Goal: Task Accomplishment & Management: Complete application form

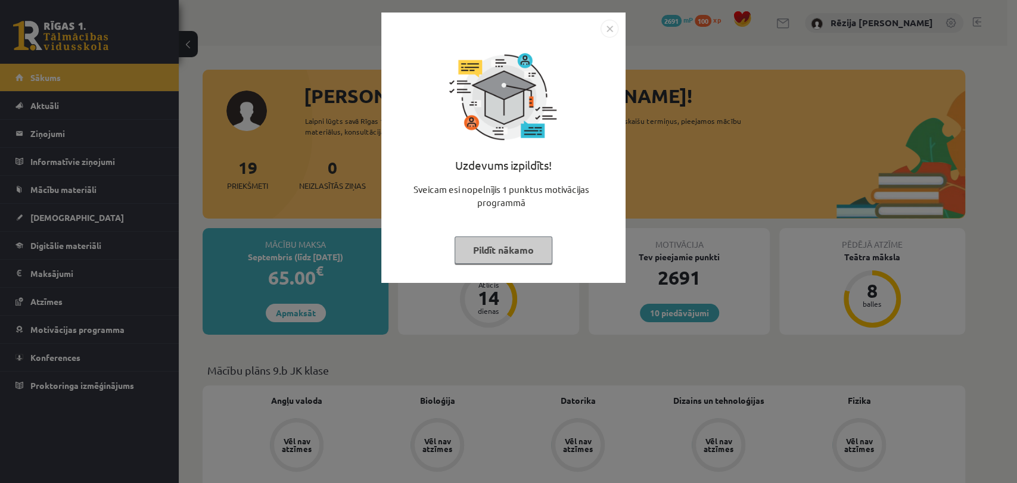
click at [615, 30] on img "Close" at bounding box center [609, 29] width 18 height 18
click at [615, 30] on div "Uzdevums izpildīts! Sveicam esi nopelnījis 1 punktus motivācijas programmā Pild…" at bounding box center [503, 148] width 244 height 270
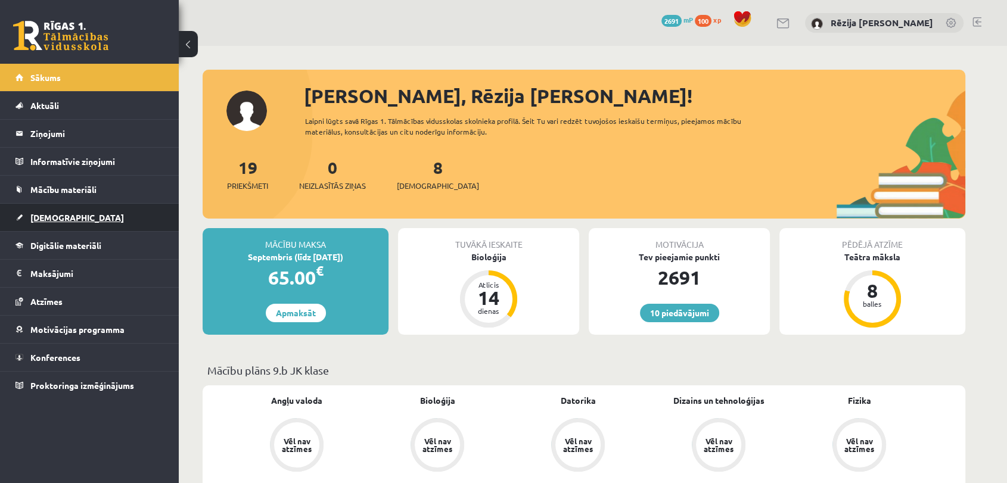
click at [43, 212] on span "[DEMOGRAPHIC_DATA]" at bounding box center [77, 217] width 94 height 11
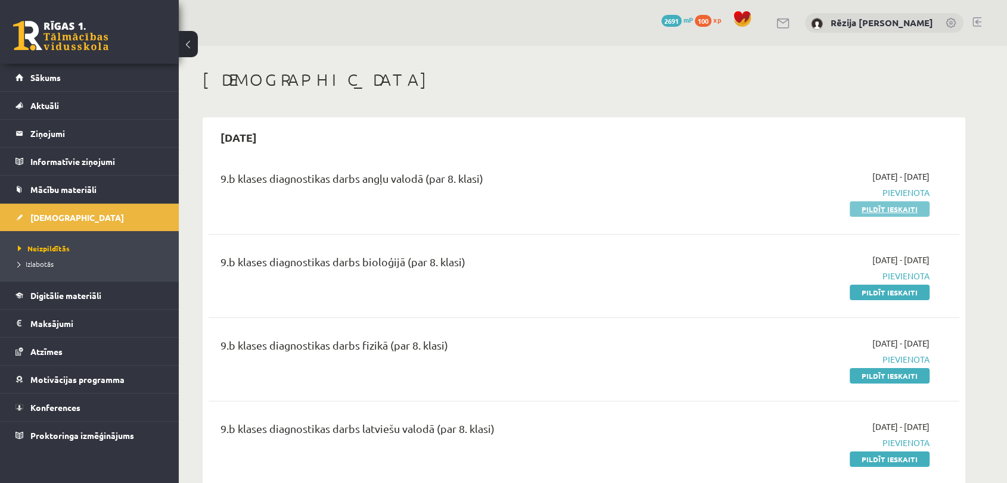
click at [874, 211] on link "Pildīt ieskaiti" at bounding box center [889, 208] width 80 height 15
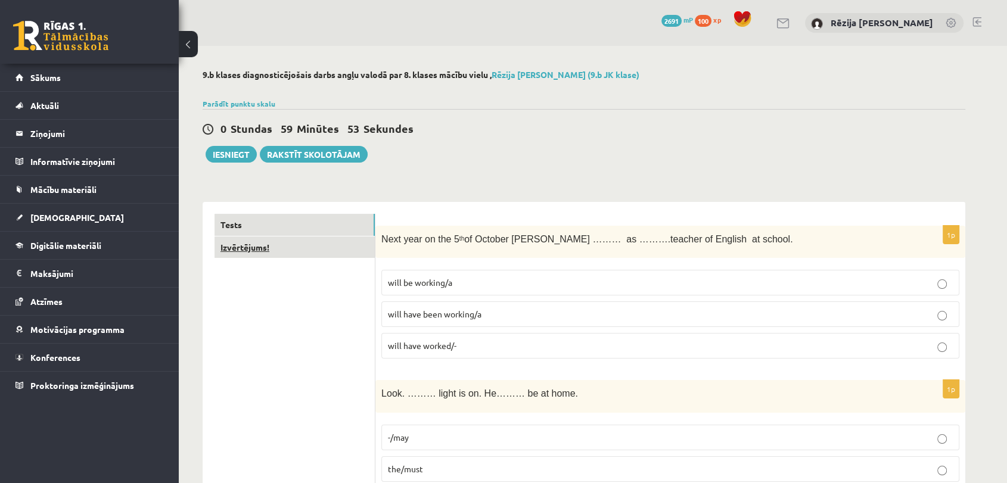
click at [320, 251] on link "Izvērtējums!" at bounding box center [294, 247] width 160 height 22
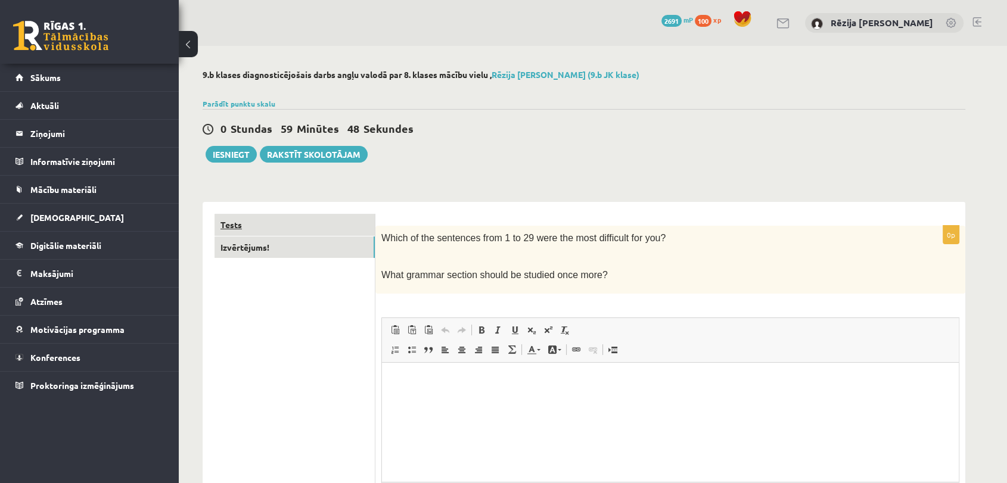
click at [311, 220] on link "Tests" at bounding box center [294, 225] width 160 height 22
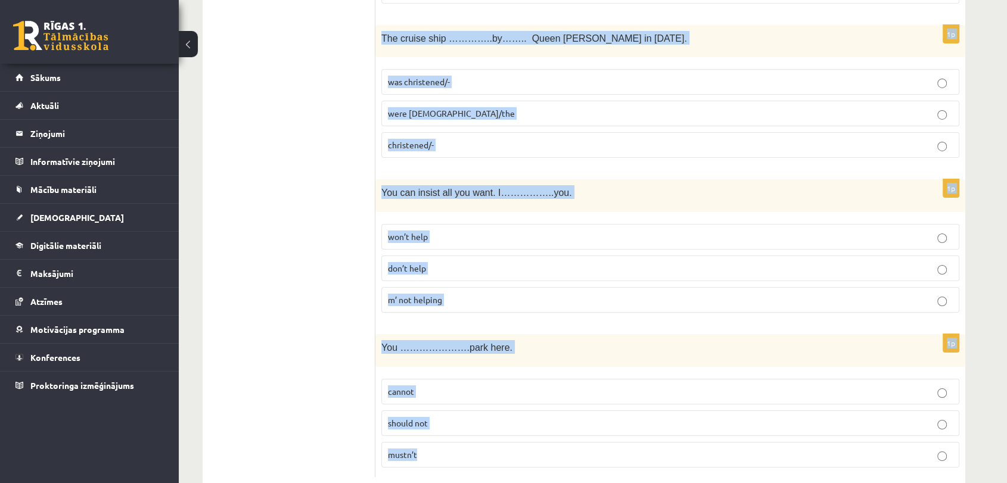
scroll to position [4244, 0]
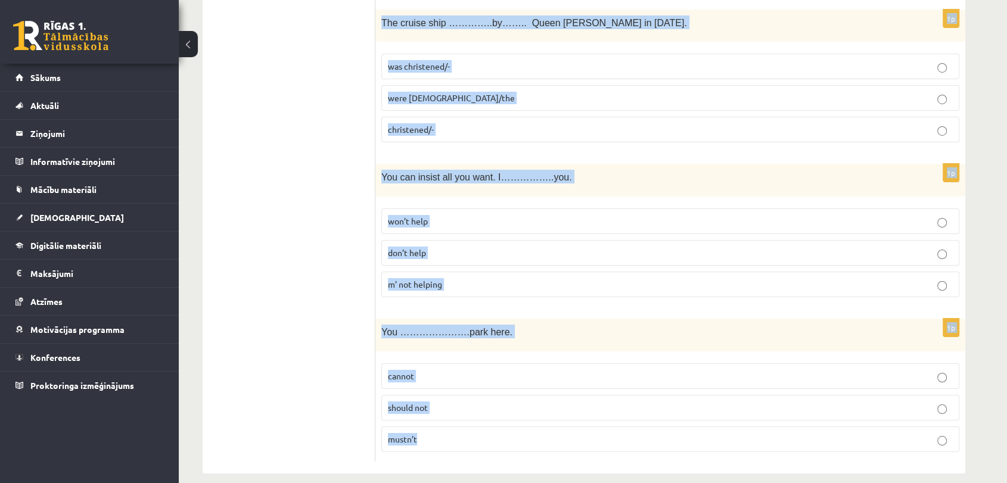
drag, startPoint x: 381, startPoint y: 232, endPoint x: 861, endPoint y: 492, distance: 545.3
copy form "Next year on the 5 th of October Ann ……… as ……….teacher of English at school. w…"
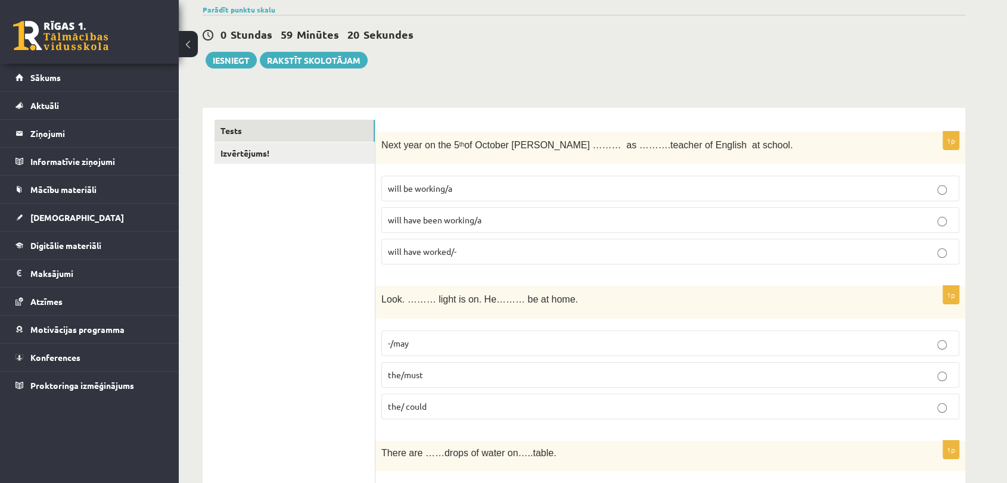
scroll to position [19, 0]
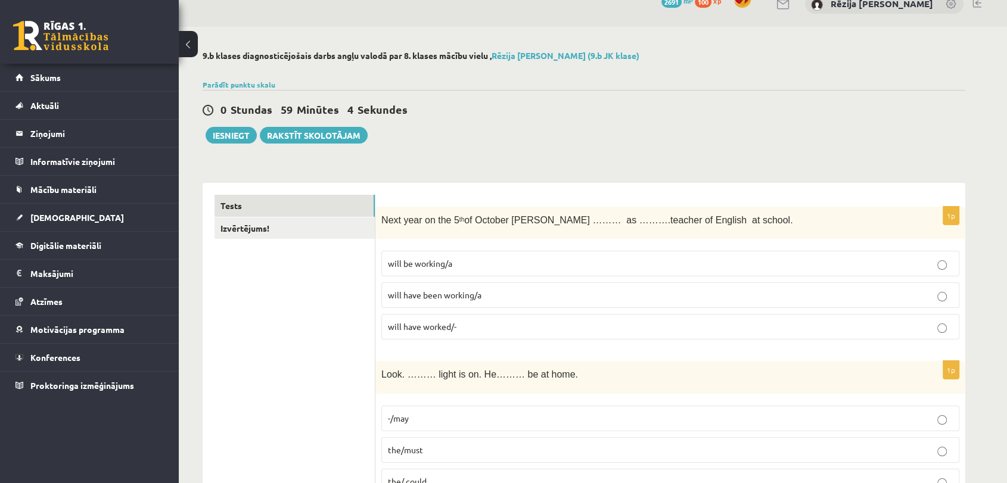
click at [454, 301] on p "will have been working/a" at bounding box center [670, 295] width 565 height 13
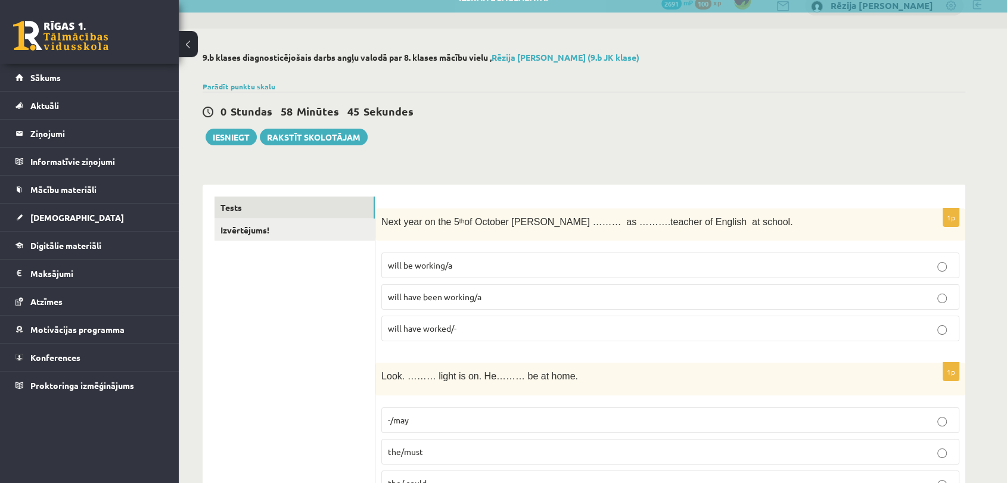
click at [415, 447] on span "the/must" at bounding box center [405, 451] width 35 height 11
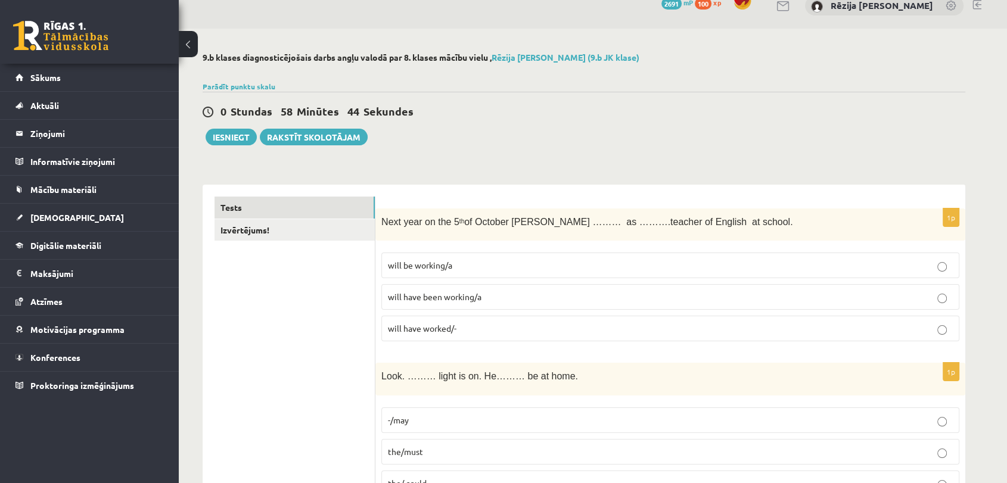
drag, startPoint x: 416, startPoint y: 448, endPoint x: 409, endPoint y: 450, distance: 7.5
click at [409, 450] on span "the/must" at bounding box center [405, 451] width 35 height 11
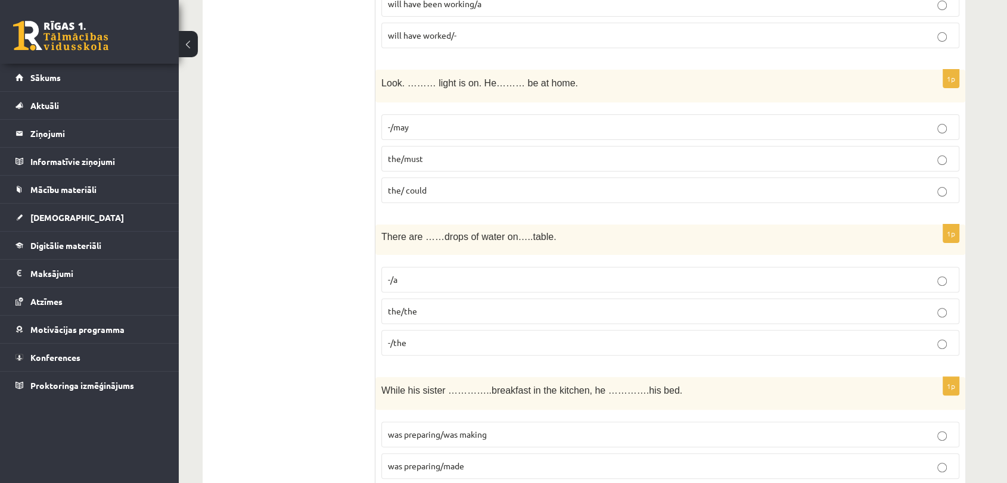
scroll to position [343, 0]
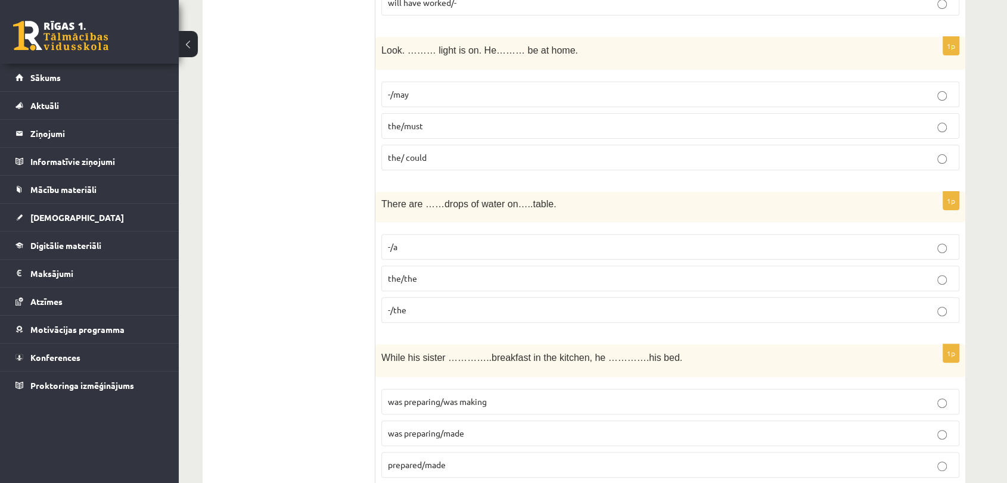
click at [413, 284] on label "the/the" at bounding box center [670, 279] width 578 height 26
click at [465, 399] on span "was preparing/was making" at bounding box center [437, 401] width 99 height 11
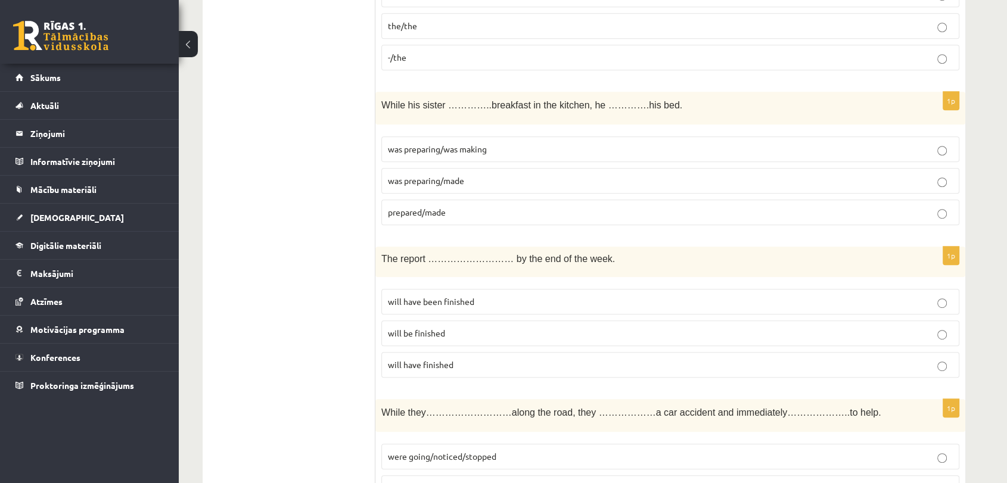
scroll to position [661, 0]
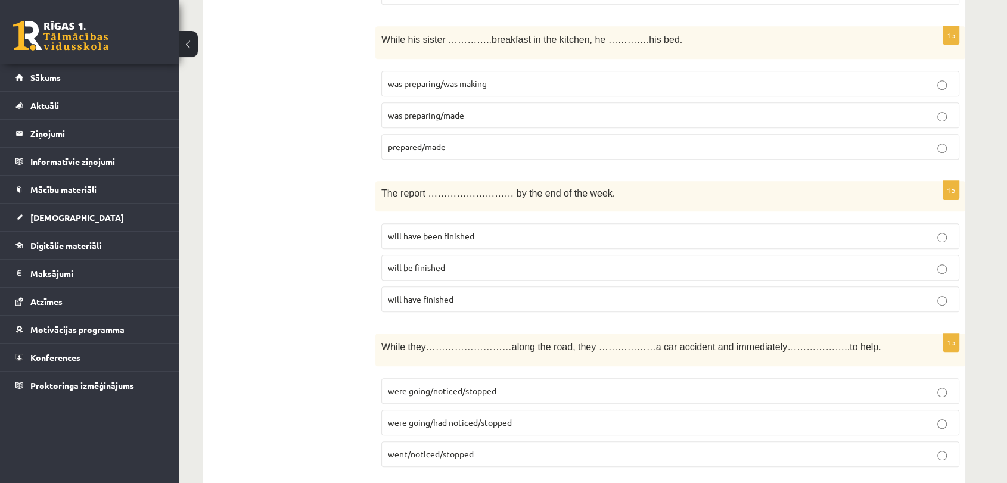
click at [541, 236] on p "will have been finished" at bounding box center [670, 236] width 565 height 13
click at [472, 389] on span "were going/noticed/stopped" at bounding box center [442, 390] width 108 height 11
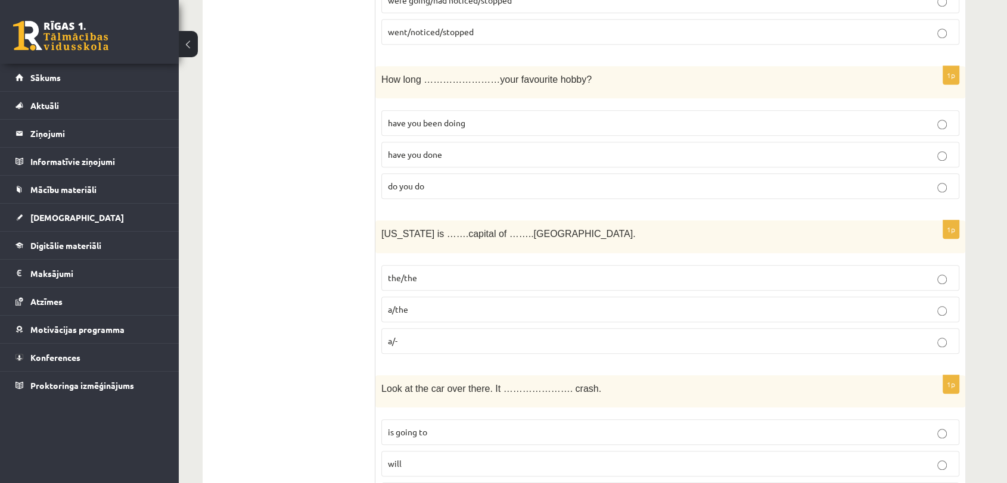
click at [467, 149] on p "have you done" at bounding box center [670, 154] width 565 height 13
click at [471, 117] on p "have you been doing" at bounding box center [670, 123] width 565 height 13
click at [420, 276] on p "the/the" at bounding box center [670, 278] width 565 height 13
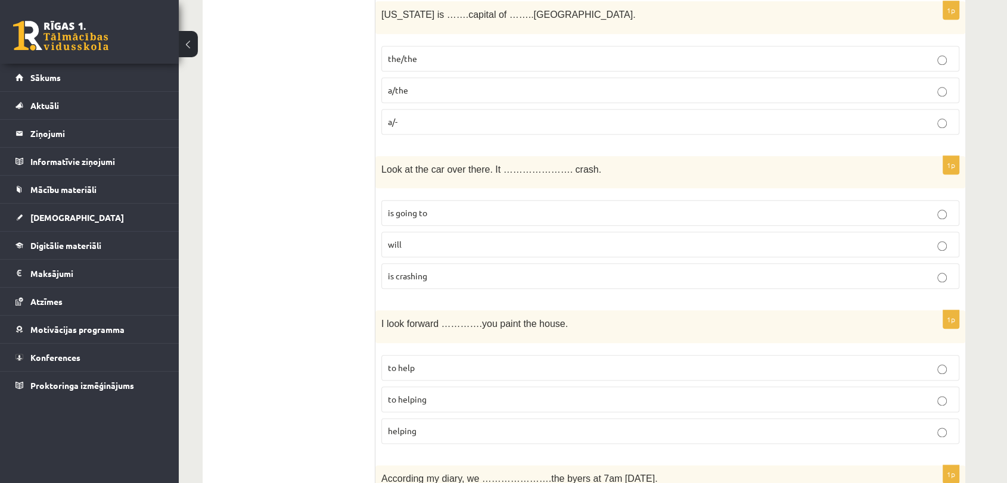
scroll to position [1270, 0]
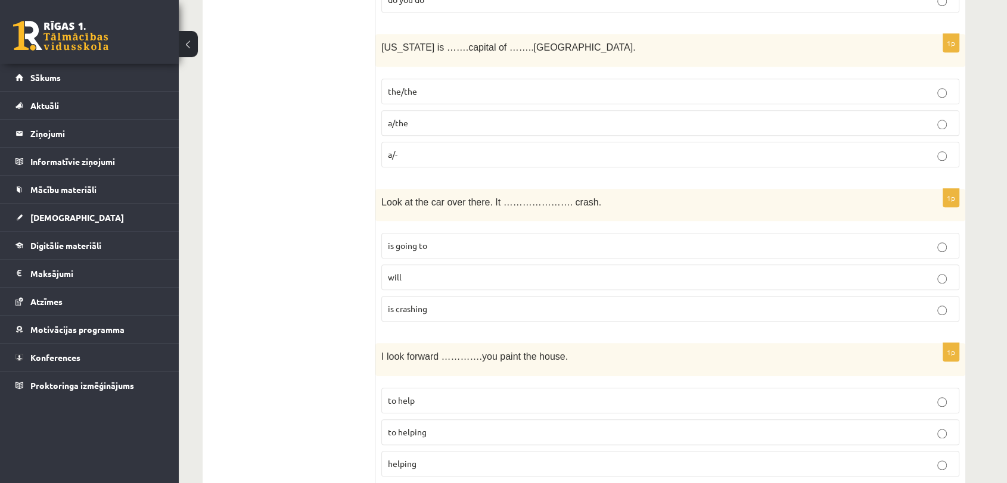
click at [500, 240] on p "is going to" at bounding box center [670, 245] width 565 height 13
click at [425, 426] on span "to helping" at bounding box center [407, 431] width 39 height 11
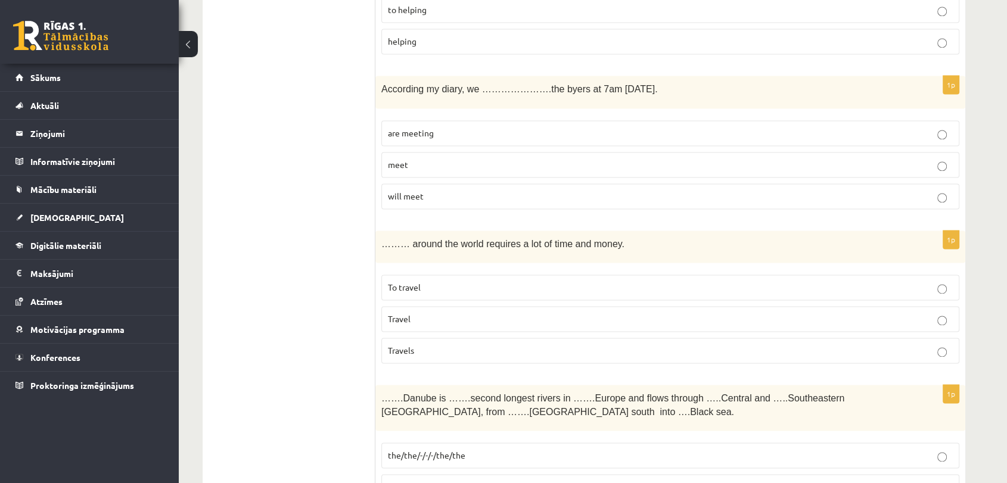
click at [438, 127] on p "are meeting" at bounding box center [670, 133] width 565 height 13
click at [438, 284] on p "To travel" at bounding box center [670, 287] width 565 height 13
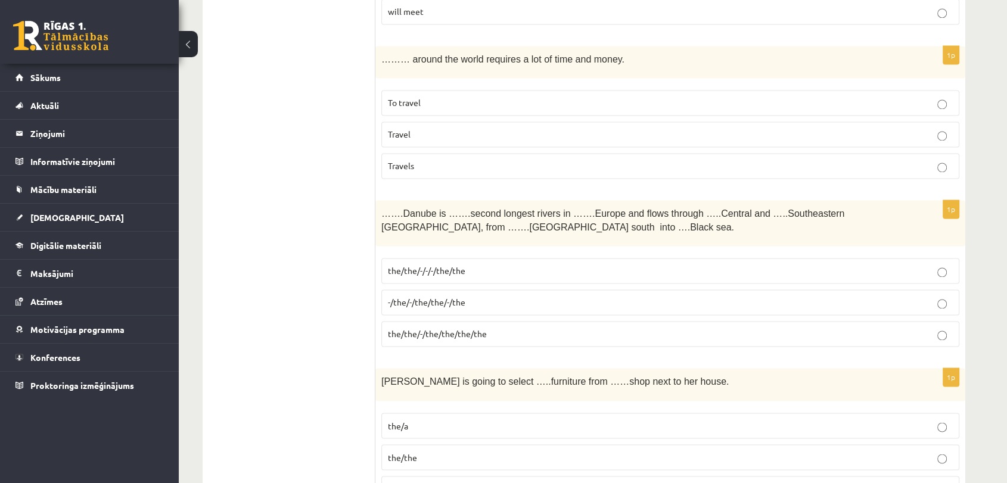
scroll to position [1882, 0]
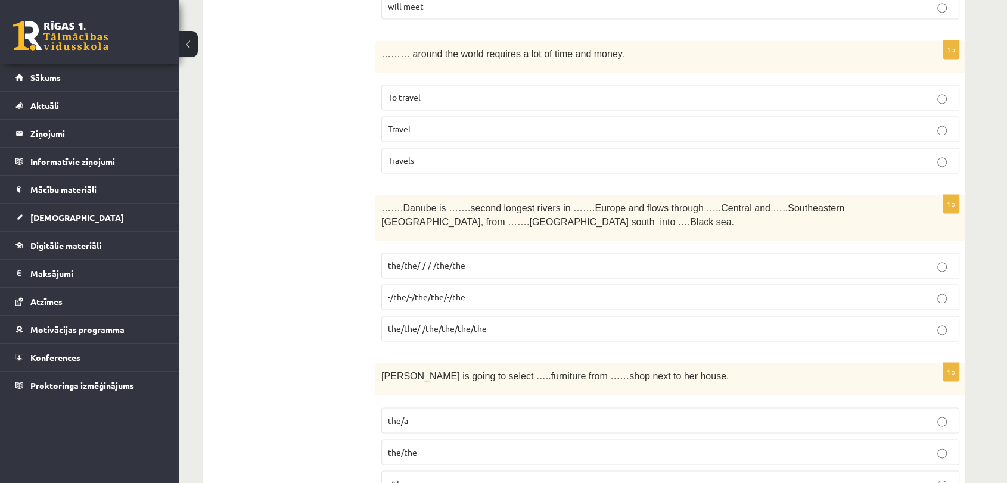
click at [531, 259] on p "the/the/-/-/-/the/the" at bounding box center [670, 265] width 565 height 13
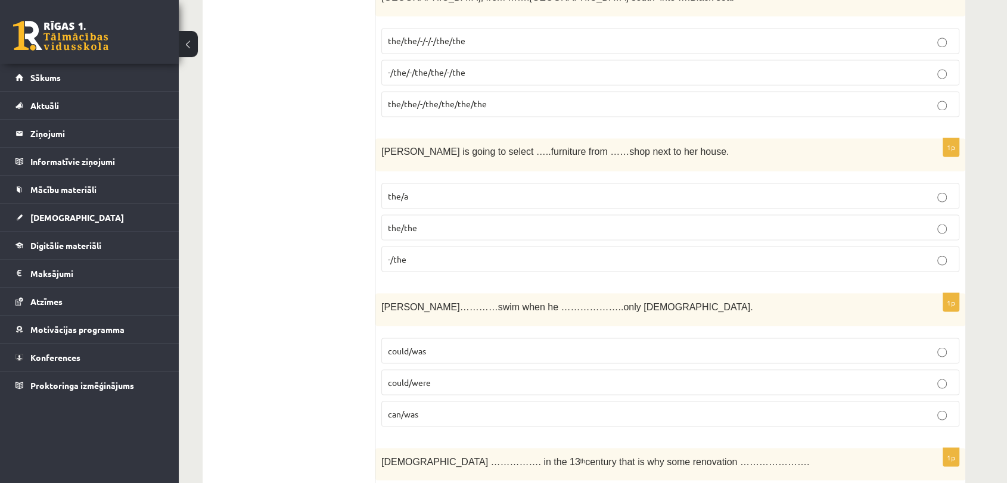
scroll to position [2085, 0]
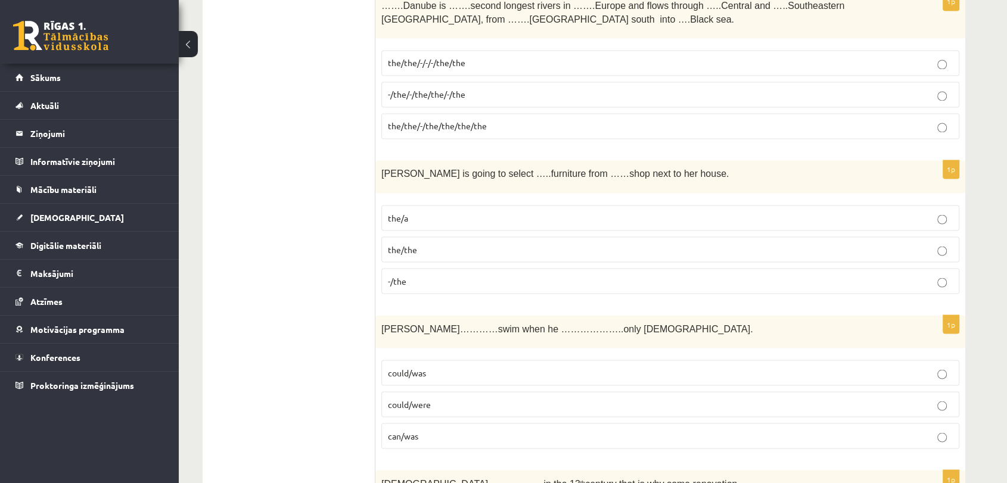
click at [417, 275] on p "-/the" at bounding box center [670, 281] width 565 height 13
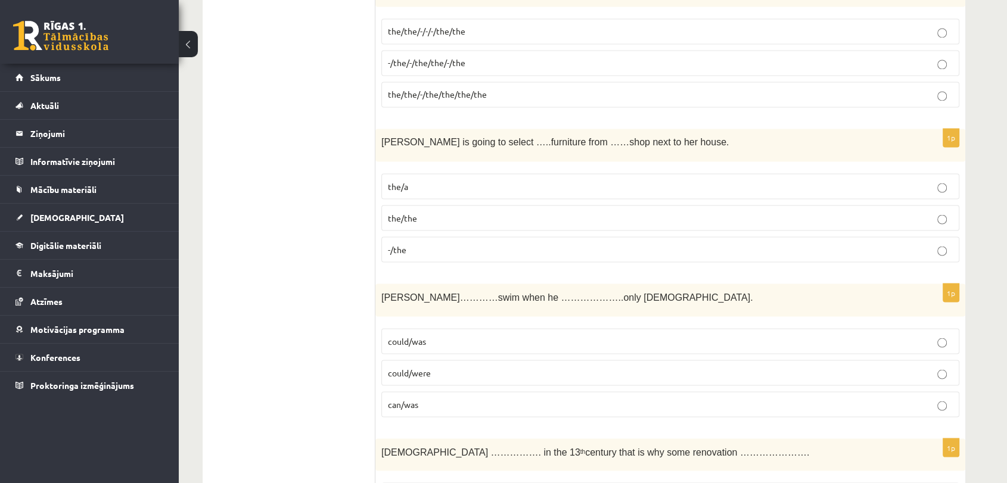
scroll to position [2144, 0]
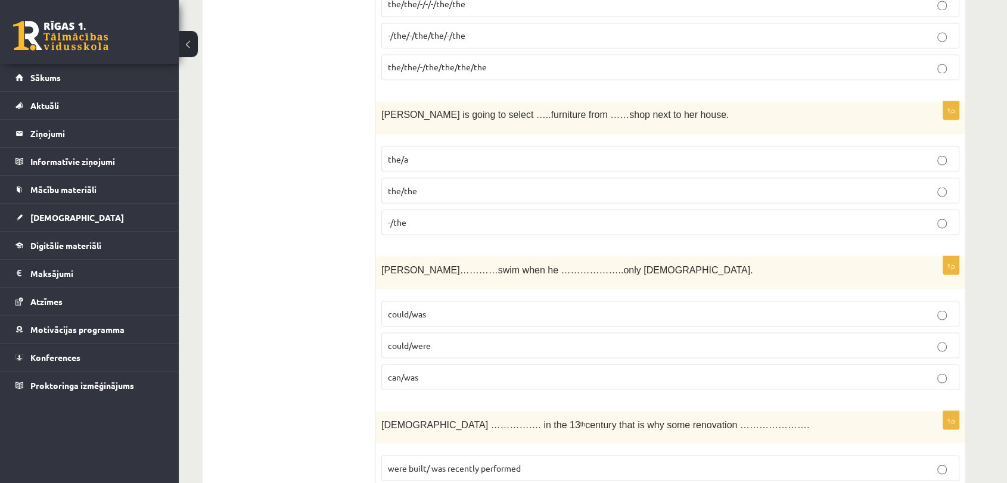
click at [442, 317] on label "could/was" at bounding box center [670, 314] width 578 height 26
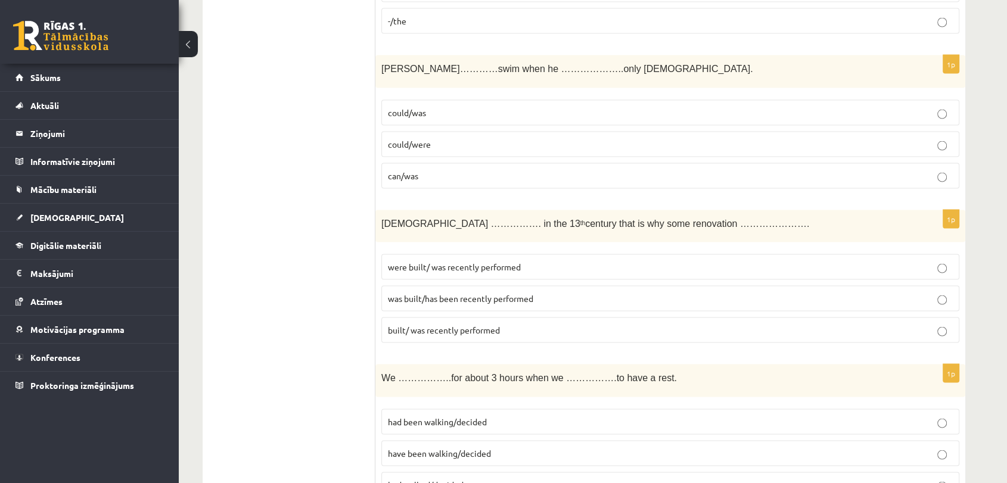
scroll to position [2354, 0]
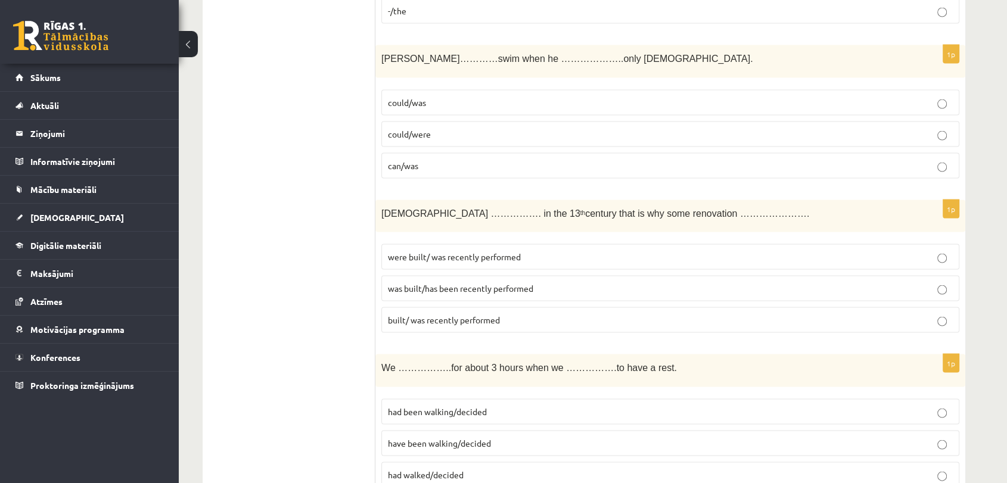
click at [550, 282] on p "was built/has been recently performed" at bounding box center [670, 288] width 565 height 13
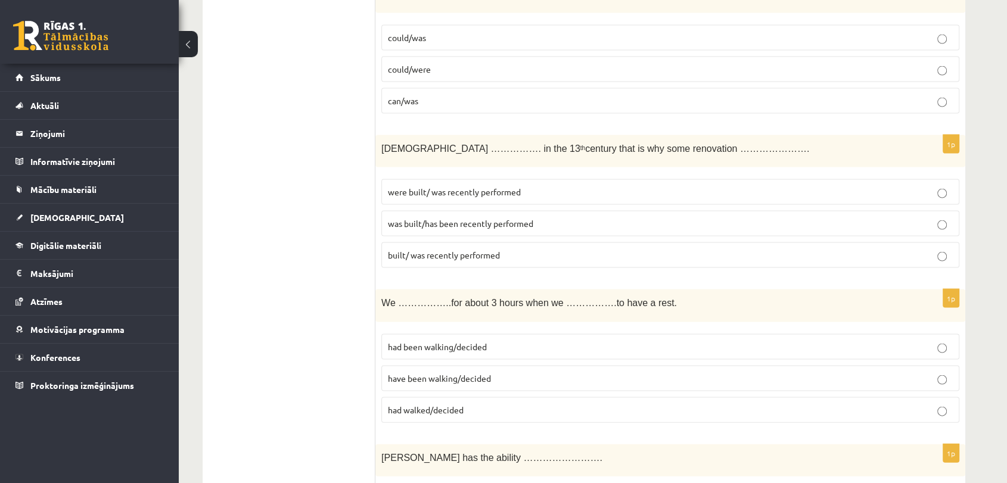
scroll to position [2430, 0]
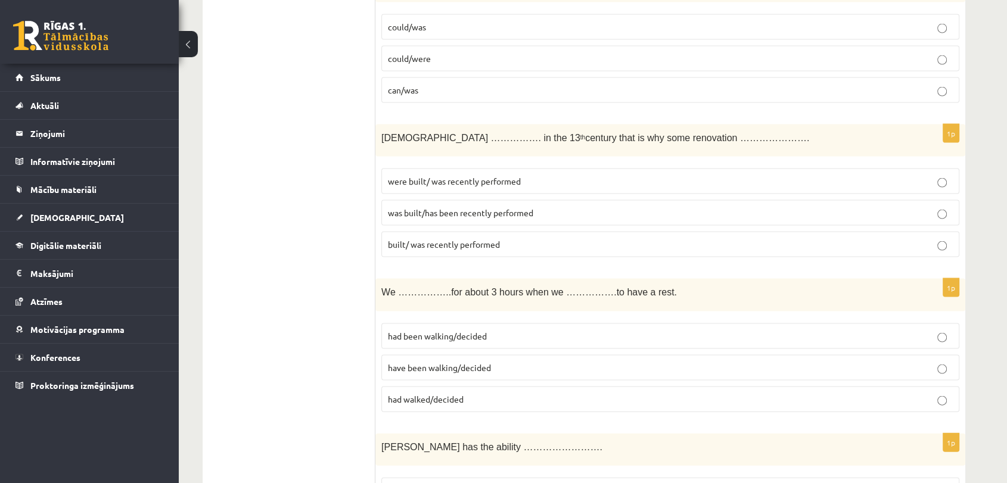
click at [483, 332] on span "had been walking/decided" at bounding box center [437, 336] width 99 height 11
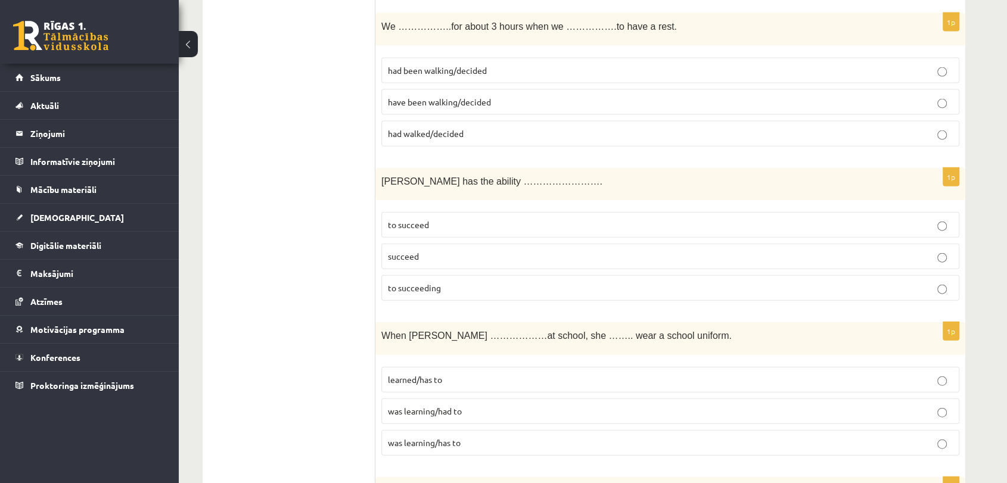
scroll to position [2734, 0]
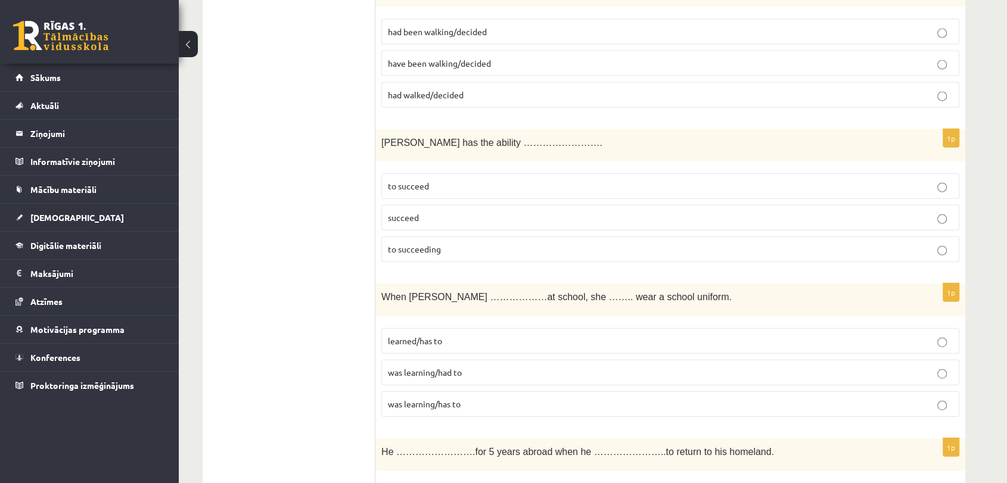
click at [486, 180] on p "to succeed" at bounding box center [670, 186] width 565 height 13
click at [451, 367] on span "was learning/had to" at bounding box center [425, 372] width 74 height 11
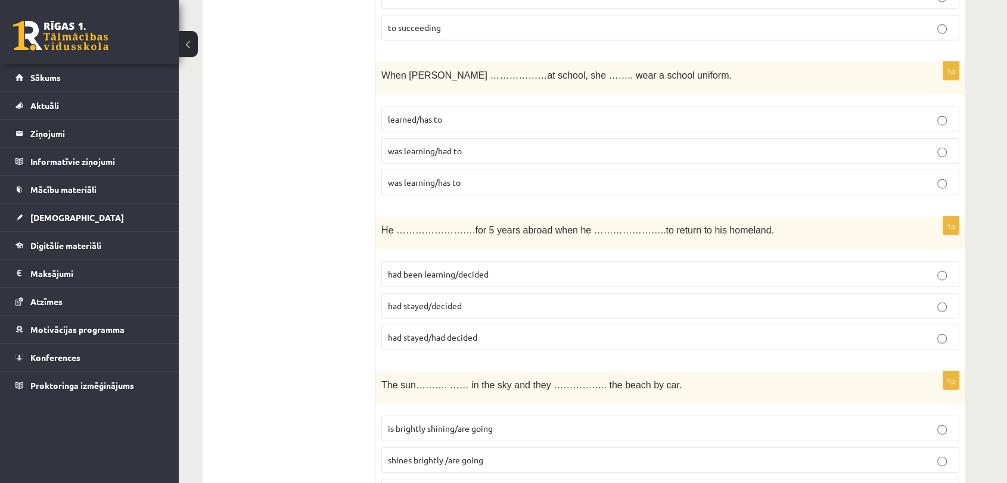
scroll to position [2973, 0]
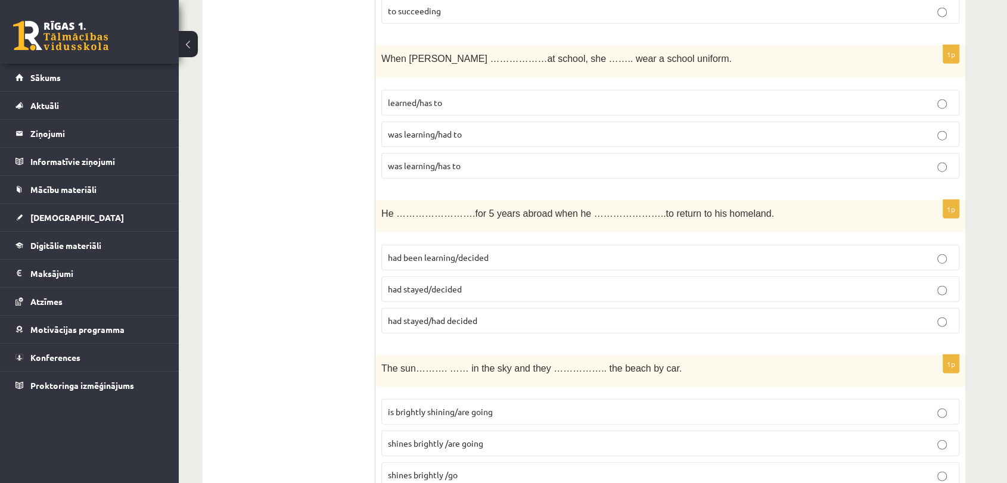
click at [454, 276] on label "had stayed/decided" at bounding box center [670, 289] width 578 height 26
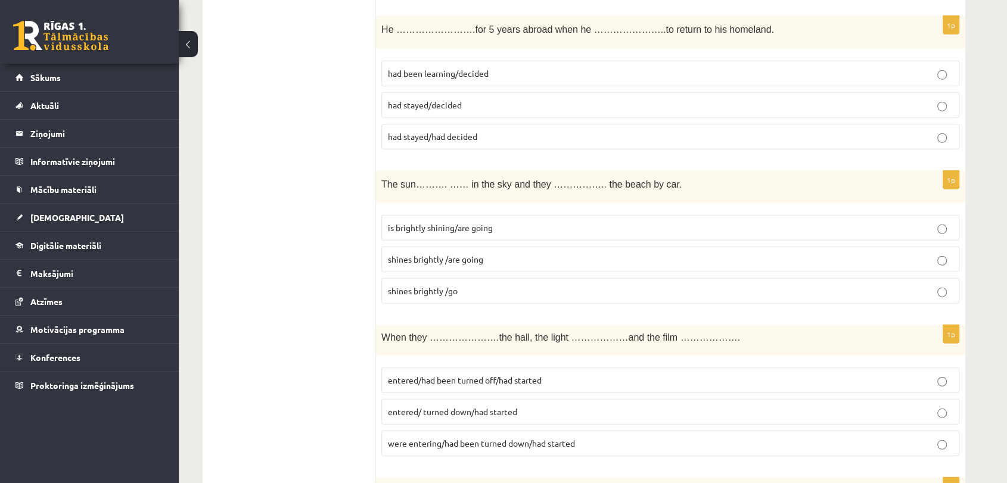
scroll to position [3135, 0]
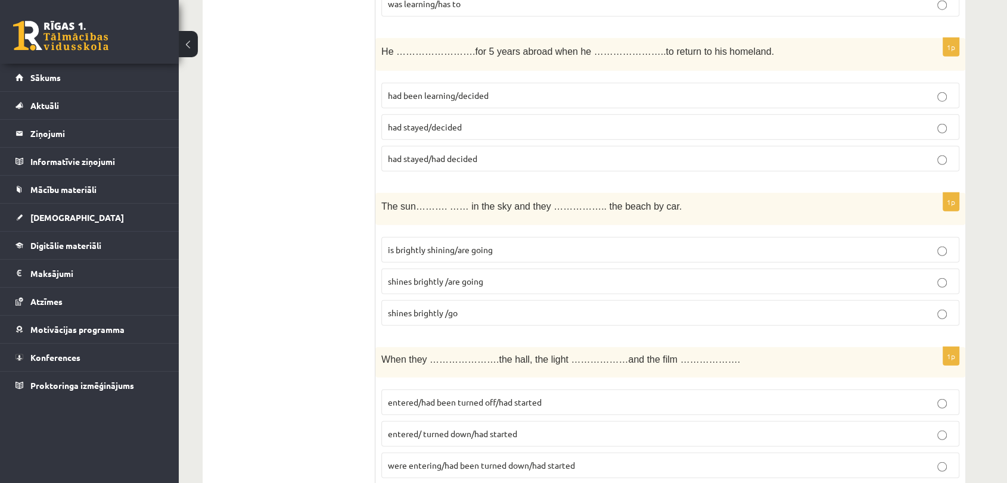
click at [451, 276] on span "shines brightly /are going" at bounding box center [435, 281] width 95 height 11
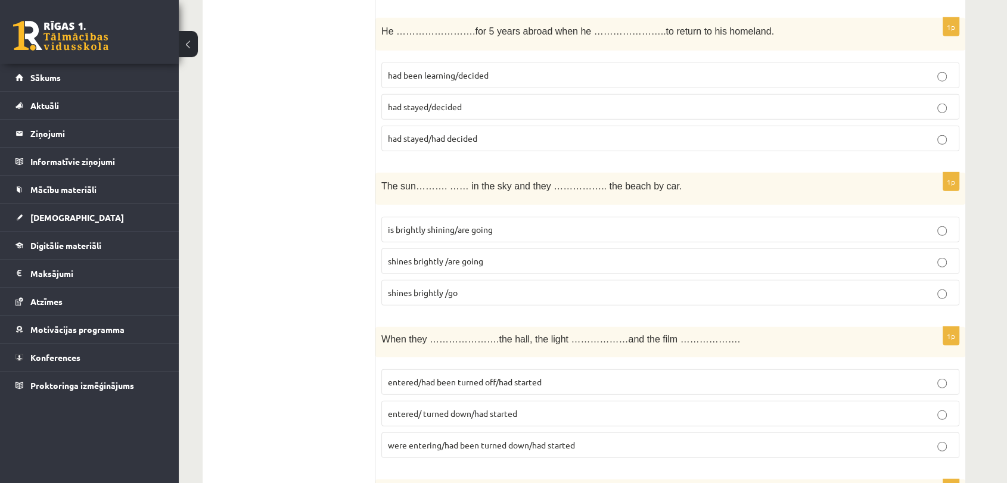
scroll to position [3193, 0]
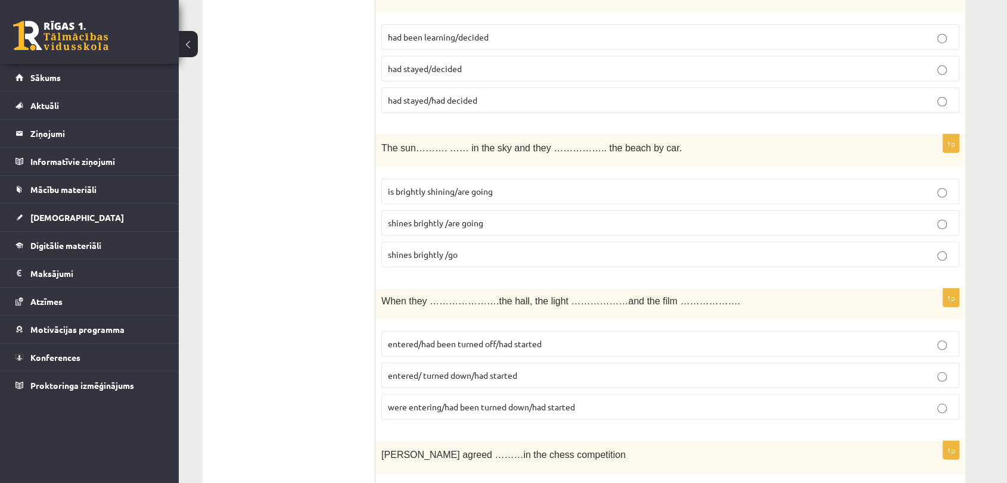
click at [459, 370] on span "entered/ turned down/had started" at bounding box center [452, 375] width 129 height 11
click at [587, 401] on p "were entering/had been turned down/had started" at bounding box center [670, 407] width 565 height 13
click at [582, 331] on label "entered/had been turned off/had started" at bounding box center [670, 344] width 578 height 26
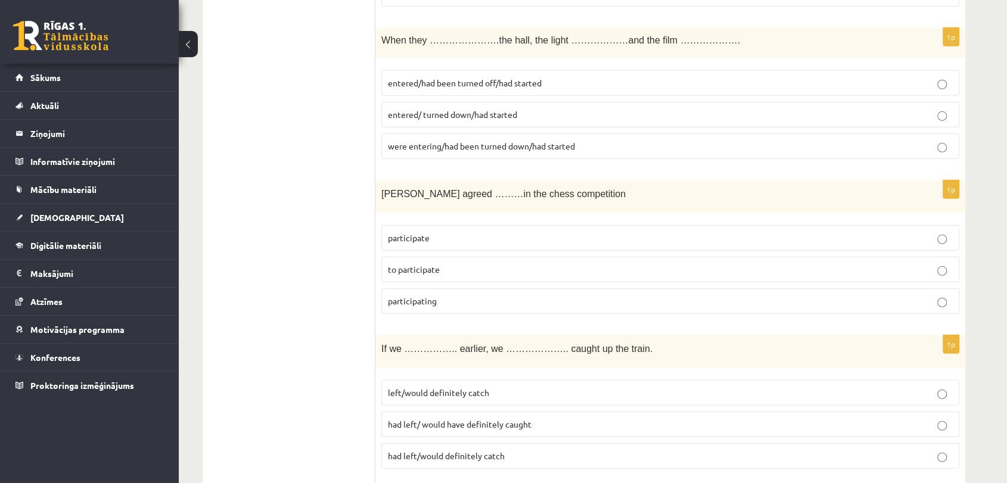
scroll to position [3459, 0]
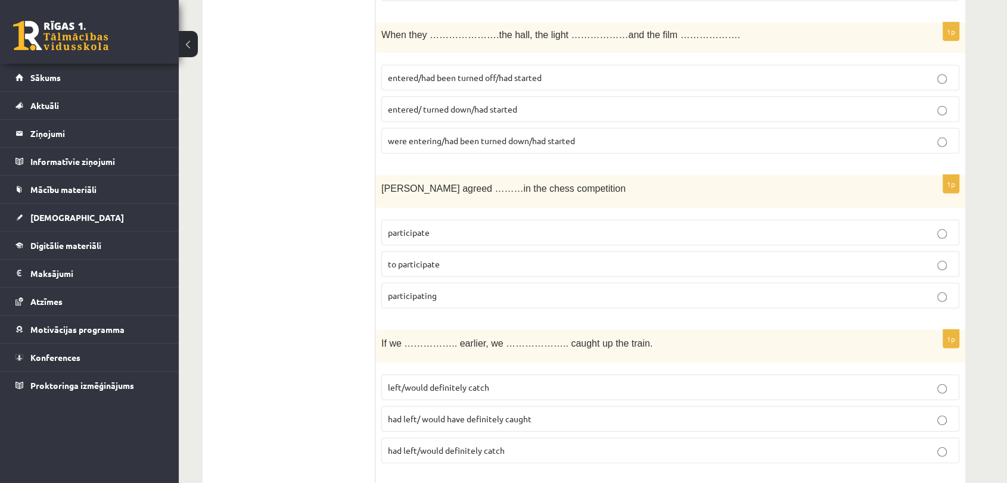
click at [431, 258] on p "to participate" at bounding box center [670, 264] width 565 height 13
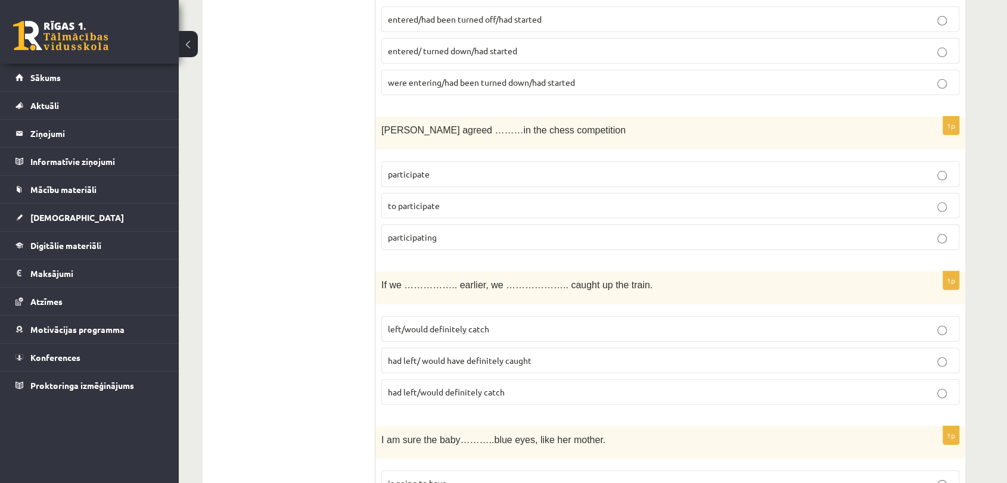
scroll to position [3523, 0]
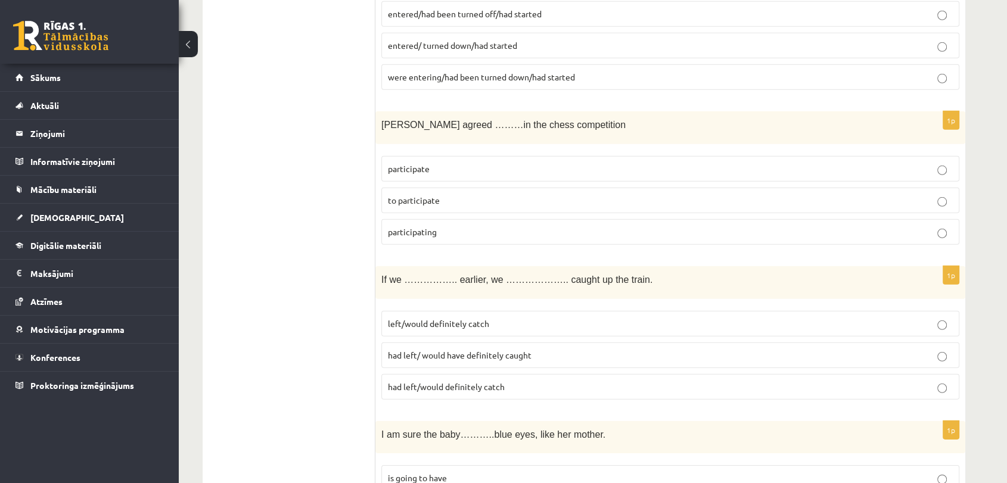
click at [512, 350] on span "had left/ would have definitely caught" at bounding box center [460, 355] width 144 height 11
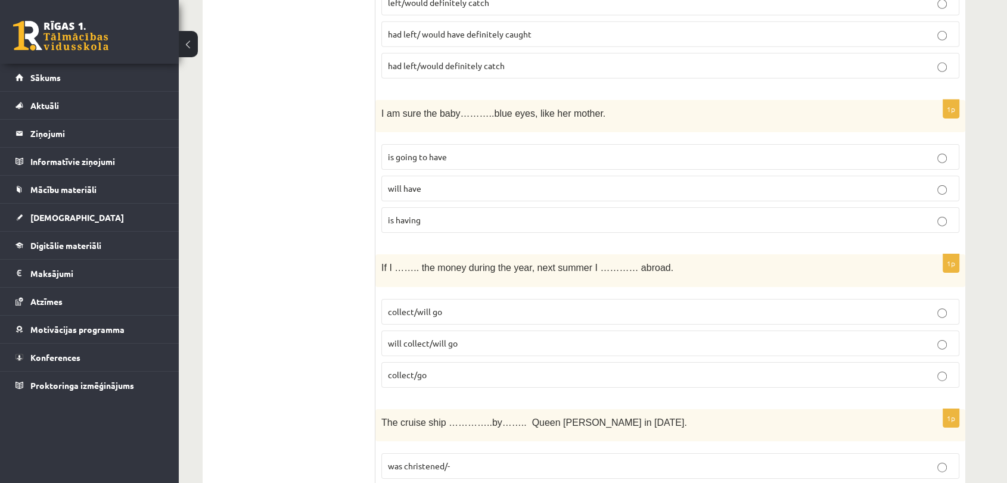
scroll to position [3849, 0]
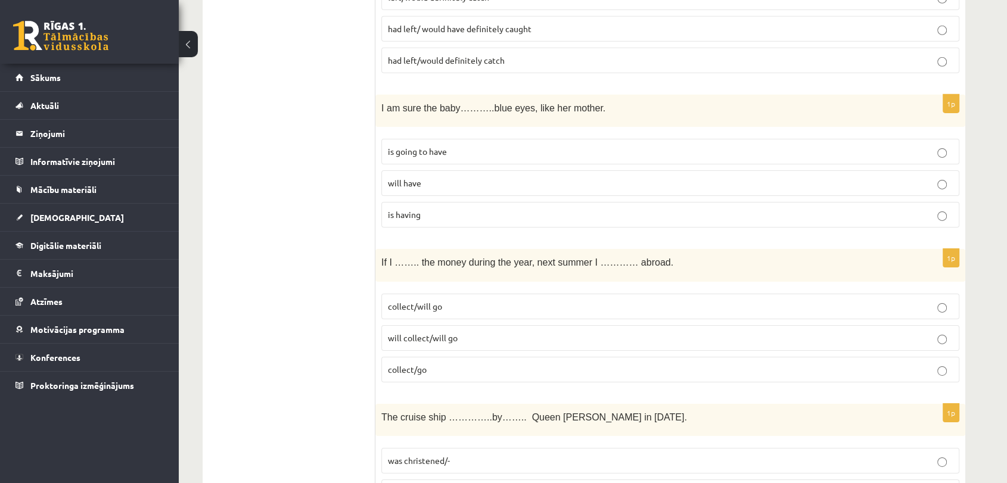
click at [419, 177] on span "will have" at bounding box center [404, 182] width 33 height 11
click at [426, 301] on span "collect/will go" at bounding box center [415, 306] width 54 height 11
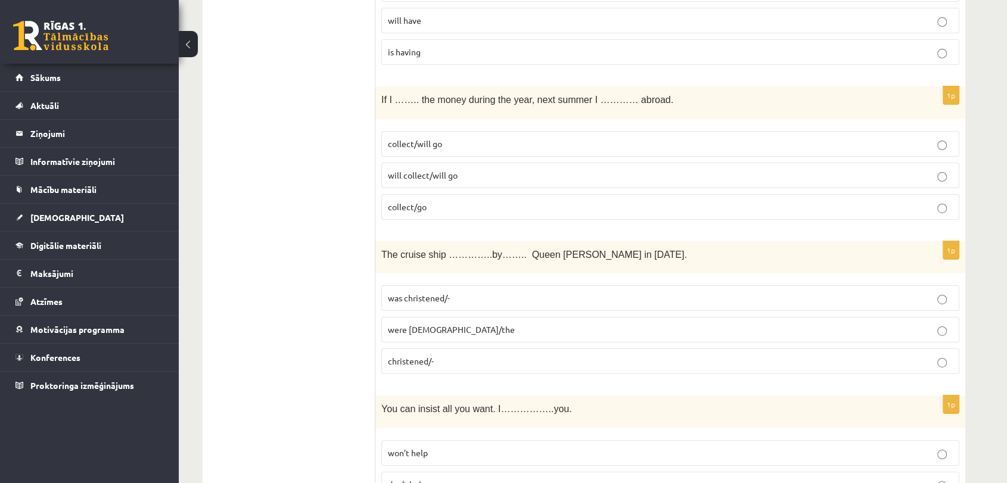
scroll to position [4017, 0]
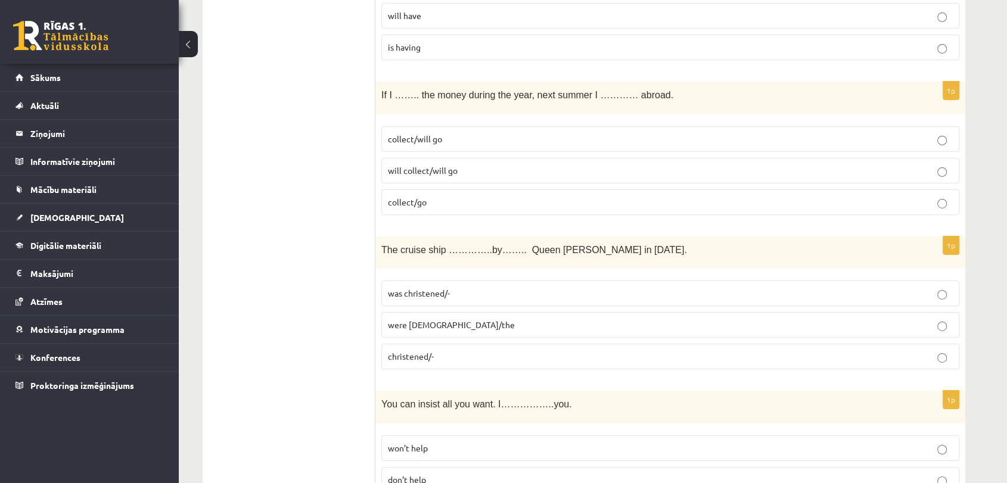
click at [447, 288] on span "was christened/-" at bounding box center [419, 293] width 62 height 11
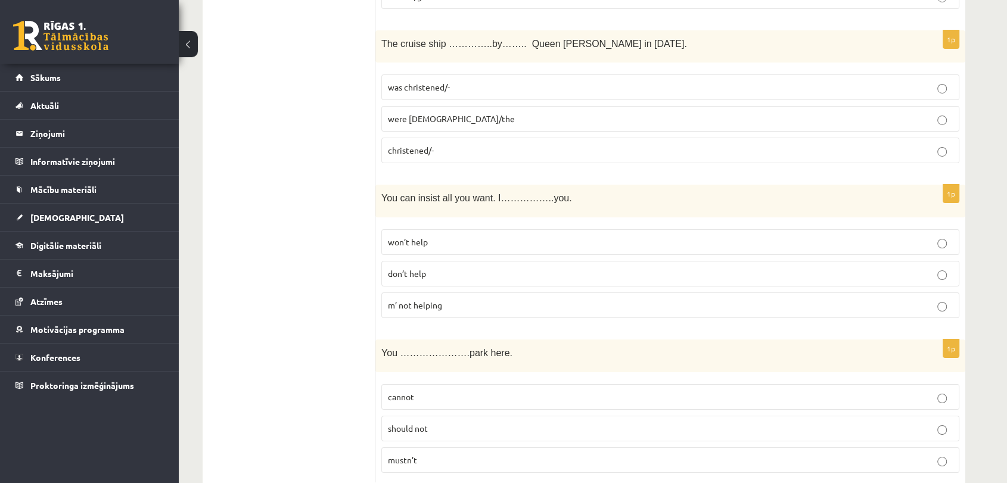
scroll to position [4244, 0]
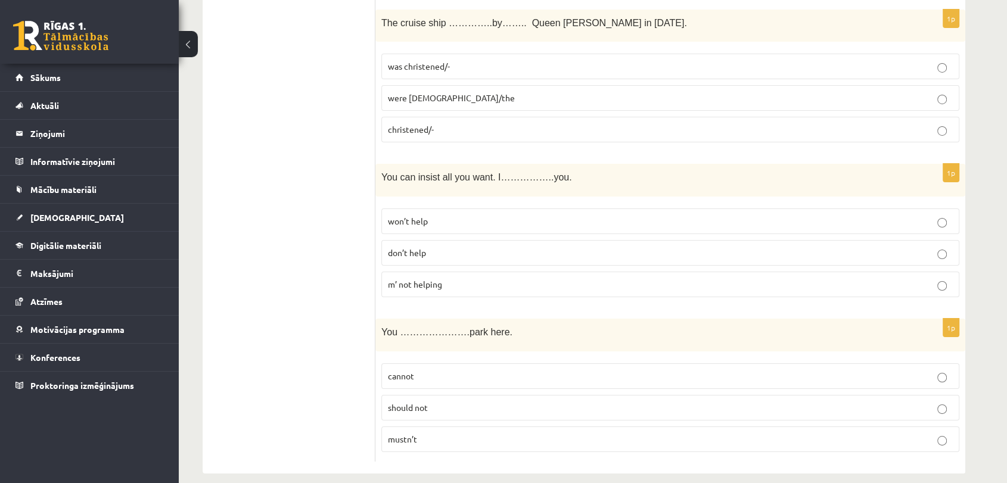
click at [434, 215] on p "won’t help" at bounding box center [670, 221] width 565 height 13
click at [420, 370] on p "cannot" at bounding box center [670, 376] width 565 height 13
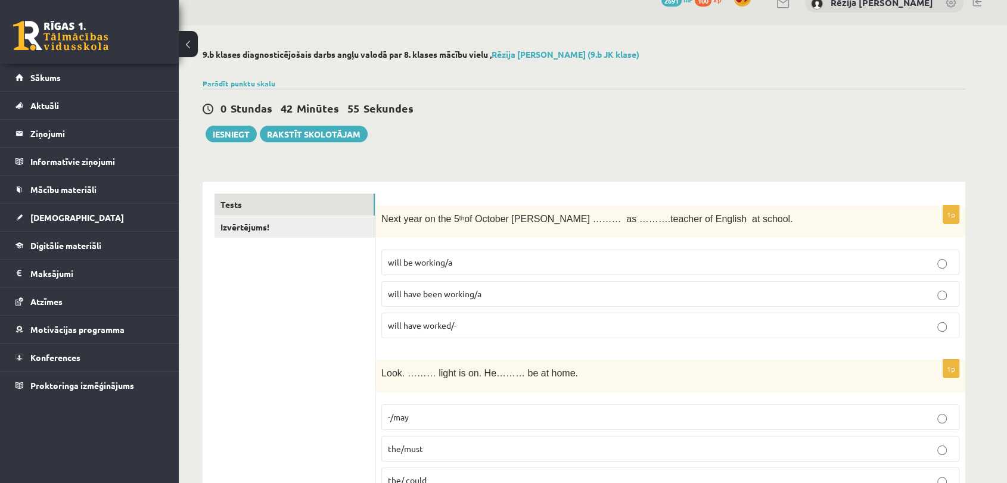
scroll to position [0, 0]
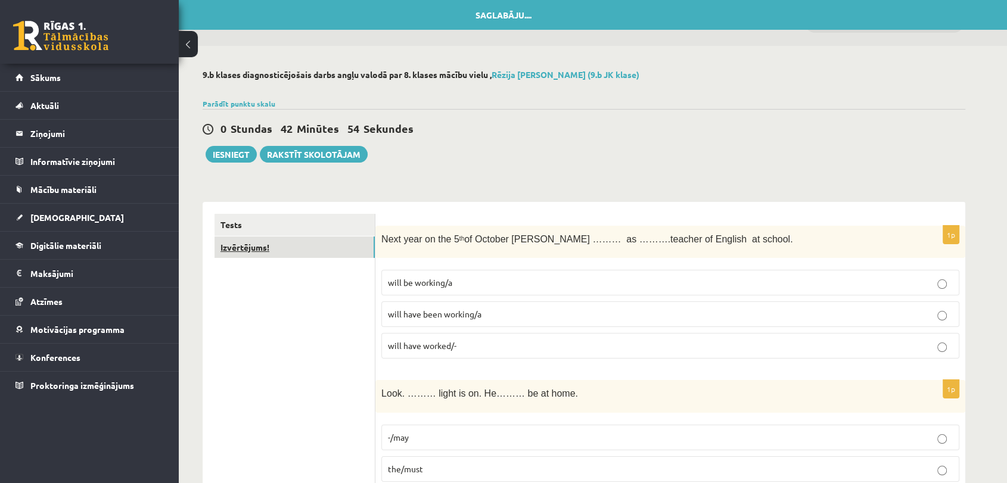
click at [292, 250] on link "Izvērtējums!" at bounding box center [294, 247] width 160 height 22
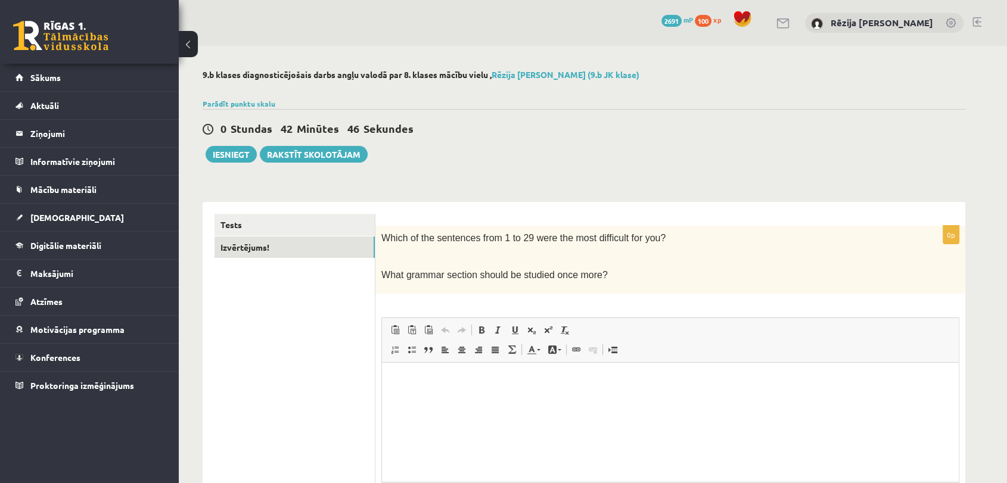
drag, startPoint x: 378, startPoint y: 235, endPoint x: 607, endPoint y: 288, distance: 234.8
click at [607, 288] on div "Which of the sentences from 1 to 29 were the most difficult for you? What gramm…" at bounding box center [670, 260] width 590 height 68
drag, startPoint x: 584, startPoint y: 275, endPoint x: 448, endPoint y: 233, distance: 142.1
click at [448, 233] on span "Which of the sentences from 1 to 29 were the most difficult for you?" at bounding box center [523, 238] width 284 height 10
copy div "Which of the sentences from 1 to 29 were the most difficult for you? What gramm…"
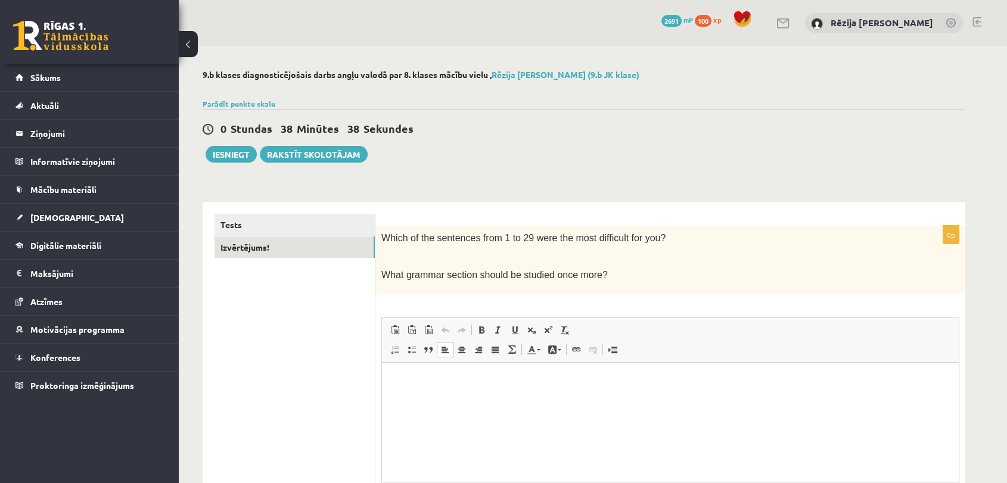
click at [420, 381] on p "Editor, wiswyg-editor-user-answer-47363763851560" at bounding box center [670, 380] width 553 height 13
click at [528, 381] on p "**********" at bounding box center [670, 380] width 553 height 13
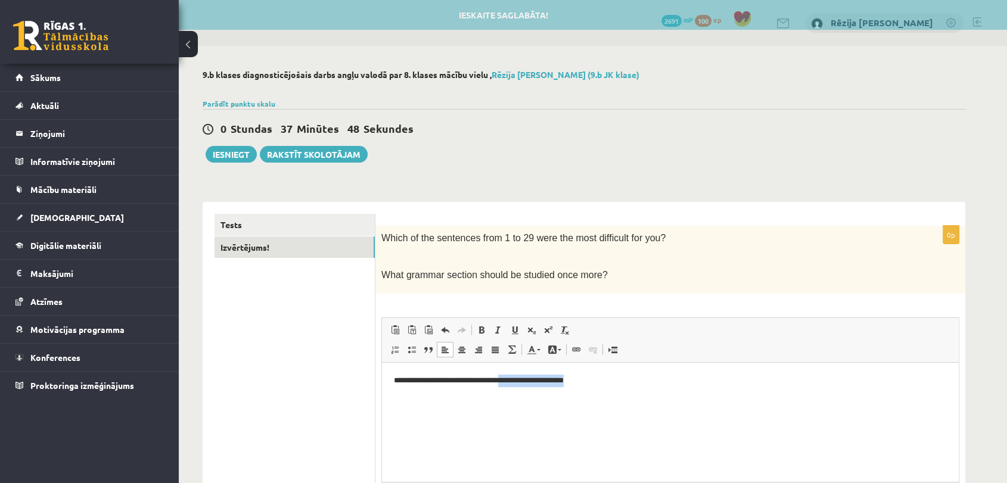
drag, startPoint x: 524, startPoint y: 378, endPoint x: 638, endPoint y: 382, distance: 115.0
click at [638, 382] on p "**********" at bounding box center [670, 380] width 553 height 13
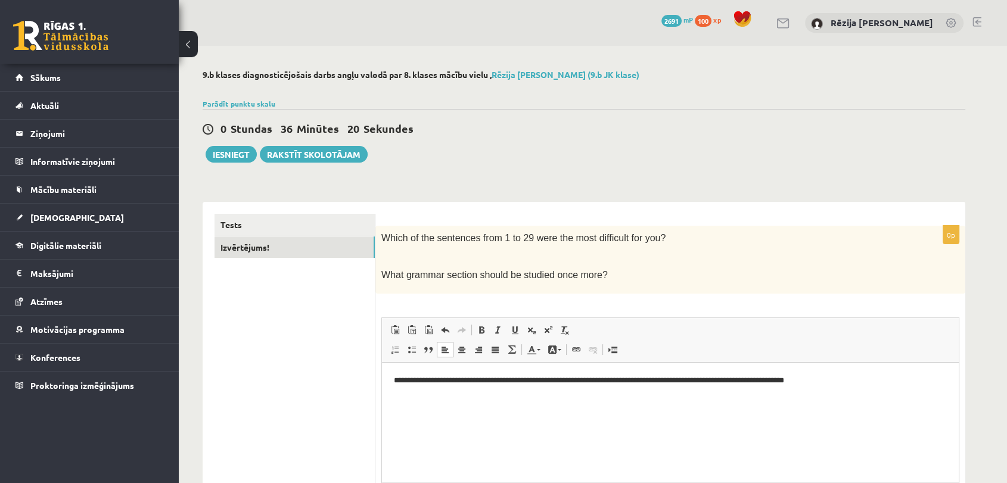
click at [506, 381] on p "**********" at bounding box center [670, 380] width 553 height 13
click at [506, 388] on html "**********" at bounding box center [670, 380] width 577 height 36
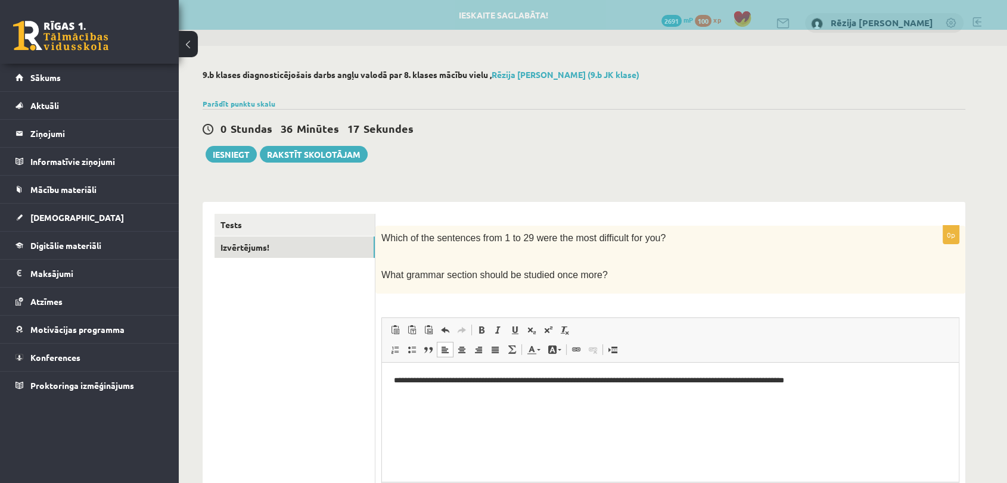
click at [507, 383] on p "**********" at bounding box center [670, 380] width 553 height 13
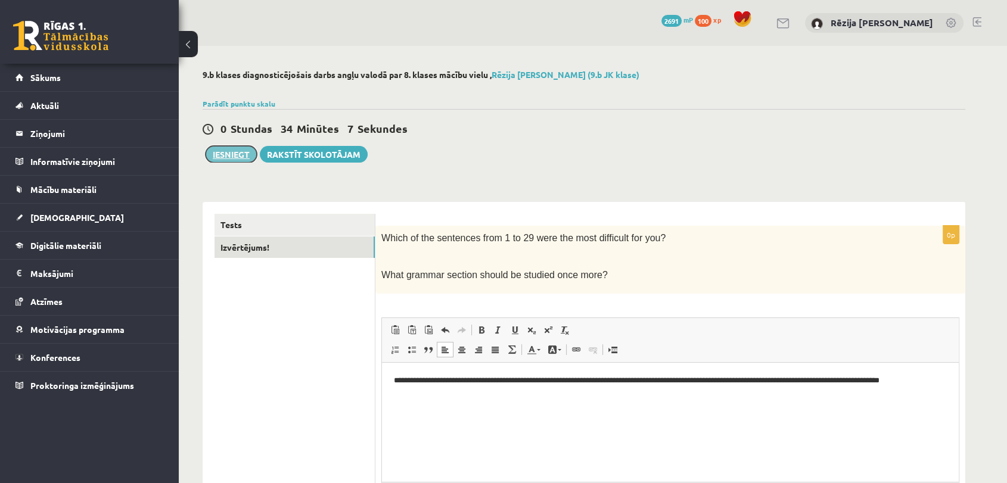
click at [222, 155] on button "Iesniegt" at bounding box center [230, 154] width 51 height 17
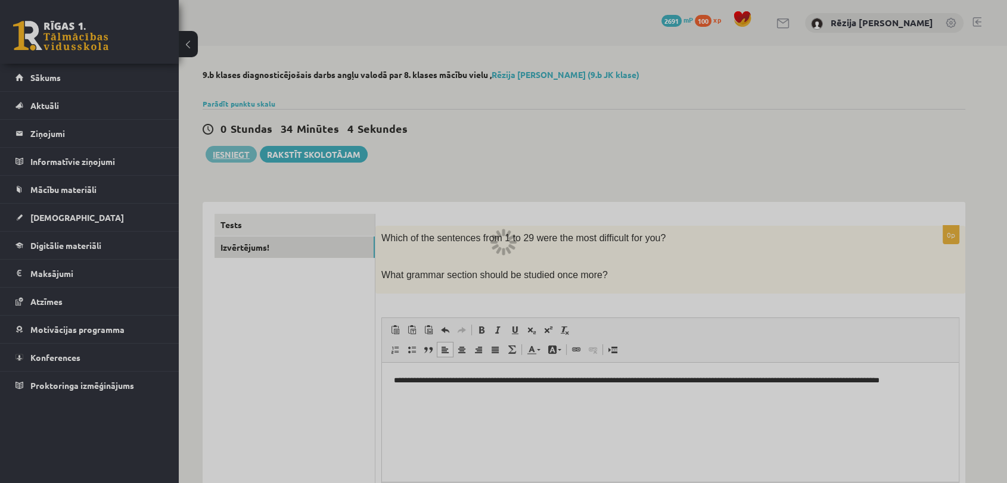
click at [566, 66] on div at bounding box center [503, 241] width 1007 height 483
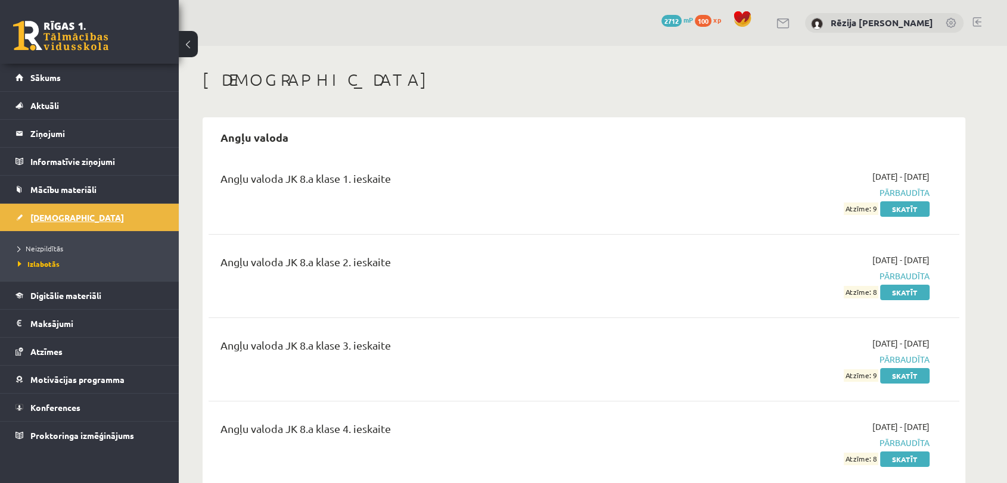
click at [63, 214] on span "[DEMOGRAPHIC_DATA]" at bounding box center [77, 217] width 94 height 11
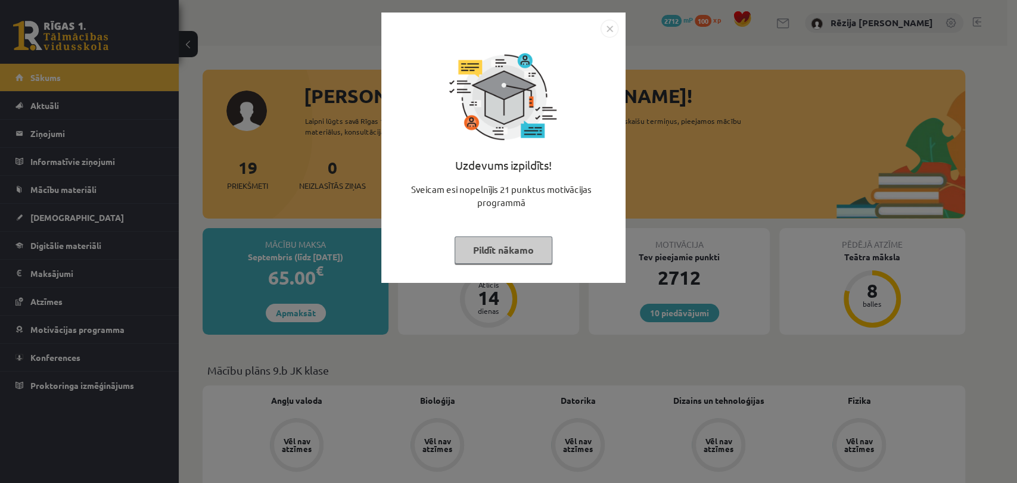
click at [606, 32] on img "Close" at bounding box center [609, 29] width 18 height 18
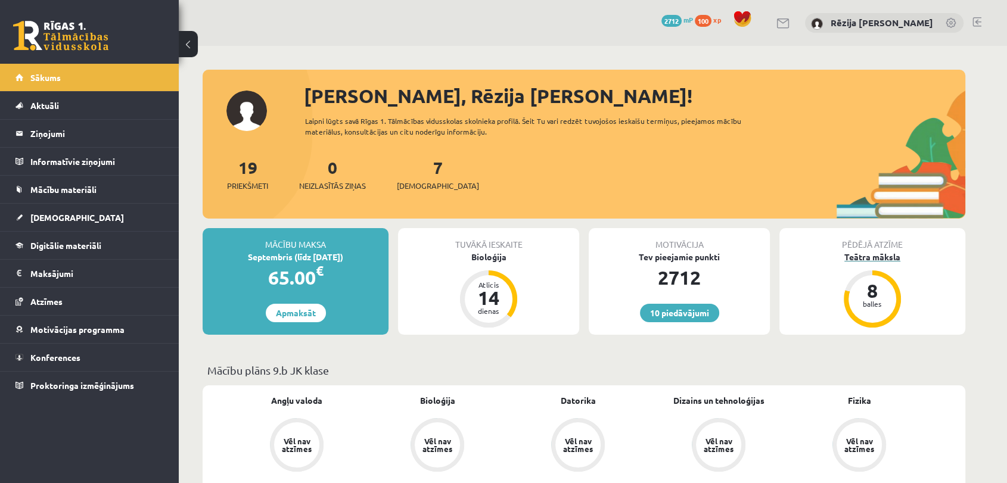
click at [880, 277] on div "8 balles" at bounding box center [872, 299] width 48 height 48
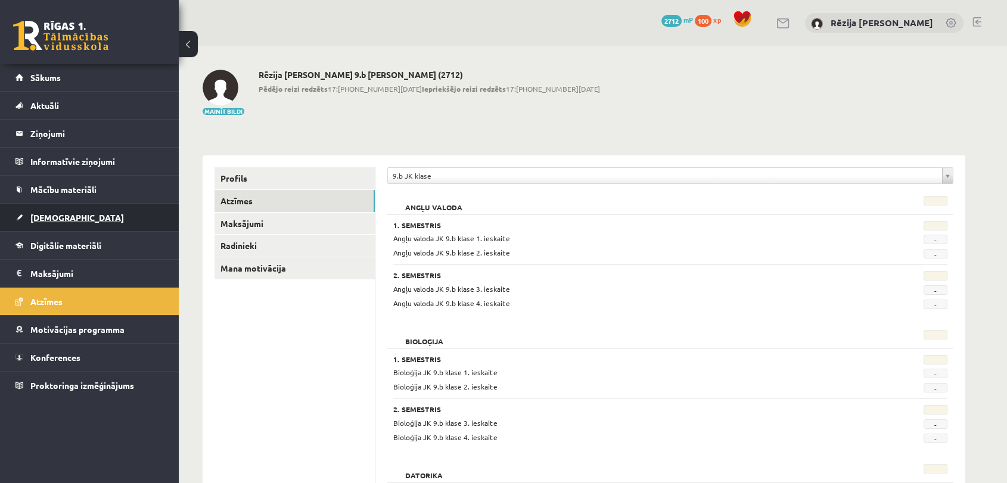
click at [109, 224] on link "[DEMOGRAPHIC_DATA]" at bounding box center [89, 217] width 148 height 27
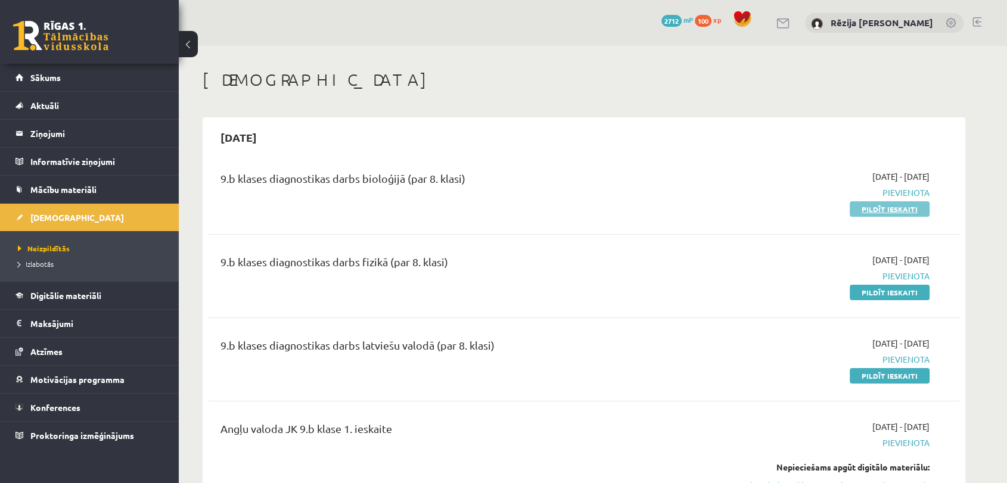
click at [897, 203] on link "Pildīt ieskaiti" at bounding box center [889, 208] width 80 height 15
click at [561, 79] on h1 "[DEMOGRAPHIC_DATA]" at bounding box center [584, 80] width 762 height 20
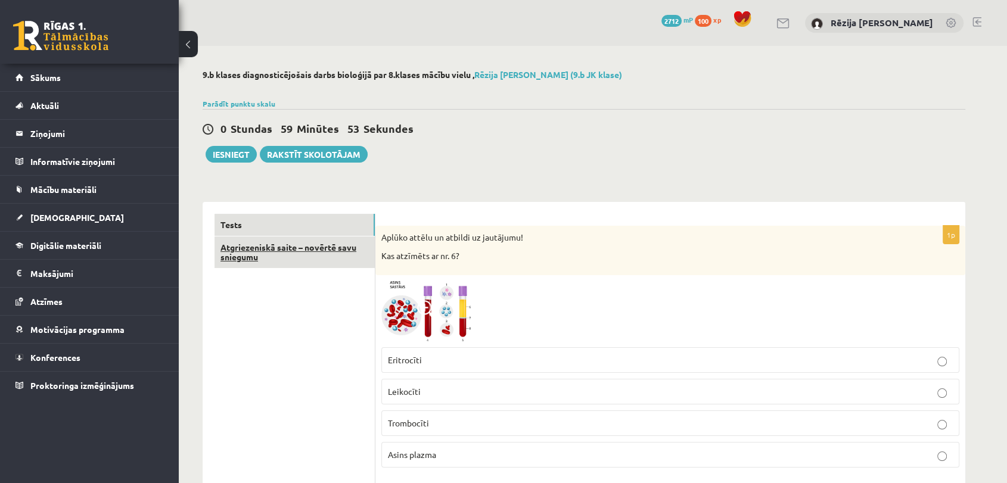
click at [312, 249] on link "Atgriezeniskā saite – novērtē savu sniegumu" at bounding box center [294, 252] width 160 height 32
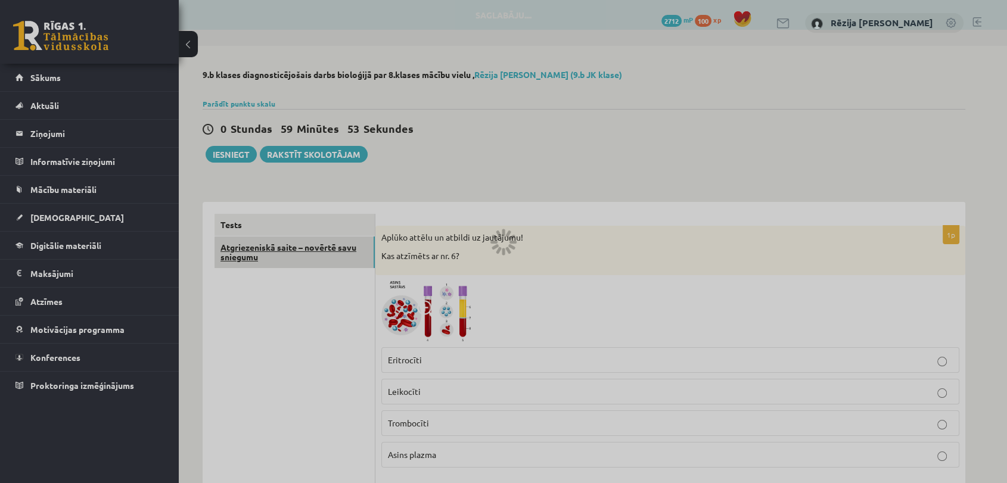
click at [312, 249] on div at bounding box center [503, 241] width 1007 height 483
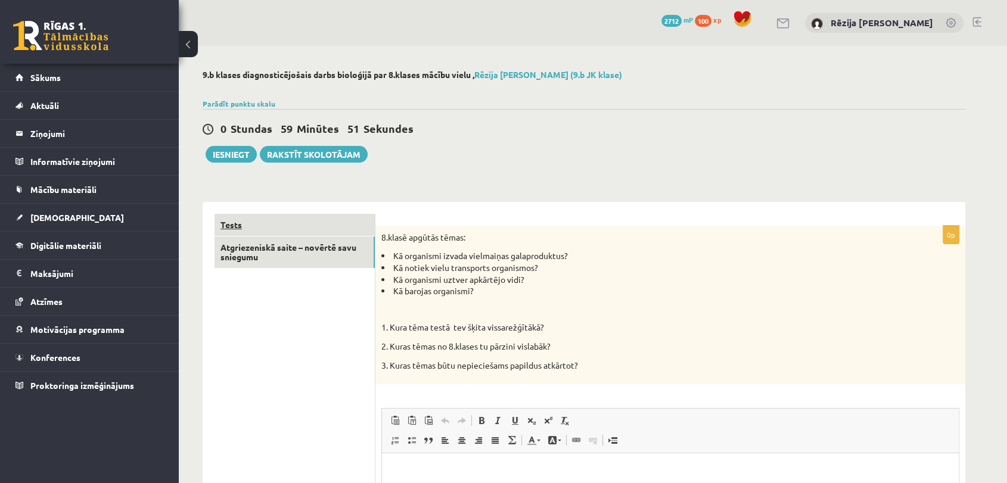
click at [320, 232] on link "Tests" at bounding box center [294, 225] width 160 height 22
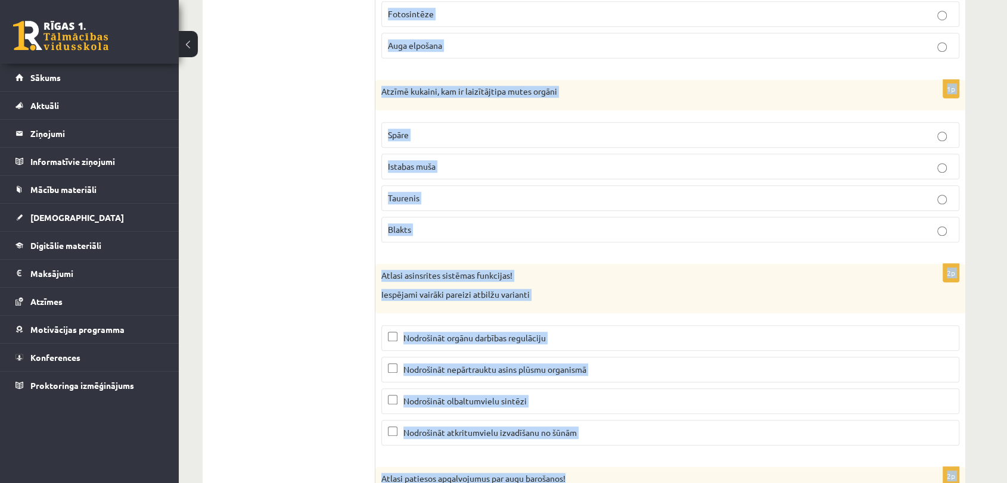
scroll to position [5672, 0]
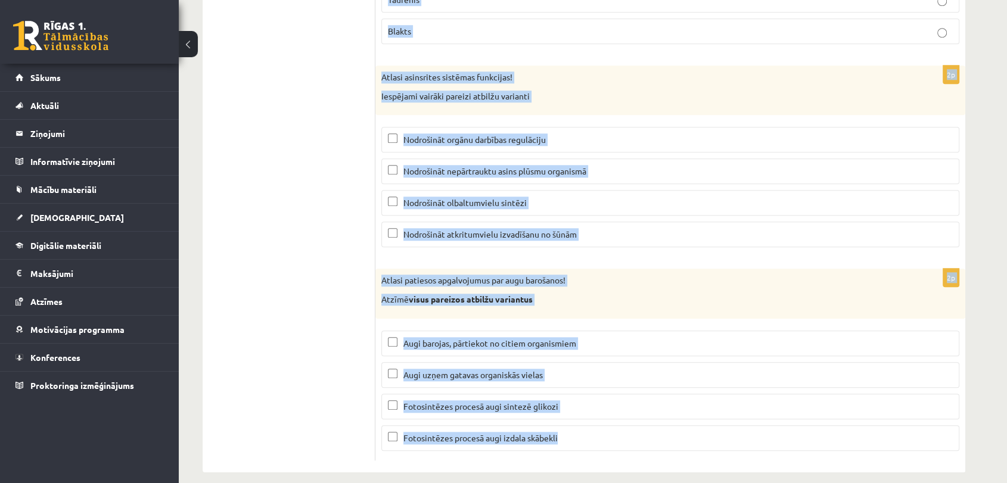
drag, startPoint x: 380, startPoint y: 235, endPoint x: 734, endPoint y: 513, distance: 450.0
copy form "Aplūko attēlu un atbildi uz jautājumu! Kas atzīmēts ar nr. 6? Eritrocīti Leikoc…"
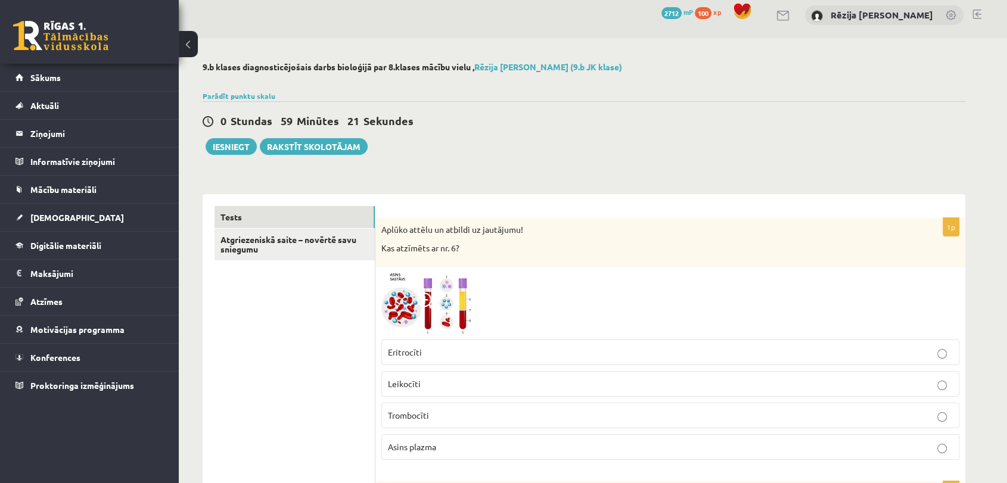
scroll to position [0, 0]
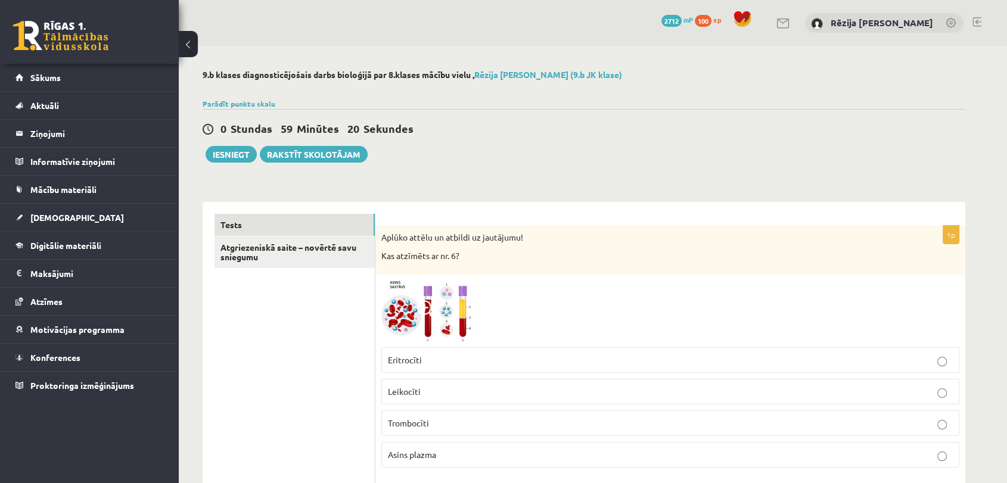
click at [447, 314] on img at bounding box center [425, 311] width 89 height 60
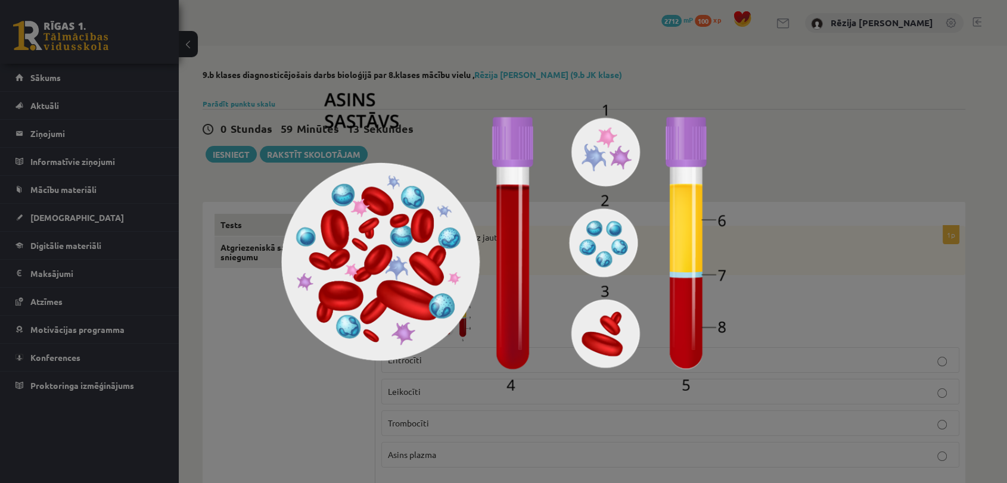
click at [610, 247] on img at bounding box center [503, 242] width 444 height 298
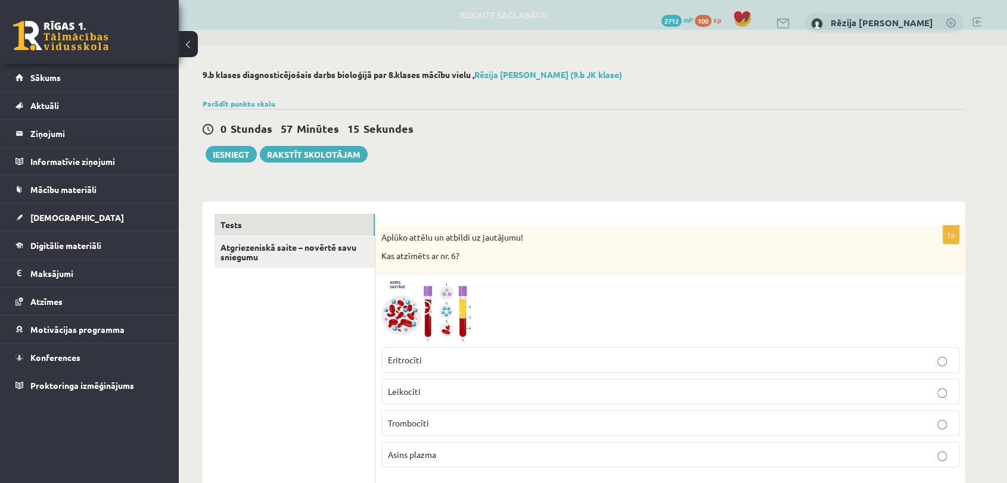
click at [440, 301] on img at bounding box center [425, 311] width 89 height 60
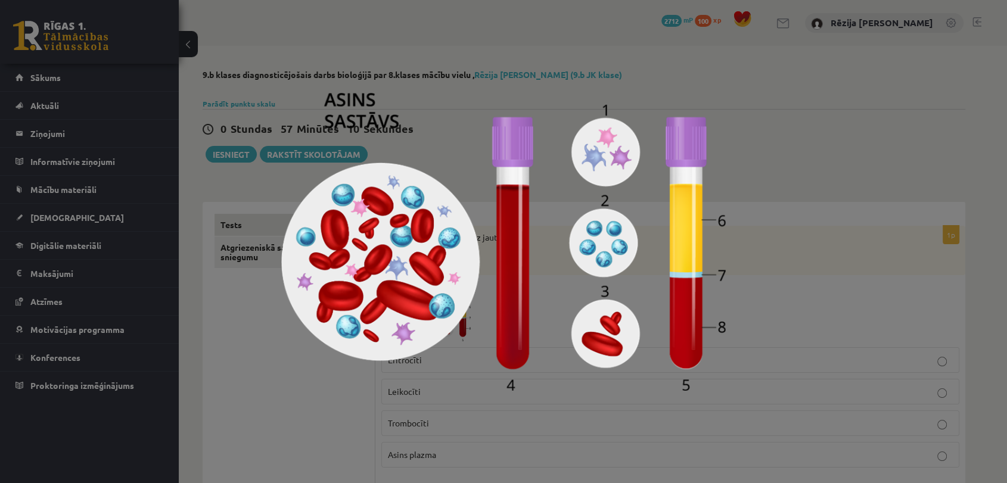
click at [811, 250] on div at bounding box center [503, 241] width 1007 height 483
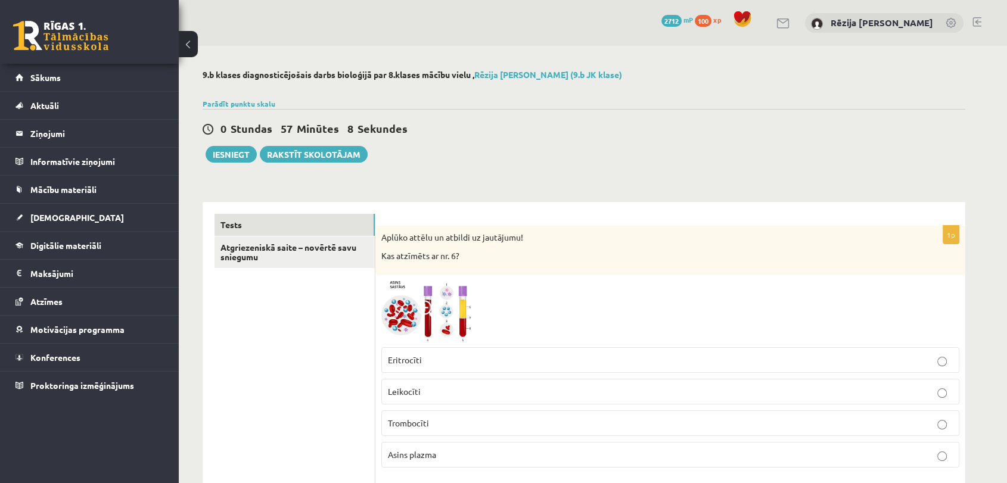
click at [463, 317] on img at bounding box center [425, 311] width 89 height 60
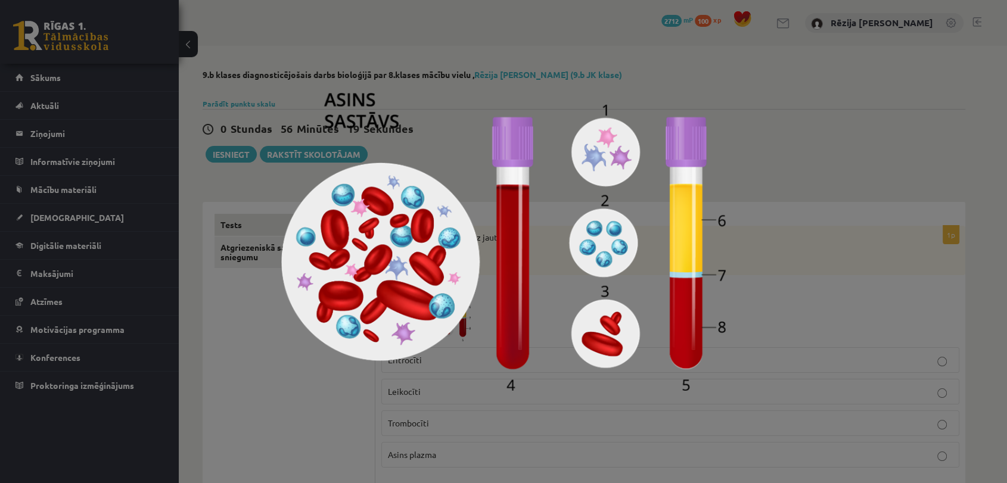
click at [321, 409] on div at bounding box center [503, 241] width 1007 height 483
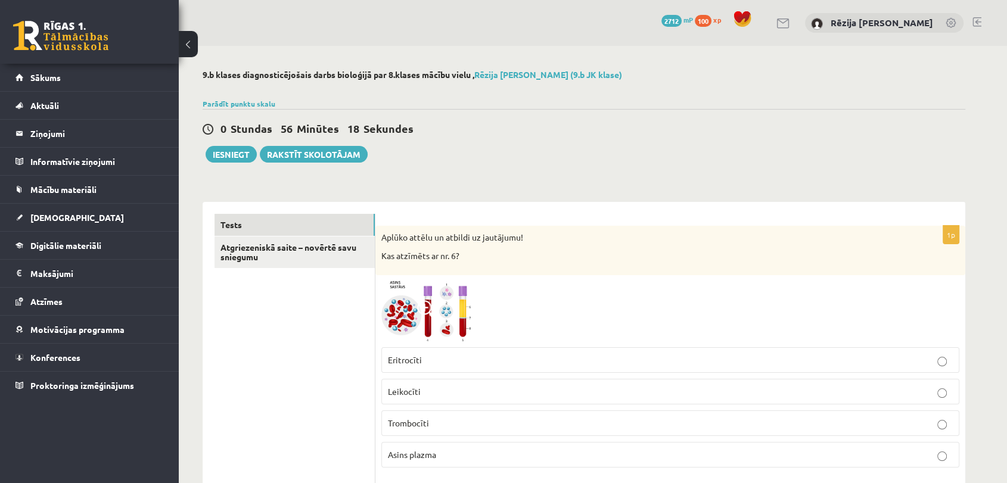
click at [457, 451] on p "Asins plazma" at bounding box center [670, 454] width 565 height 13
click at [442, 297] on img at bounding box center [425, 311] width 89 height 60
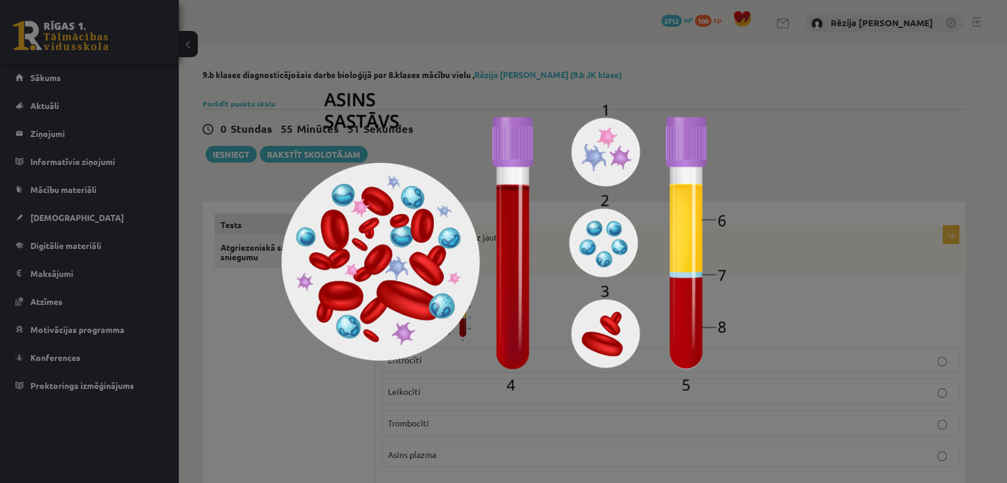
click at [310, 397] on div at bounding box center [503, 241] width 1007 height 483
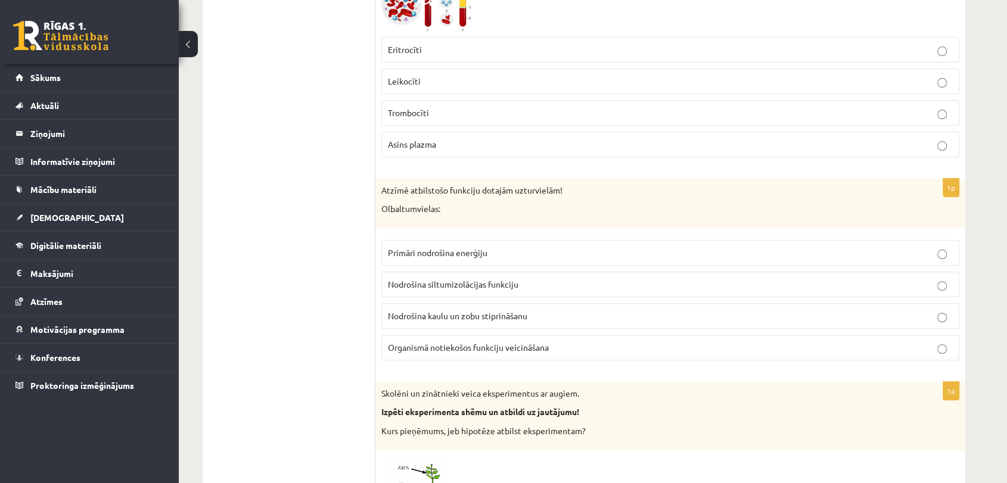
scroll to position [339, 0]
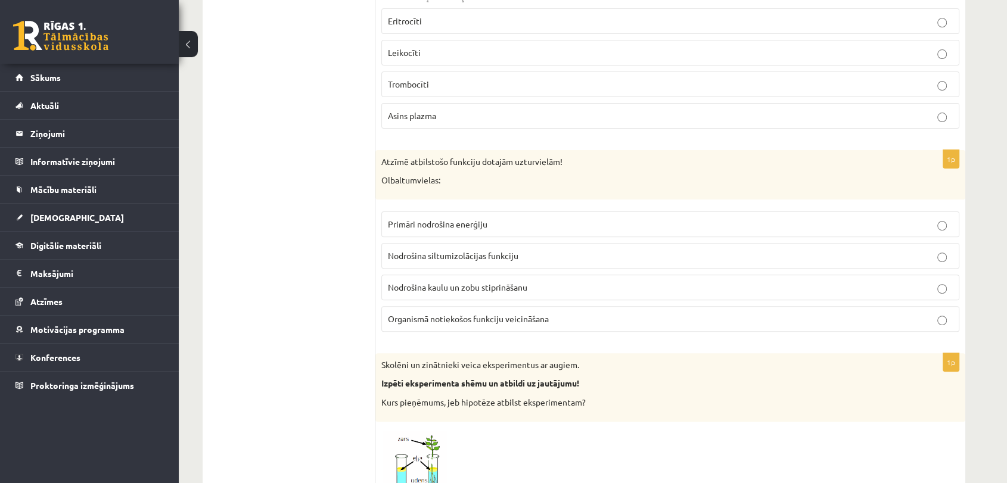
click at [457, 316] on span "Organismā notiekošos funkciju veicināšana" at bounding box center [468, 318] width 161 height 11
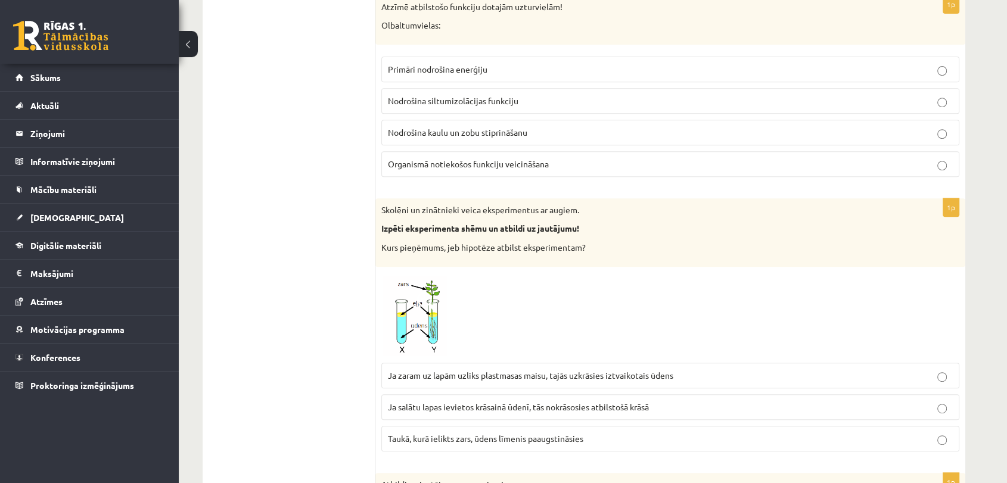
scroll to position [586, 0]
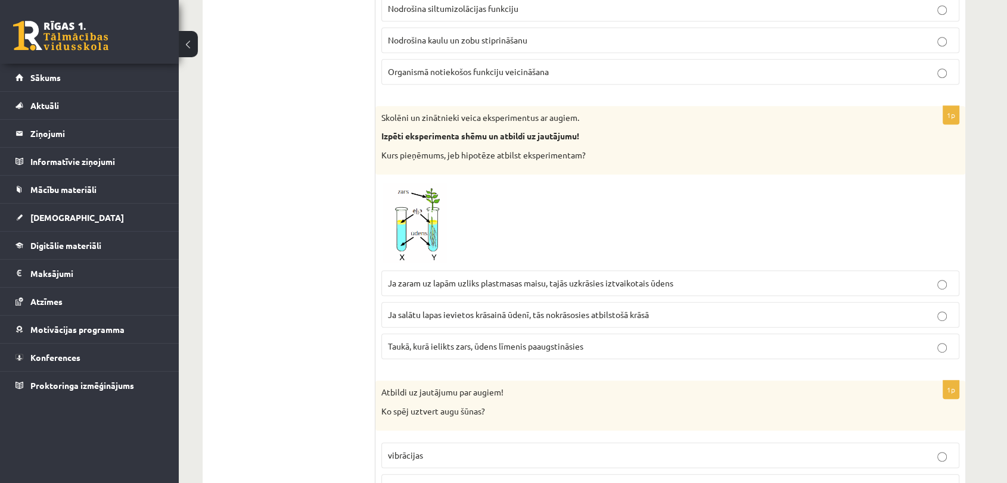
click at [428, 278] on span "Ja zaram uz lapām uzliks plastmasas maisu, tajās uzkrāsies iztvaikotais ūdens" at bounding box center [530, 283] width 285 height 11
click at [410, 220] on img at bounding box center [425, 222] width 89 height 85
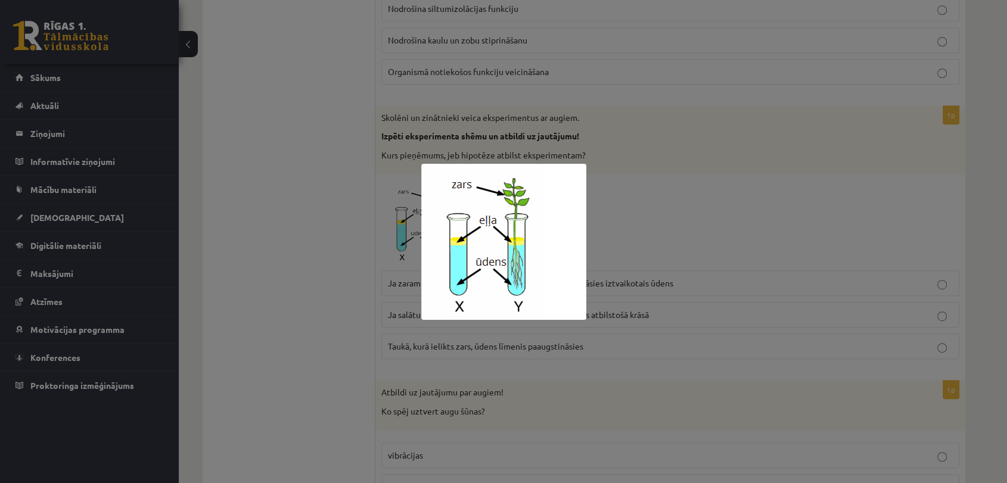
click at [319, 220] on div at bounding box center [503, 241] width 1007 height 483
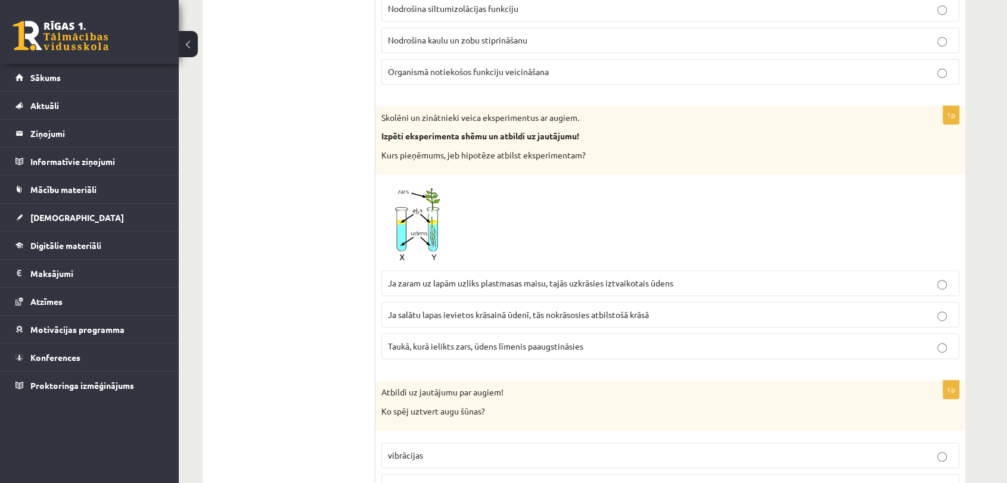
click at [415, 195] on img at bounding box center [425, 222] width 89 height 85
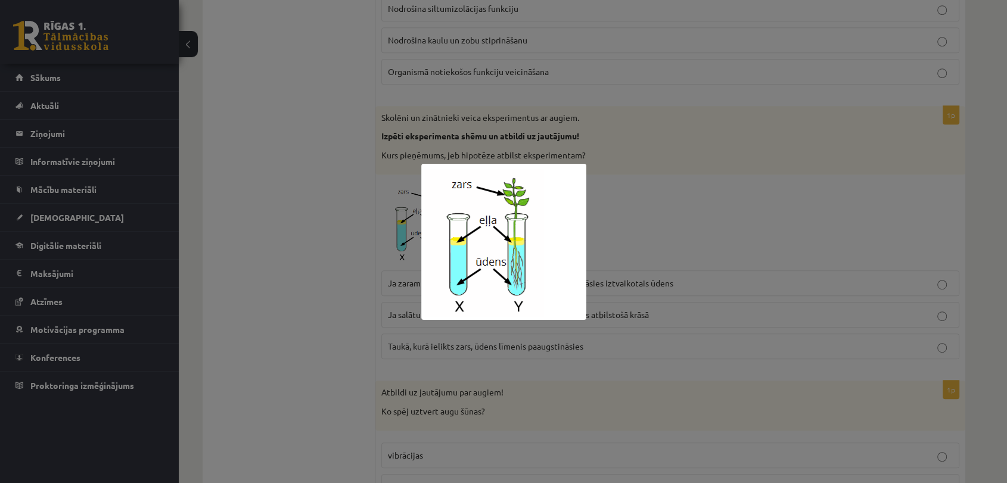
click at [346, 236] on div at bounding box center [503, 241] width 1007 height 483
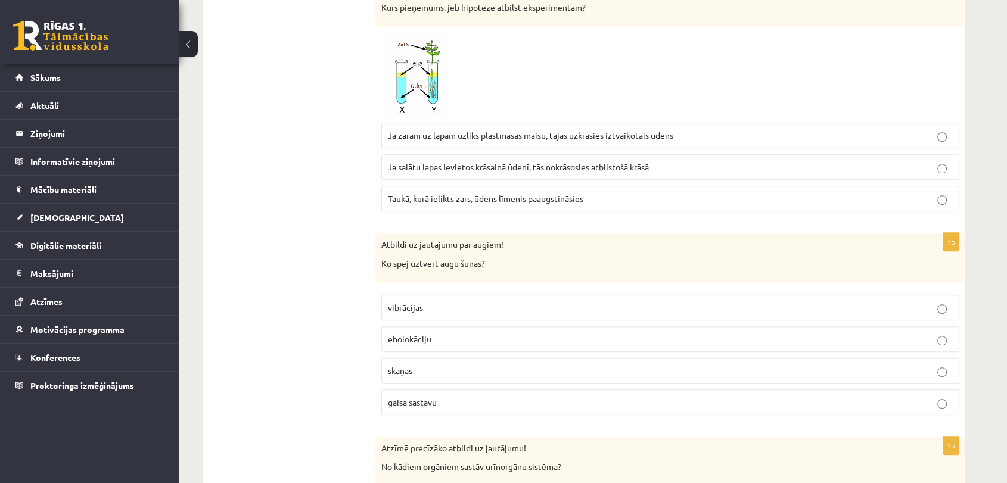
scroll to position [777, 0]
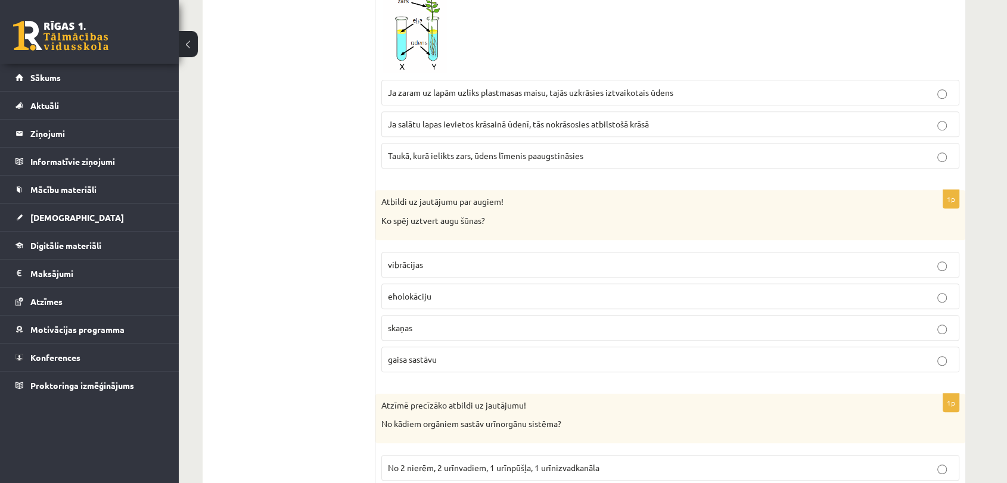
click at [440, 359] on p "gaisa sastāvu" at bounding box center [670, 359] width 565 height 13
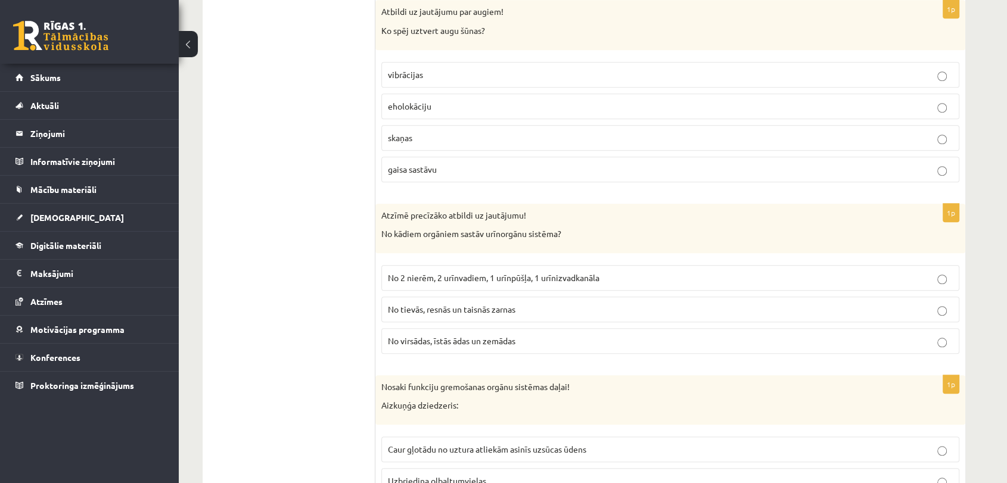
scroll to position [988, 0]
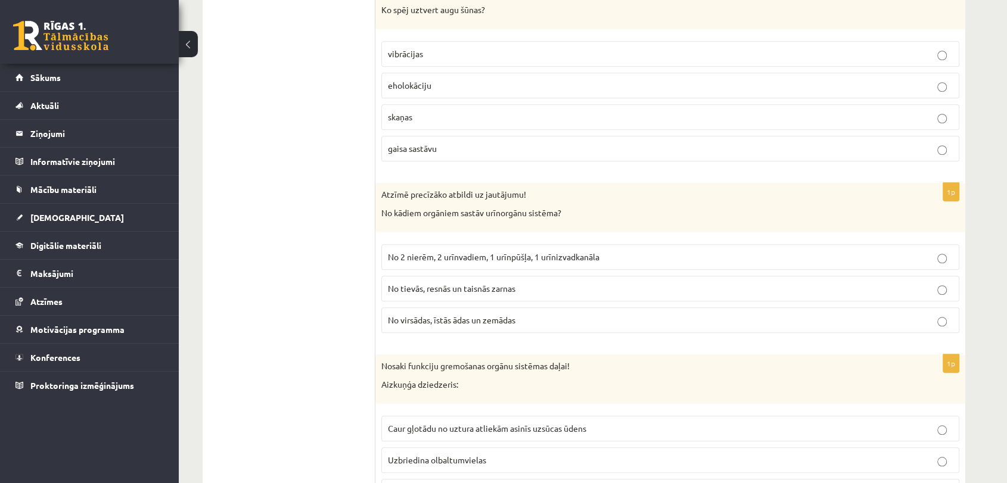
click at [538, 248] on label "No 2 nierēm, 2 urīnvadiem, 1 urīnpūšļa, 1 urīnizvadkanāla" at bounding box center [670, 257] width 578 height 26
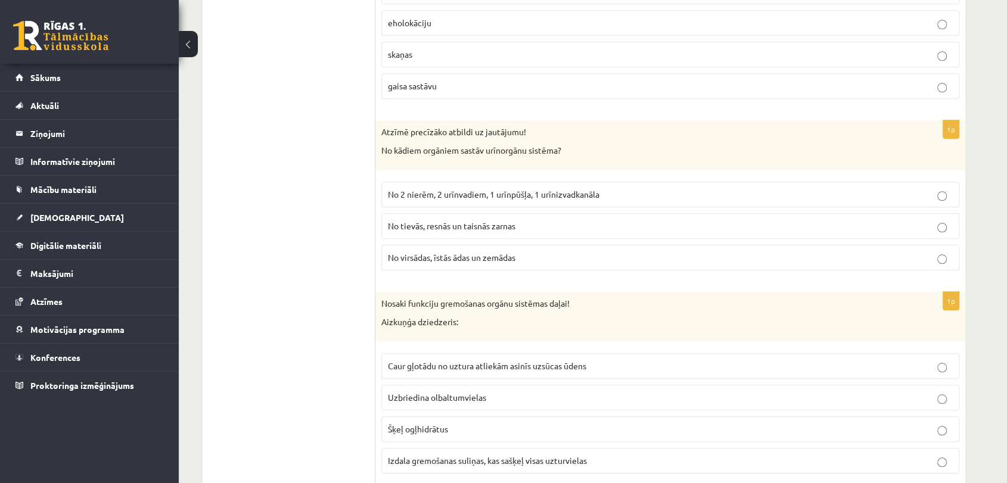
scroll to position [1064, 0]
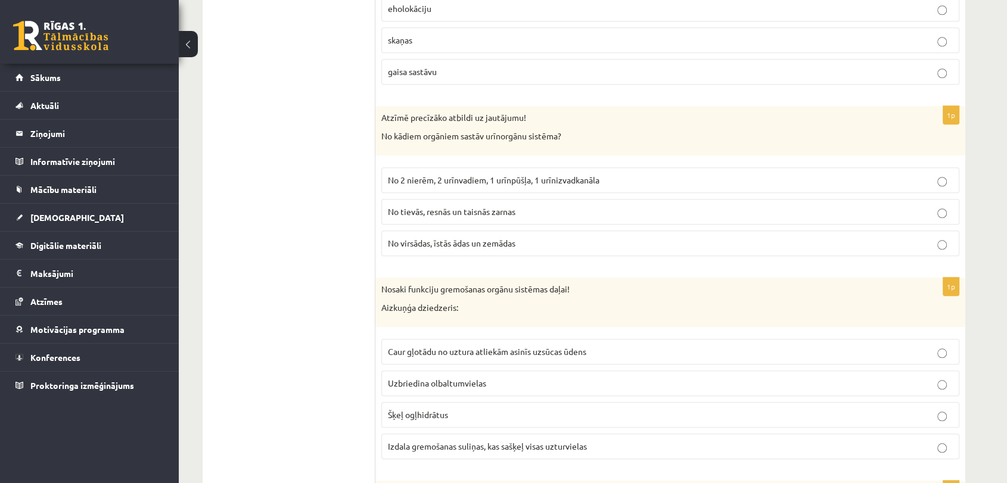
click at [460, 441] on span "Izdala gremošanas suliņas, kas sašķeļ visas uzturvielas" at bounding box center [487, 446] width 199 height 11
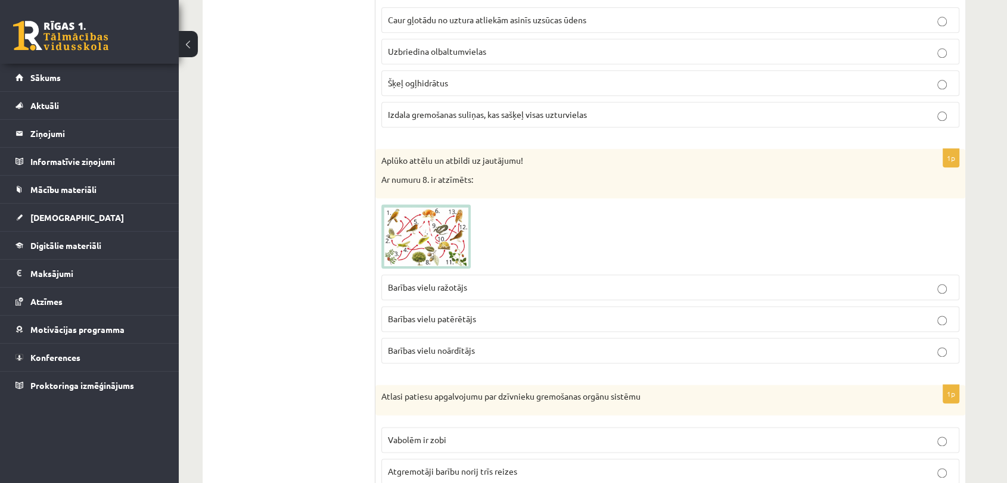
scroll to position [1432, 0]
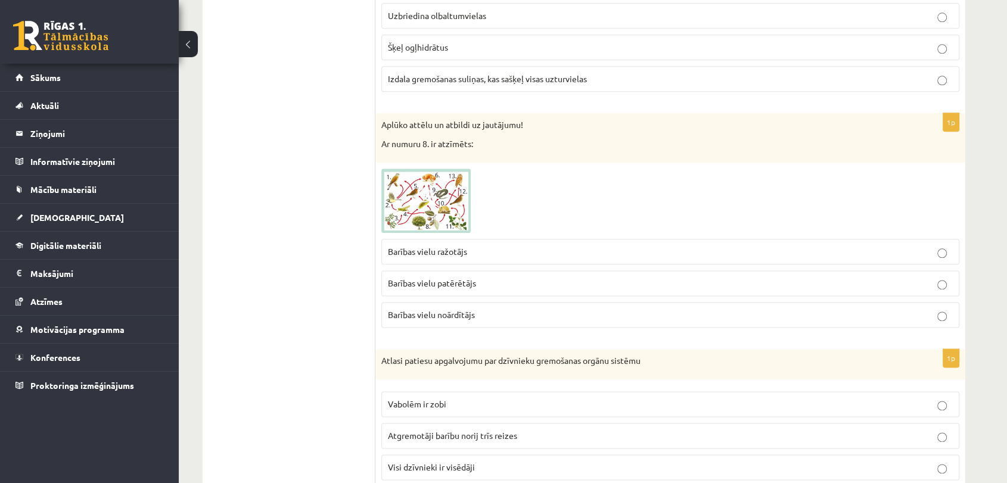
click at [462, 214] on img at bounding box center [425, 201] width 89 height 64
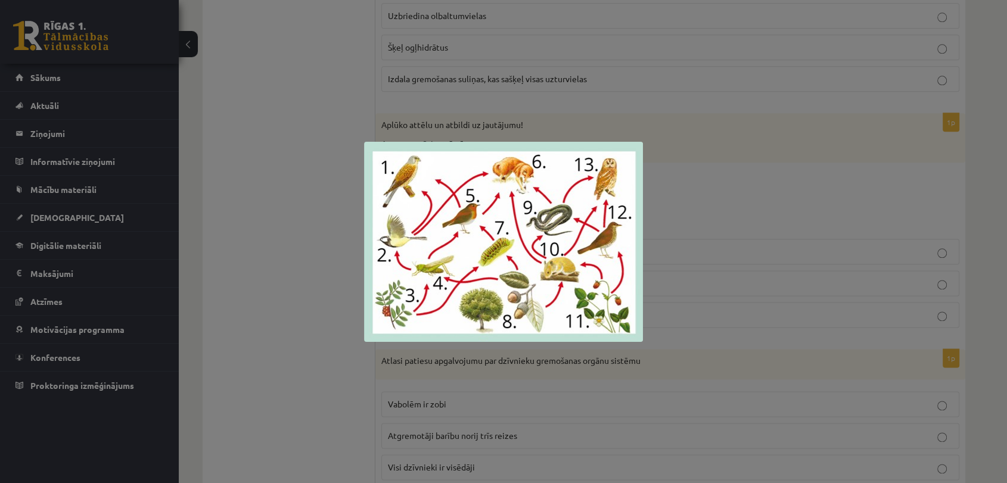
click at [802, 343] on div at bounding box center [503, 241] width 1007 height 483
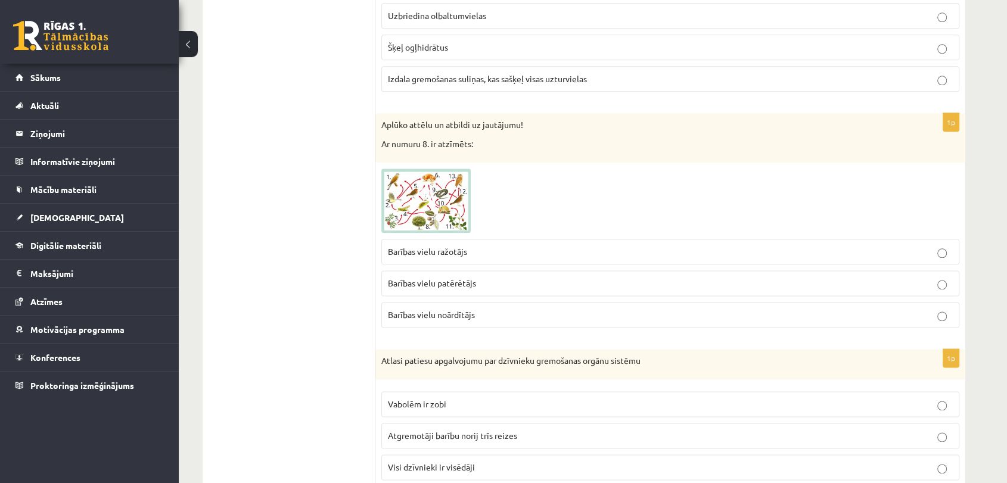
click at [421, 194] on span at bounding box center [426, 197] width 19 height 19
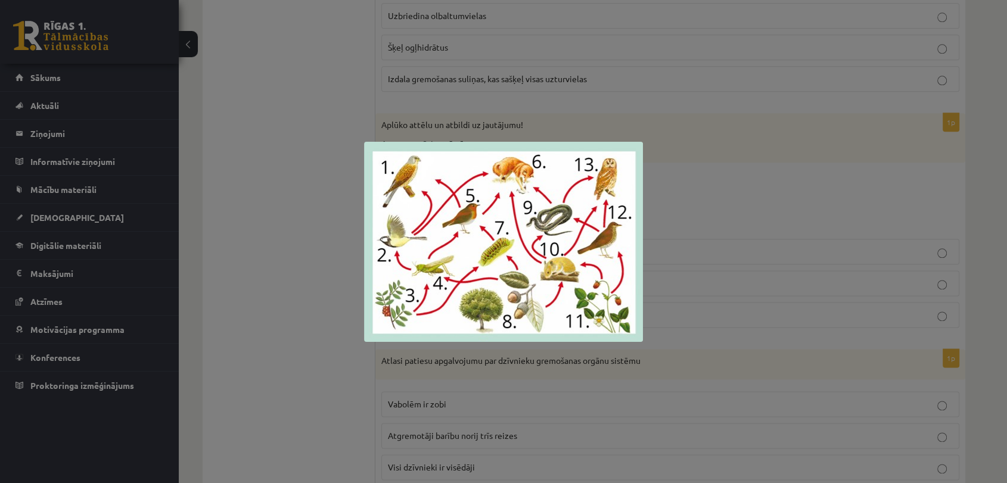
click at [300, 351] on div at bounding box center [503, 241] width 1007 height 483
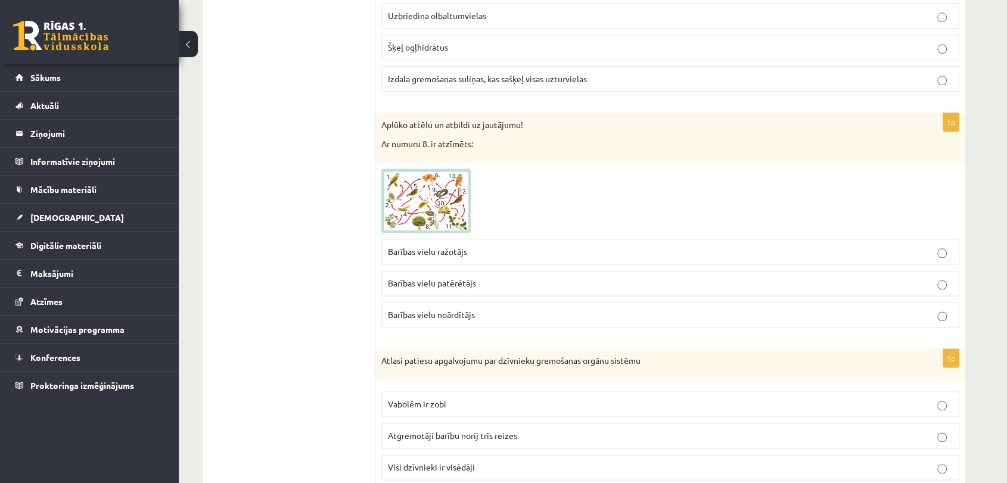
click at [783, 248] on p "Barības vielu ražotājs" at bounding box center [670, 251] width 565 height 13
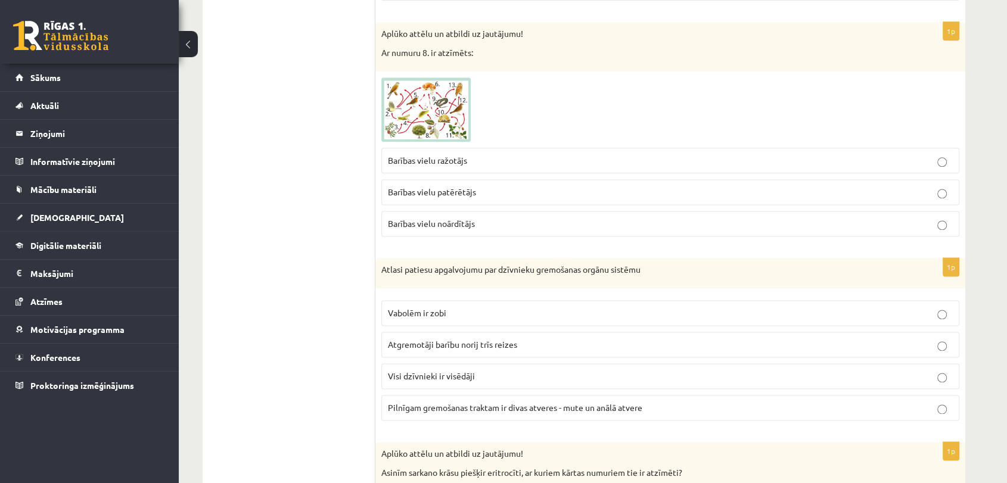
scroll to position [1558, 0]
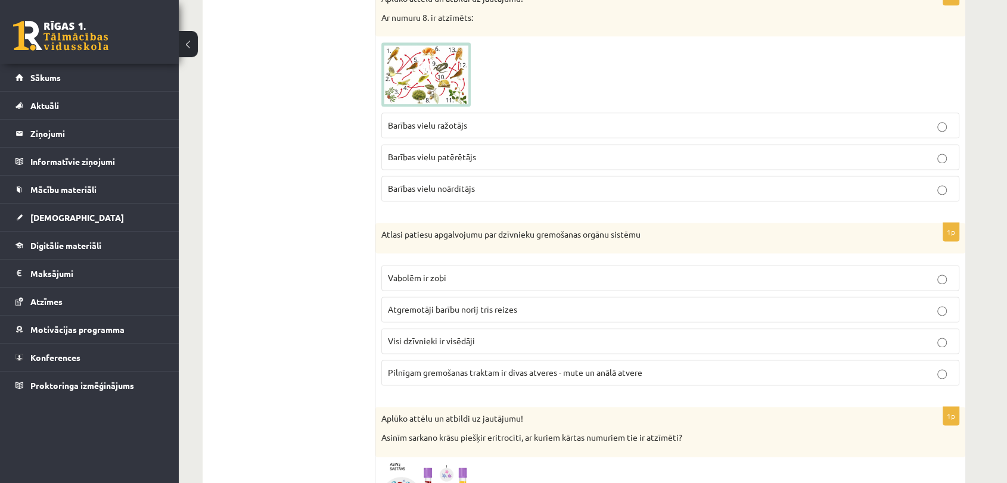
click at [482, 367] on span "Pilnīgam gremošanas traktam ir divas atveres - mute un anālā atvere" at bounding box center [515, 372] width 254 height 11
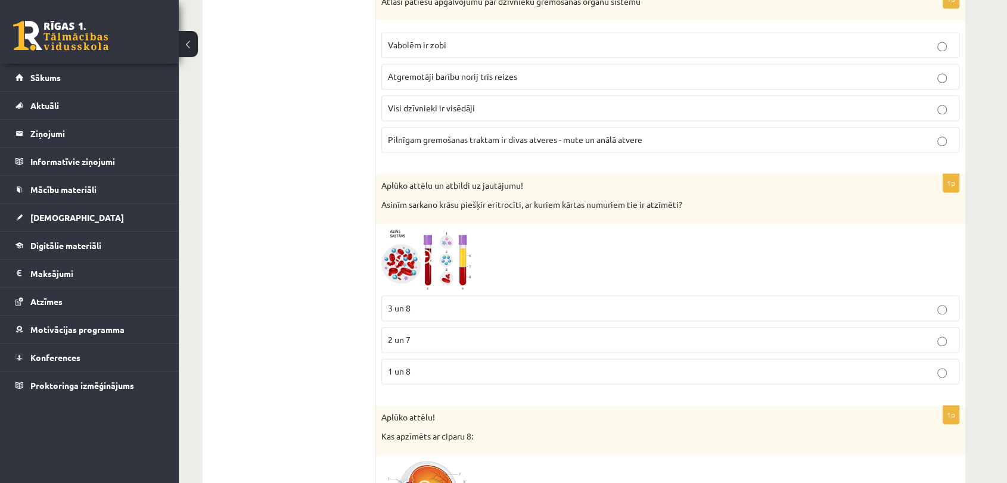
scroll to position [1798, 0]
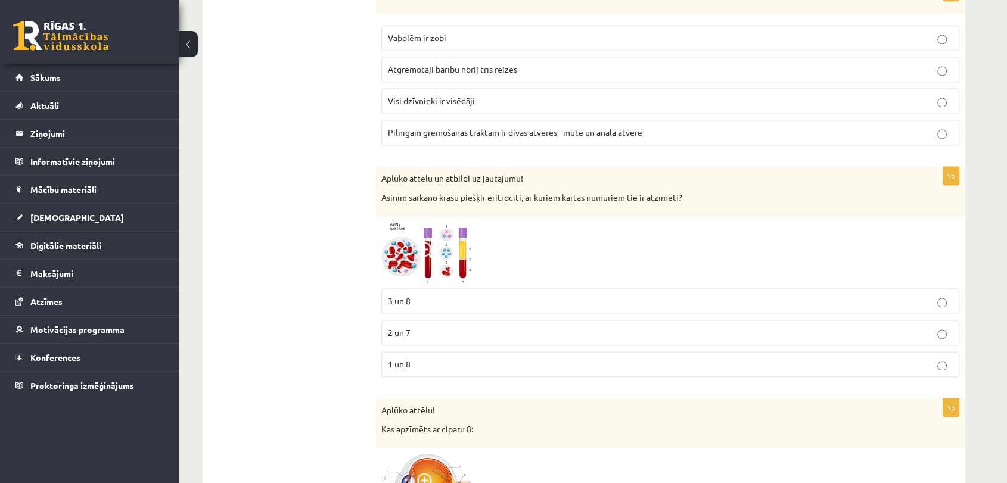
click at [430, 301] on p "3 un 8" at bounding box center [670, 301] width 565 height 13
click at [445, 239] on img at bounding box center [425, 253] width 89 height 60
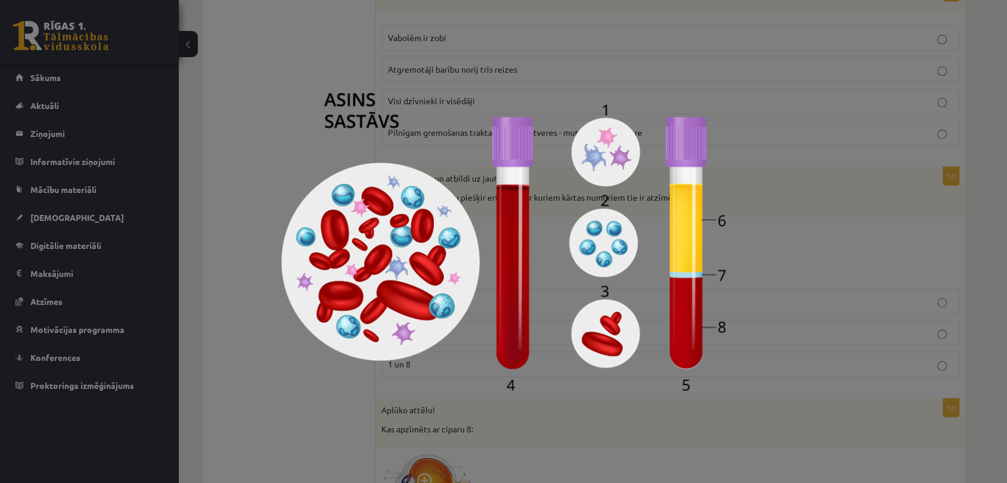
click at [837, 344] on div at bounding box center [503, 241] width 1007 height 483
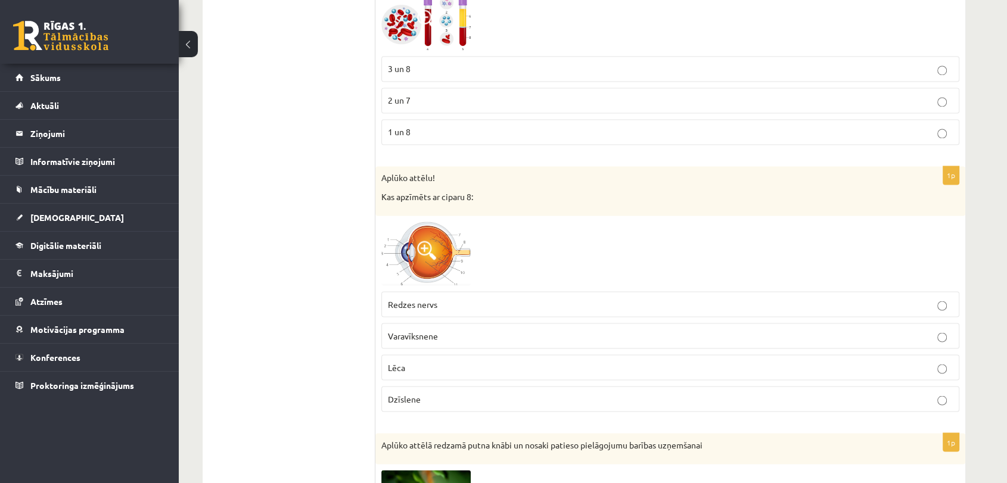
scroll to position [2073, 0]
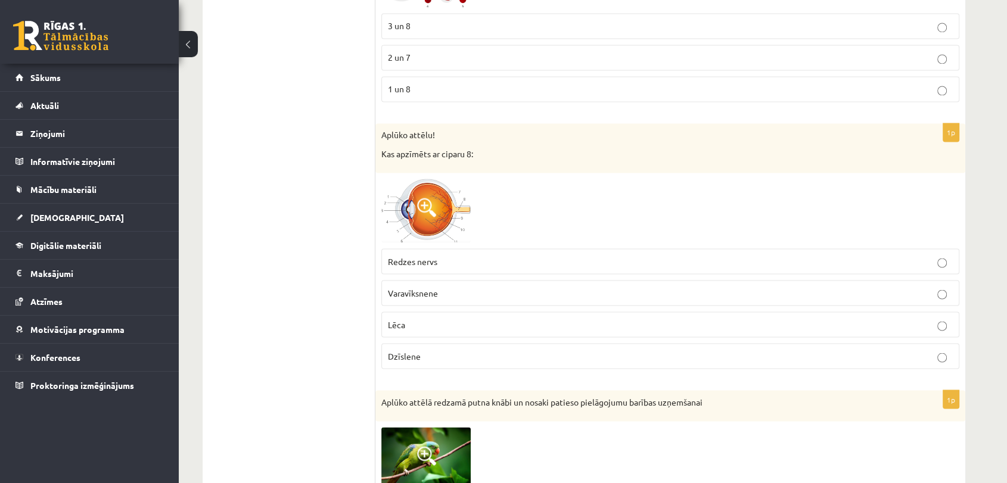
click at [448, 191] on img at bounding box center [425, 211] width 89 height 64
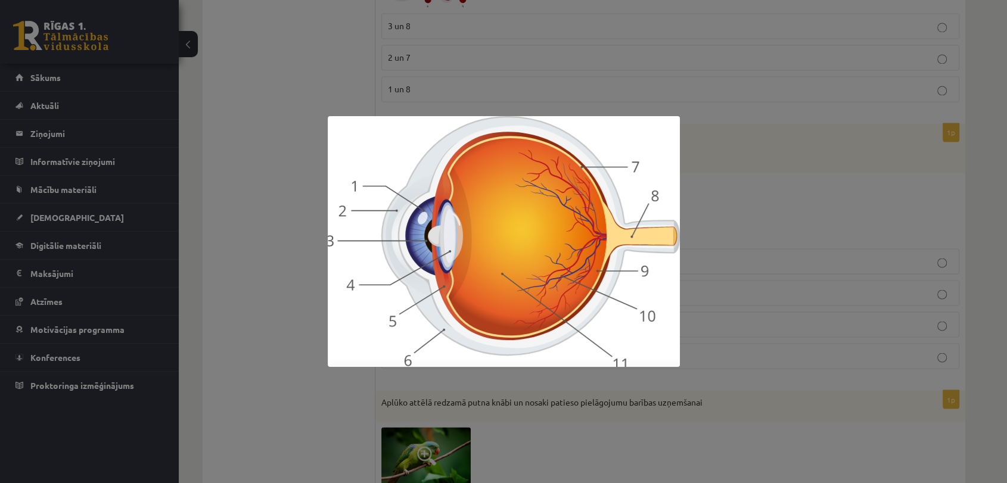
click at [762, 238] on div at bounding box center [503, 241] width 1007 height 483
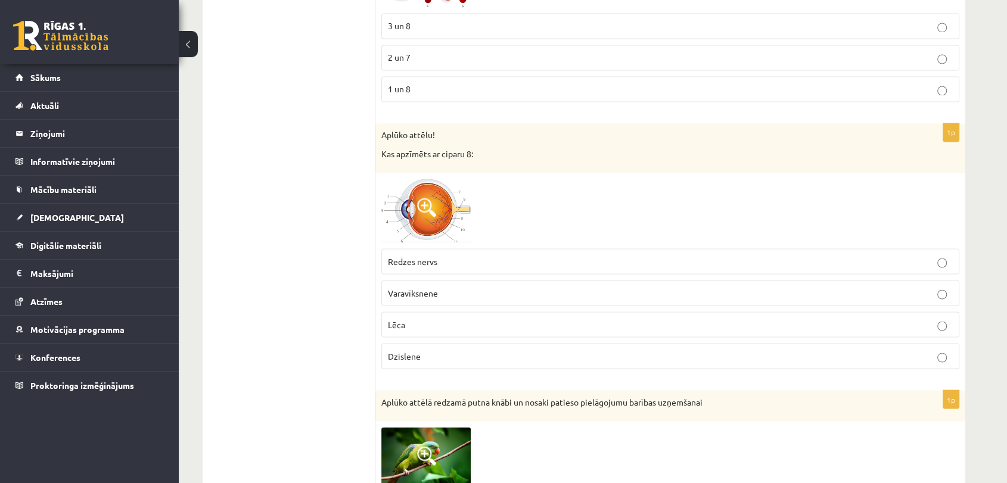
click at [476, 266] on label "Redzes nervs" at bounding box center [670, 261] width 578 height 26
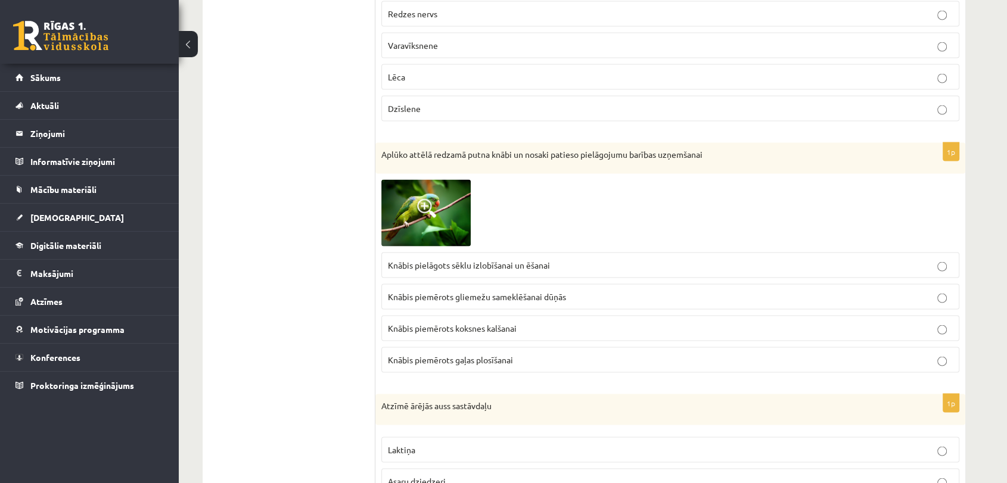
scroll to position [2392, 0]
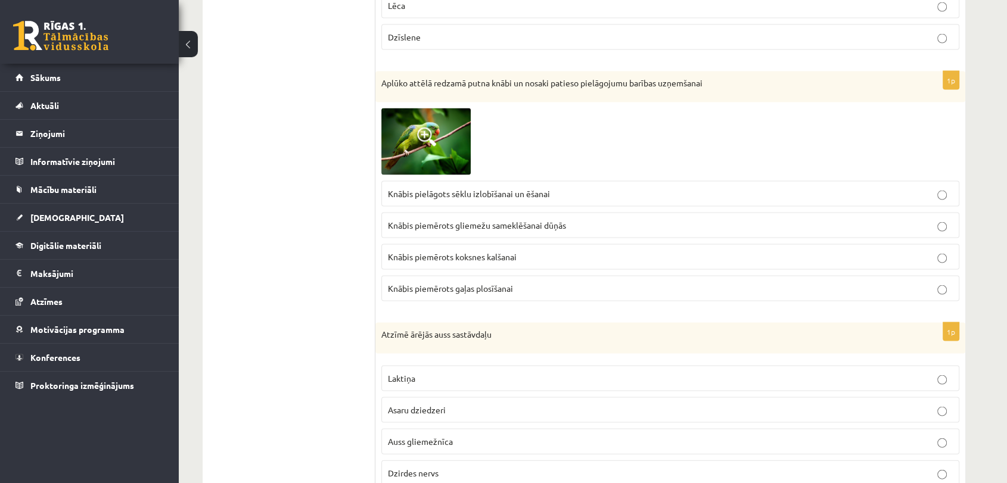
click at [457, 192] on span "Knābis pielāgots sēklu izlobīšanai un ēšanai" at bounding box center [469, 193] width 162 height 11
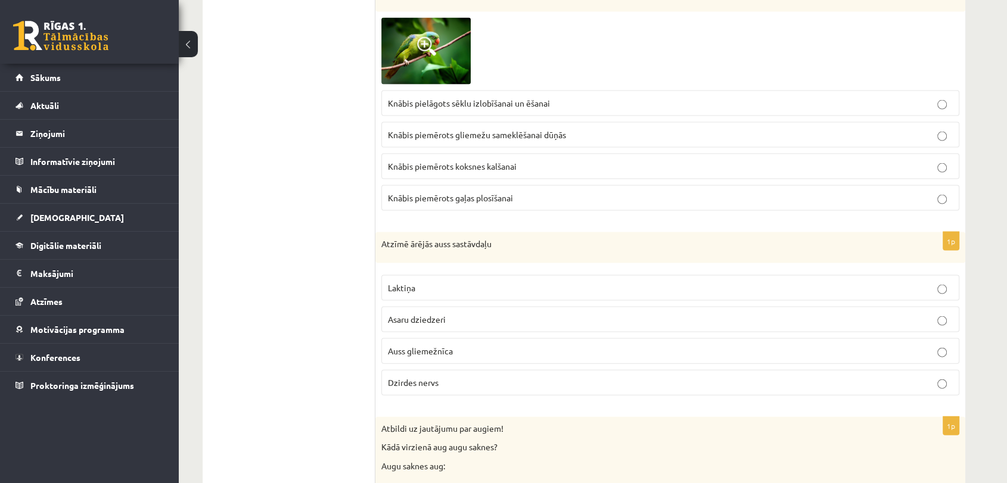
scroll to position [2532, 0]
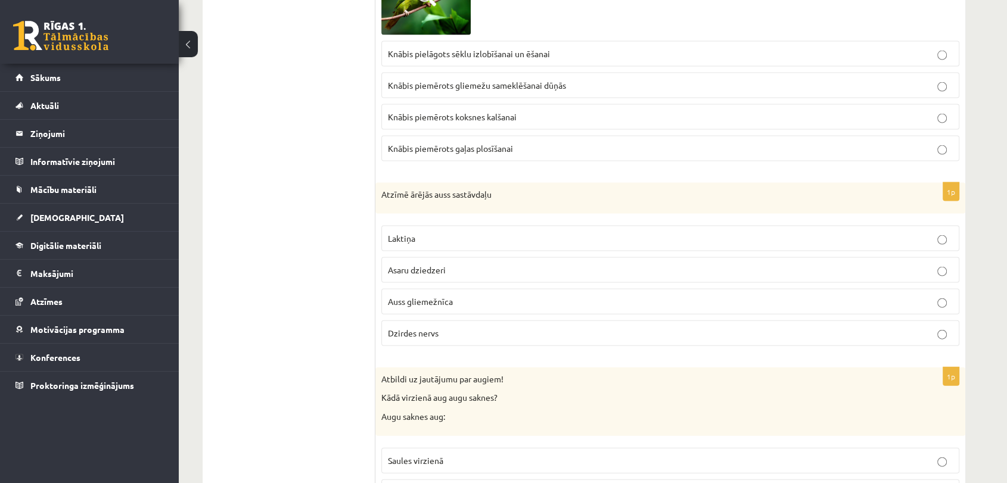
click at [478, 303] on label "Auss gliemežnīca" at bounding box center [670, 302] width 578 height 26
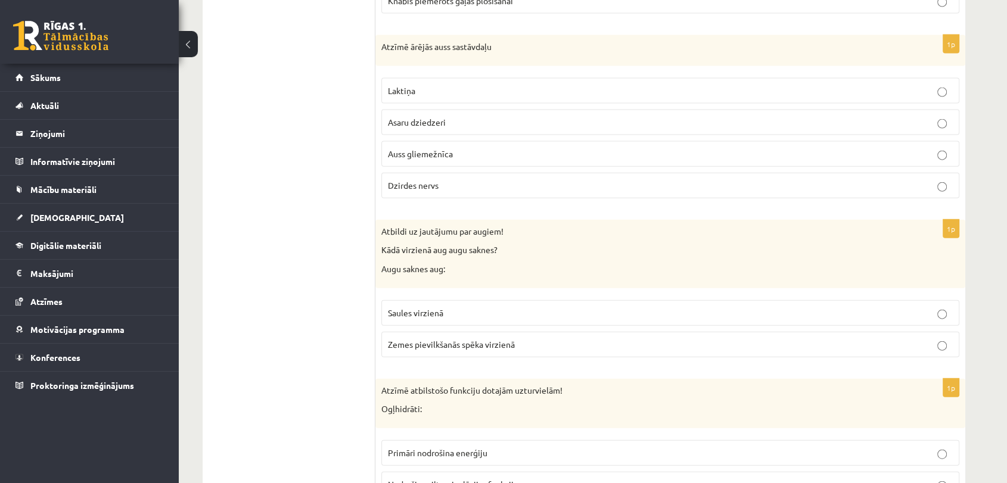
scroll to position [2708, 0]
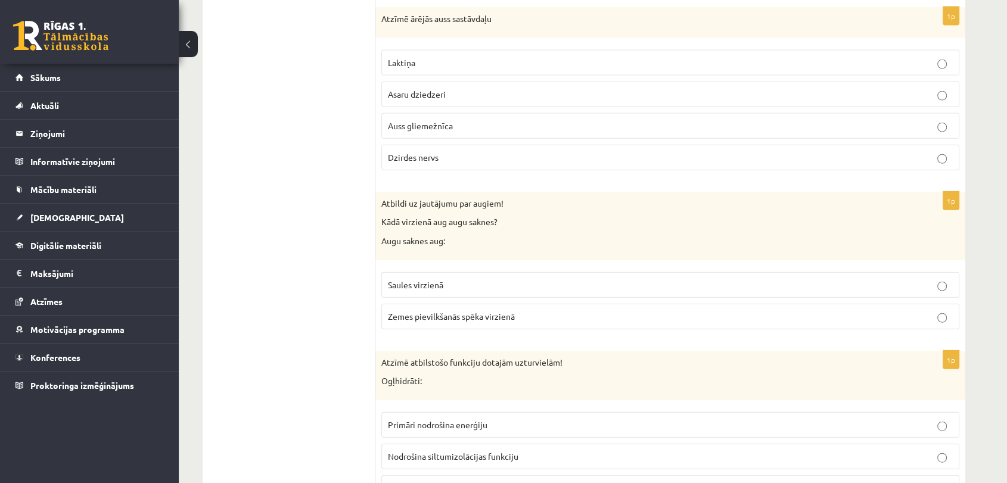
click at [450, 304] on label "Zemes pievilkšanās spēka virzienā" at bounding box center [670, 317] width 578 height 26
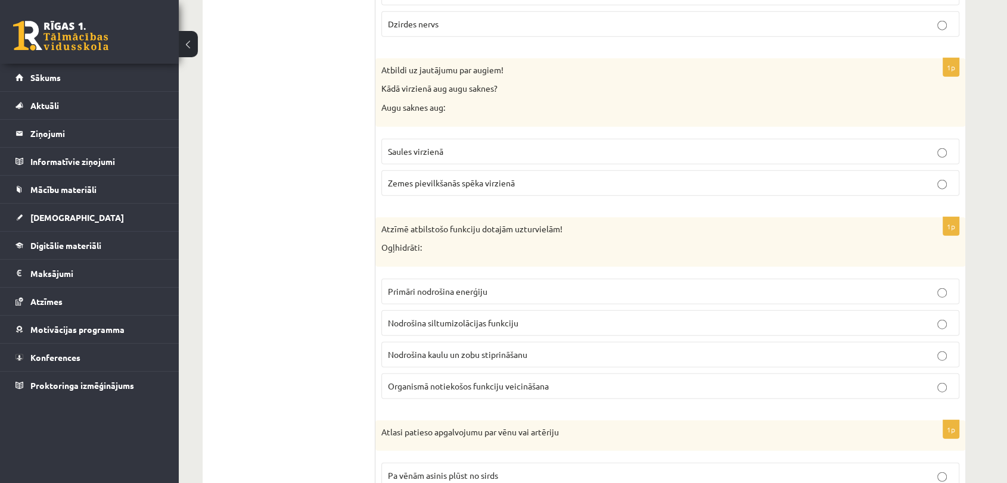
scroll to position [2920, 0]
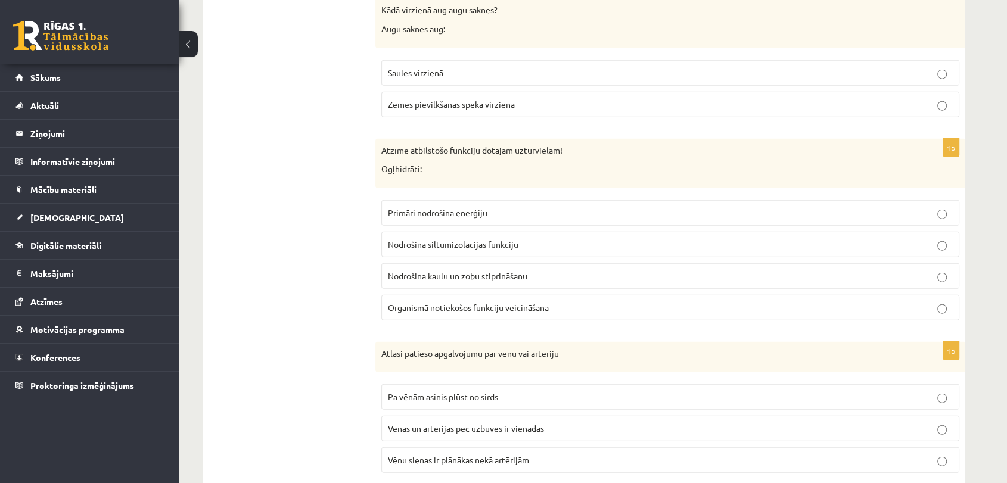
click at [486, 207] on span "Primāri nodrošina enerģiju" at bounding box center [437, 212] width 99 height 11
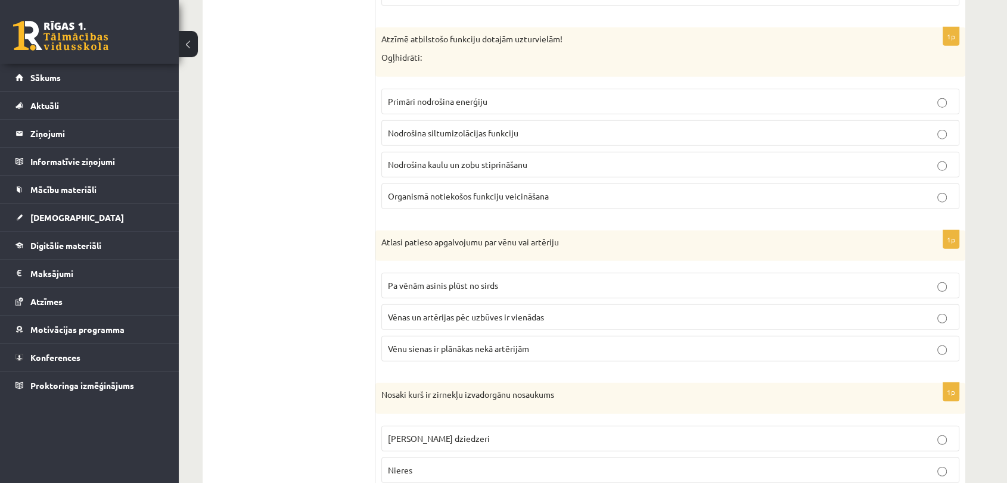
scroll to position [3039, 0]
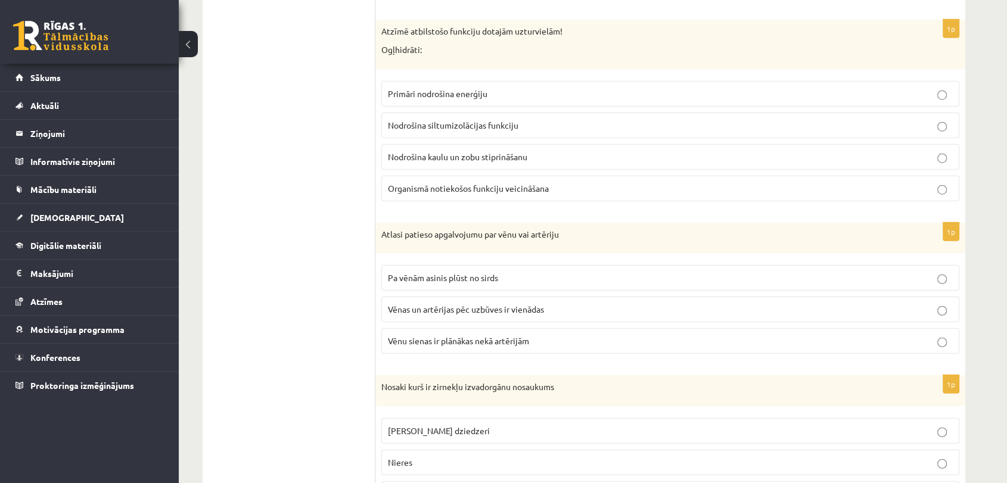
click at [545, 335] on p "Vēnu sienas ir plānākas nekā artērijām" at bounding box center [670, 341] width 565 height 13
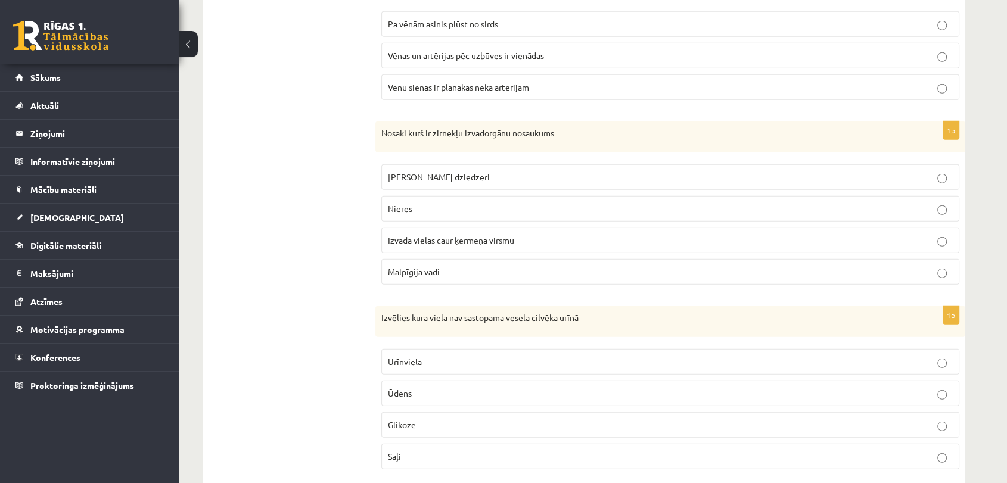
click at [471, 266] on p "Malpīgija vadi" at bounding box center [670, 272] width 565 height 13
click at [516, 424] on label "Glikoze" at bounding box center [670, 425] width 578 height 26
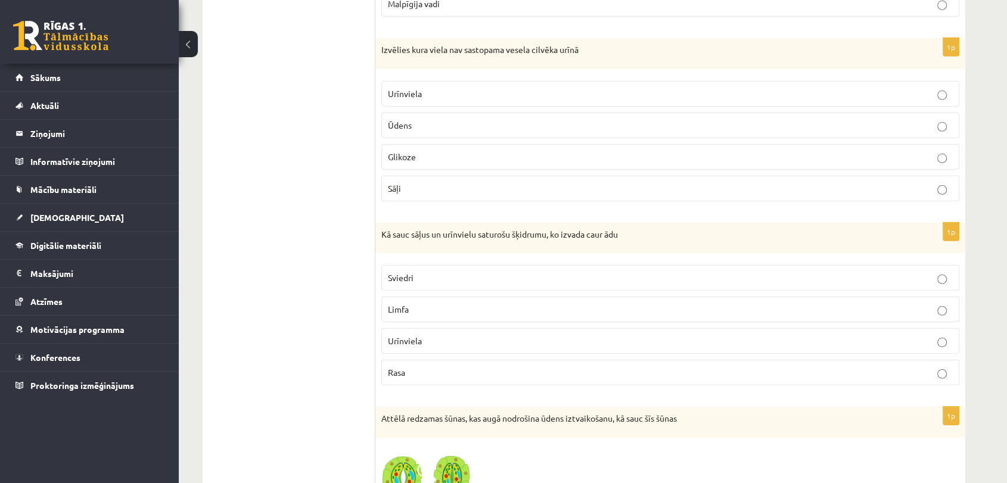
scroll to position [3568, 0]
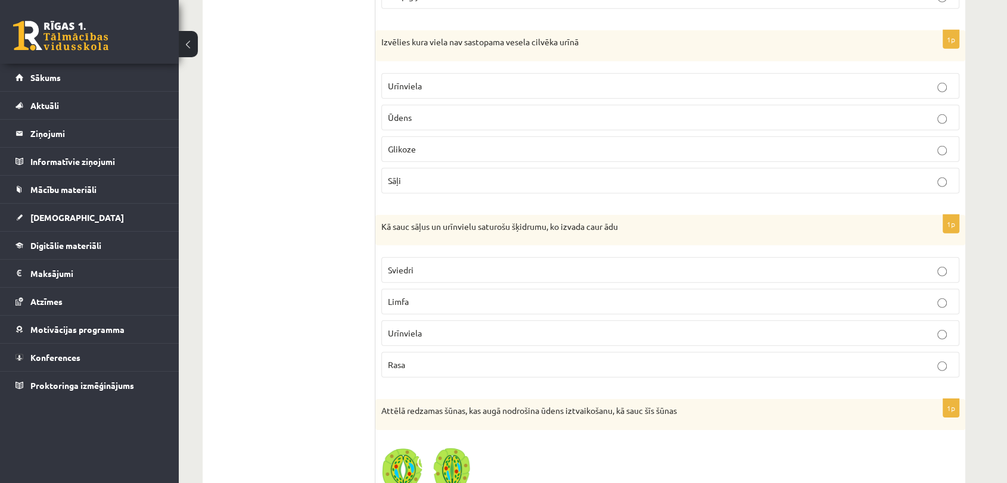
click at [417, 264] on p "Sviedri" at bounding box center [670, 270] width 565 height 13
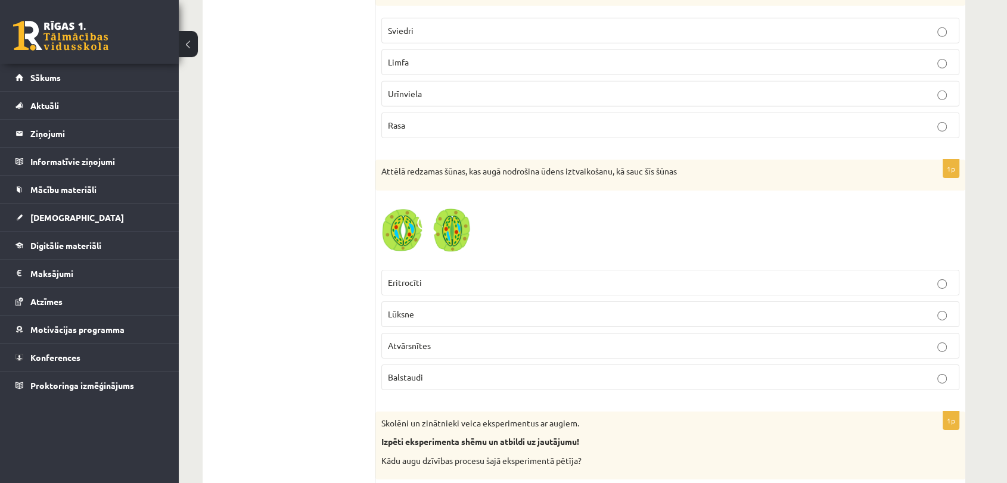
scroll to position [3843, 0]
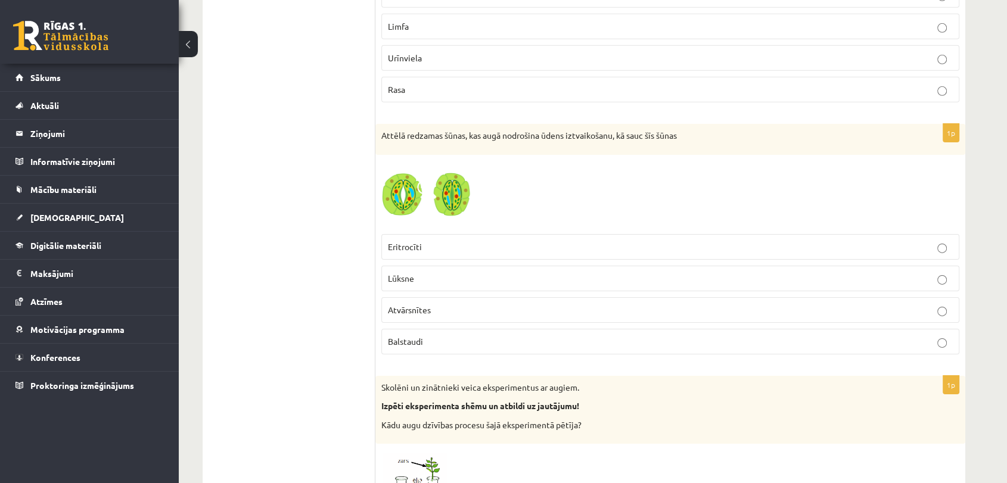
click at [482, 305] on p "Atvārsnītes" at bounding box center [670, 310] width 565 height 13
click at [433, 195] on img at bounding box center [425, 194] width 89 height 67
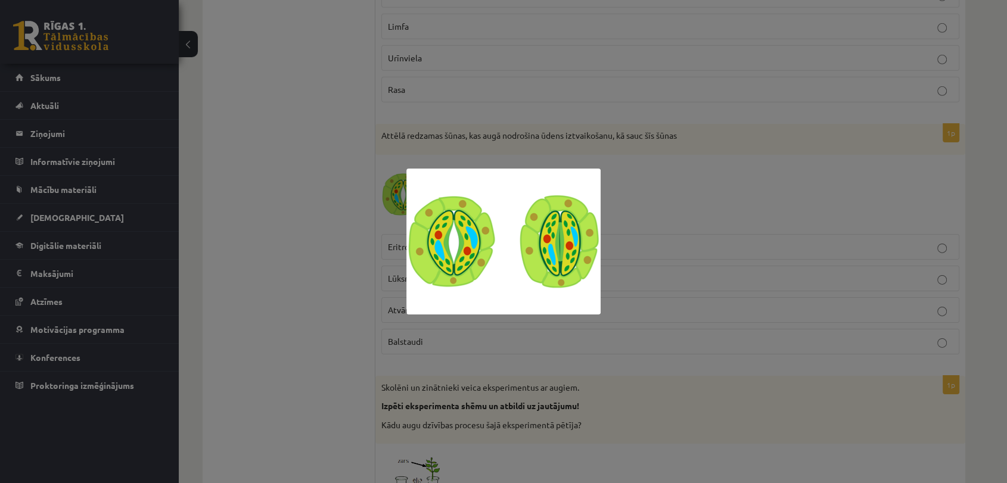
click at [386, 225] on div at bounding box center [503, 241] width 1007 height 483
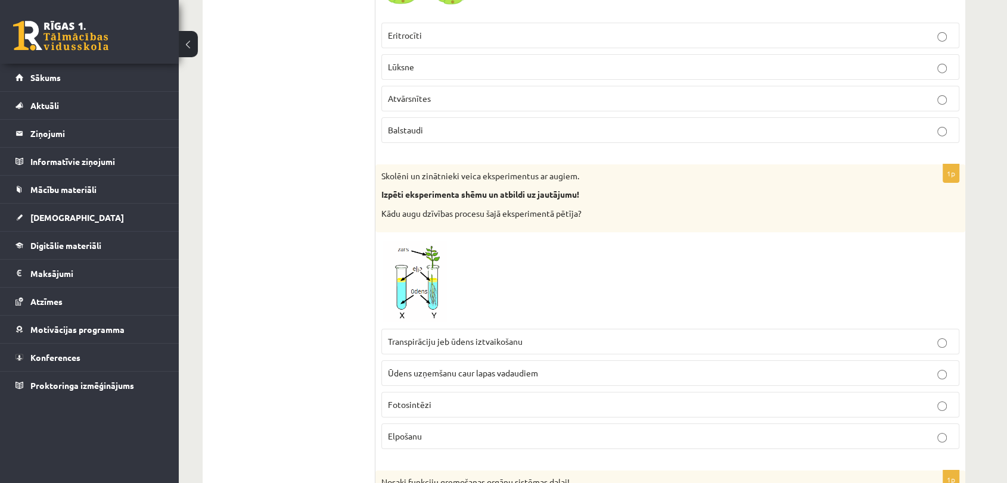
scroll to position [4098, 0]
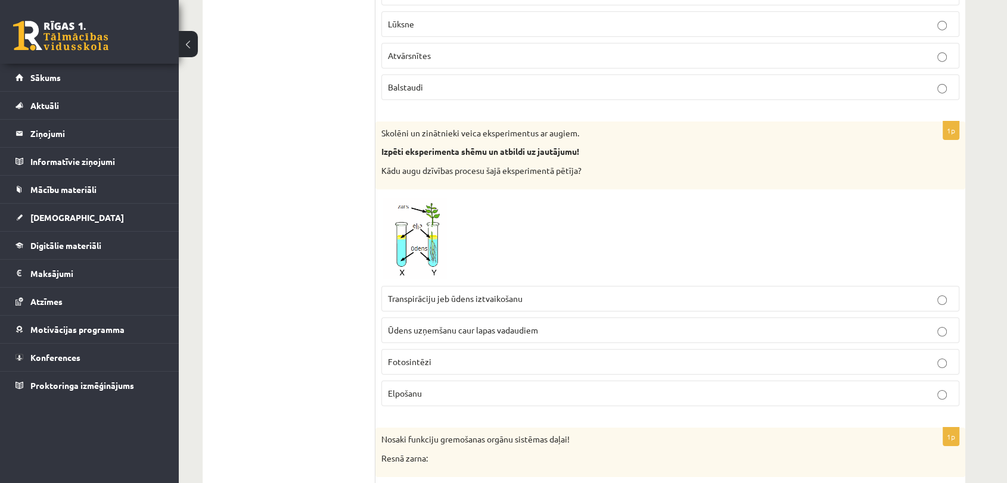
click at [538, 294] on p "Transpirāciju jeb ūdens iztvaikošanu" at bounding box center [670, 298] width 565 height 13
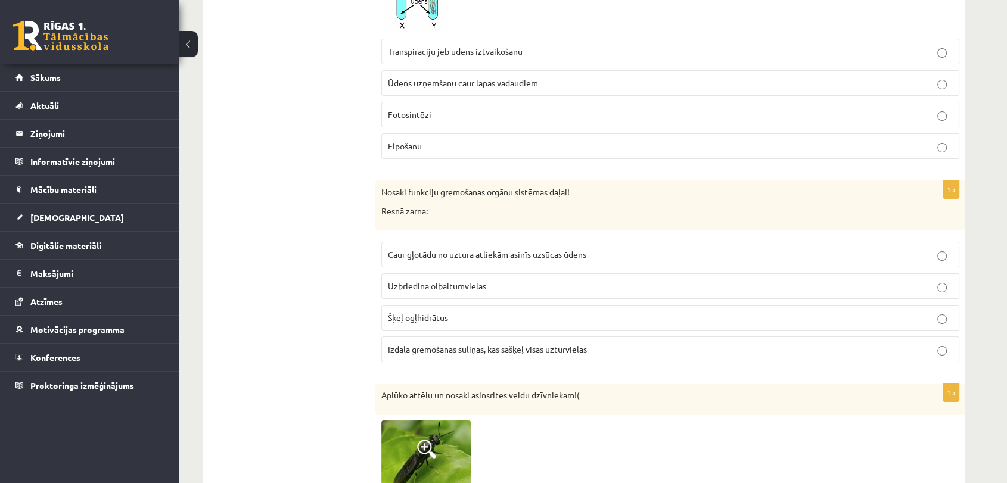
scroll to position [4366, 0]
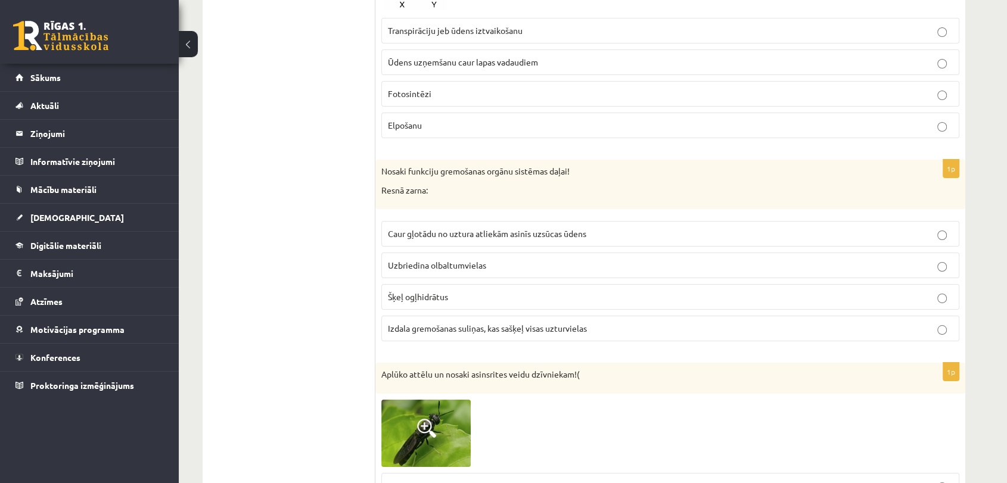
click at [646, 229] on p "Caur gļotādu no uztura atliekām asinīs uzsūcas ūdens" at bounding box center [670, 234] width 565 height 13
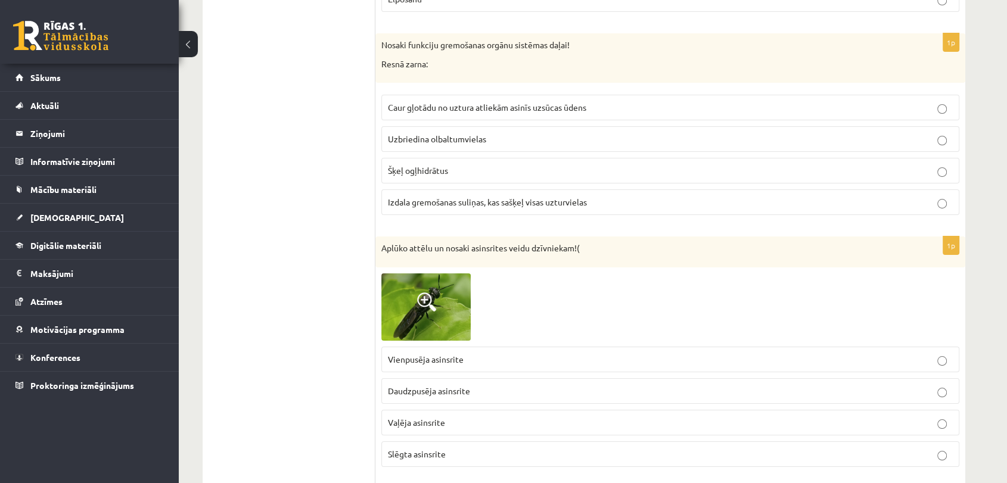
scroll to position [4527, 0]
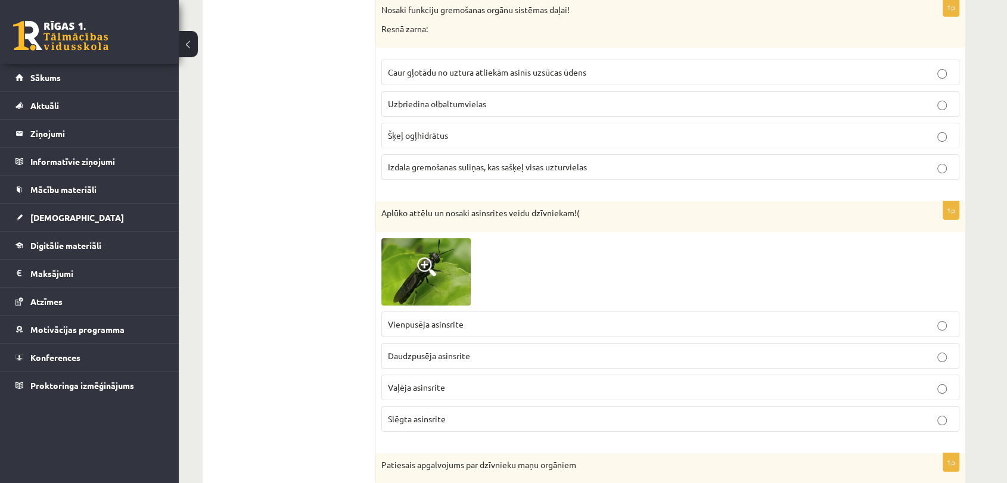
click at [454, 381] on p "Vaļēja asinsrite" at bounding box center [670, 387] width 565 height 13
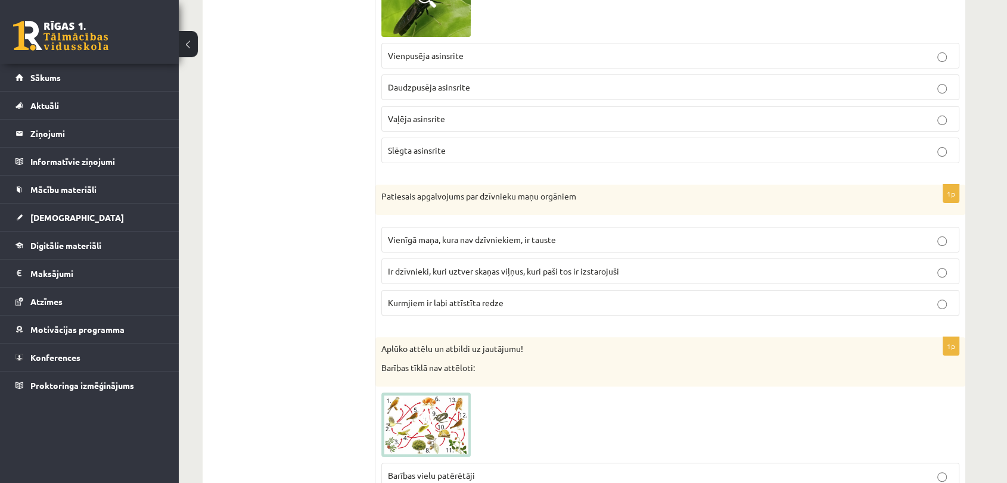
scroll to position [4860, 0]
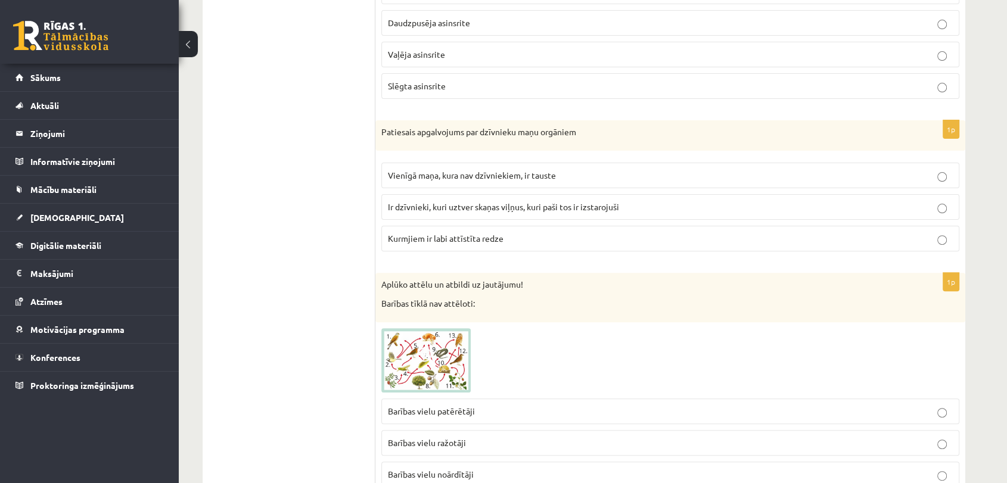
click at [588, 201] on span "Ir dzīvnieki, kuri uztver skaņas viļņus, kuri paši tos ir izstarojuši" at bounding box center [503, 206] width 231 height 11
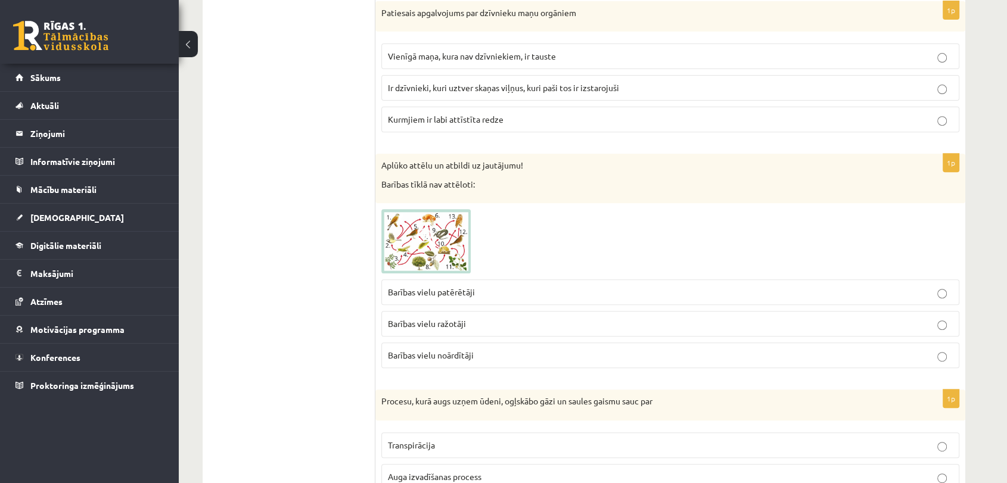
scroll to position [4994, 0]
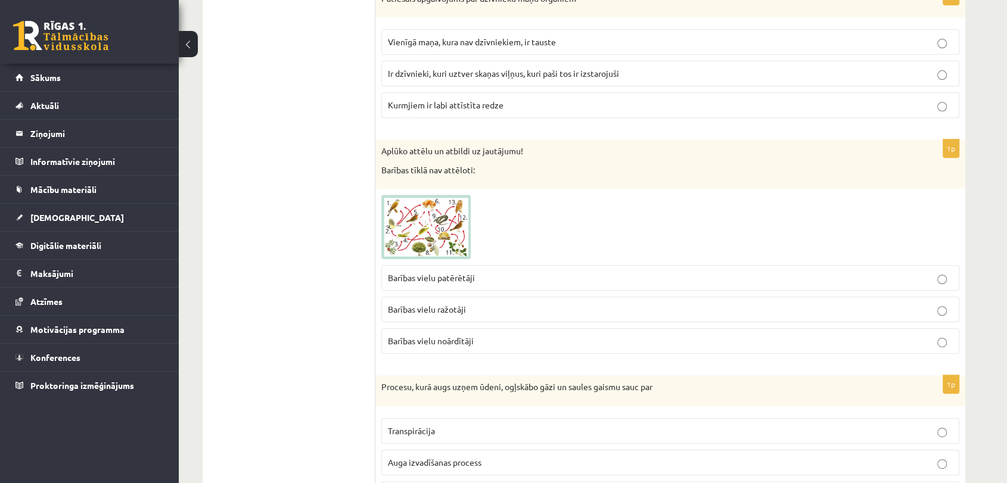
click at [522, 335] on p "Barības vielu noārdītāji" at bounding box center [670, 341] width 565 height 13
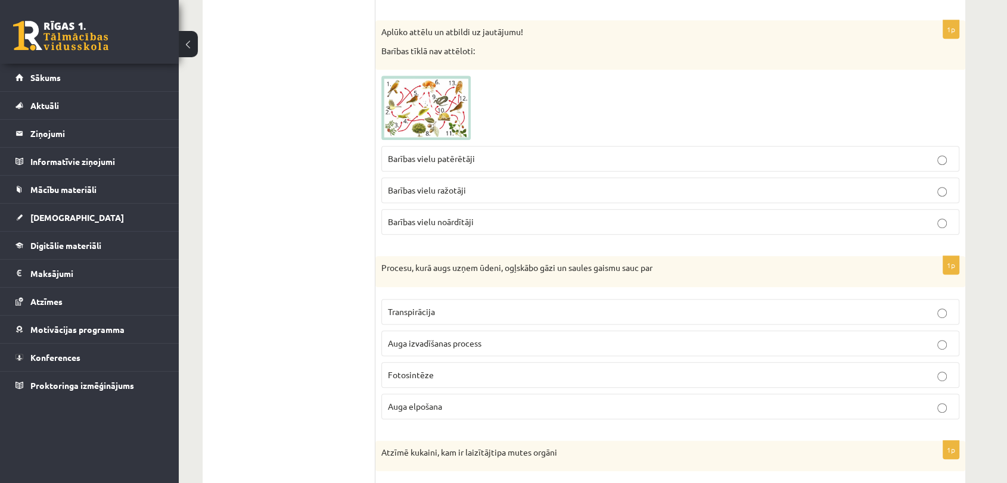
scroll to position [5119, 0]
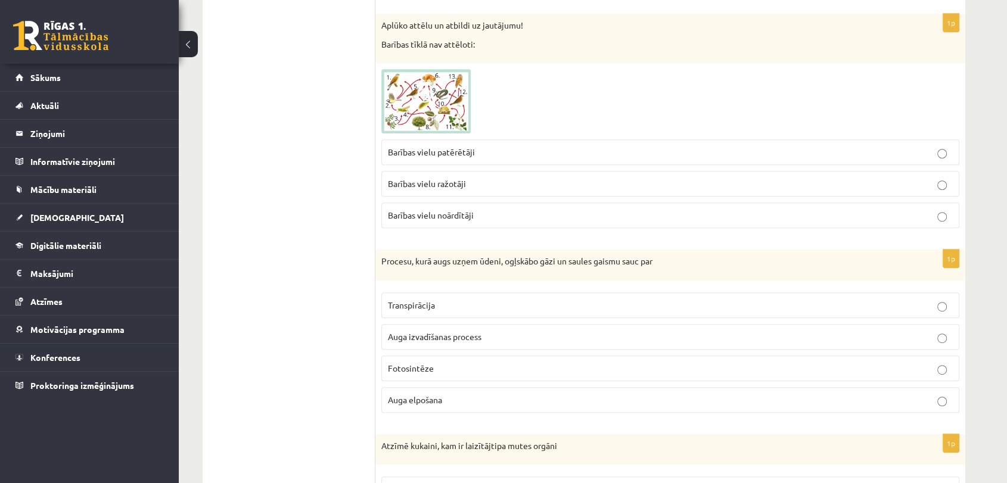
click at [464, 363] on label "Fotosintēze" at bounding box center [670, 369] width 578 height 26
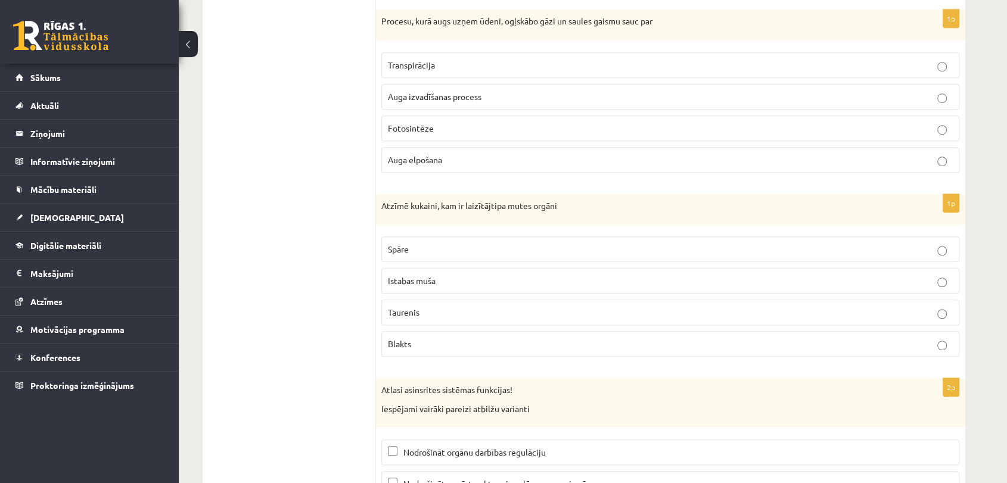
scroll to position [5388, 0]
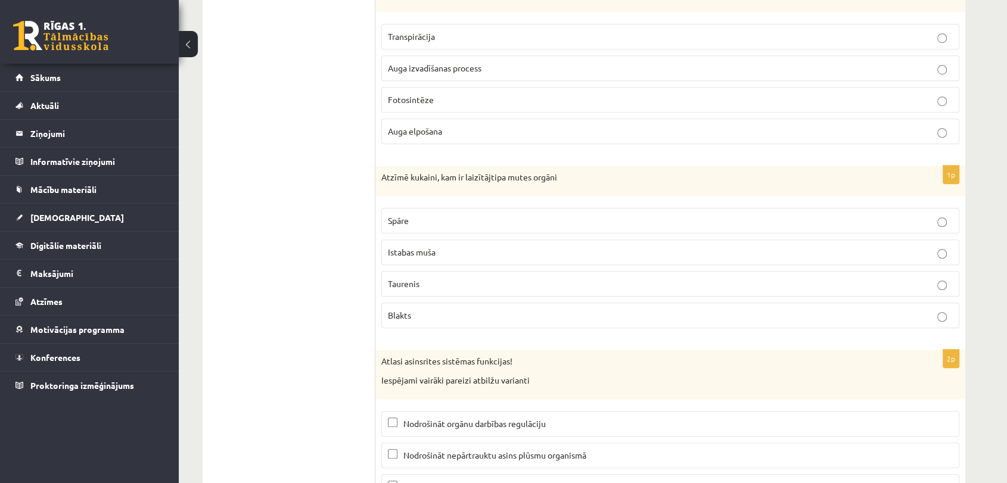
click at [472, 246] on p "Istabas muša" at bounding box center [670, 252] width 565 height 13
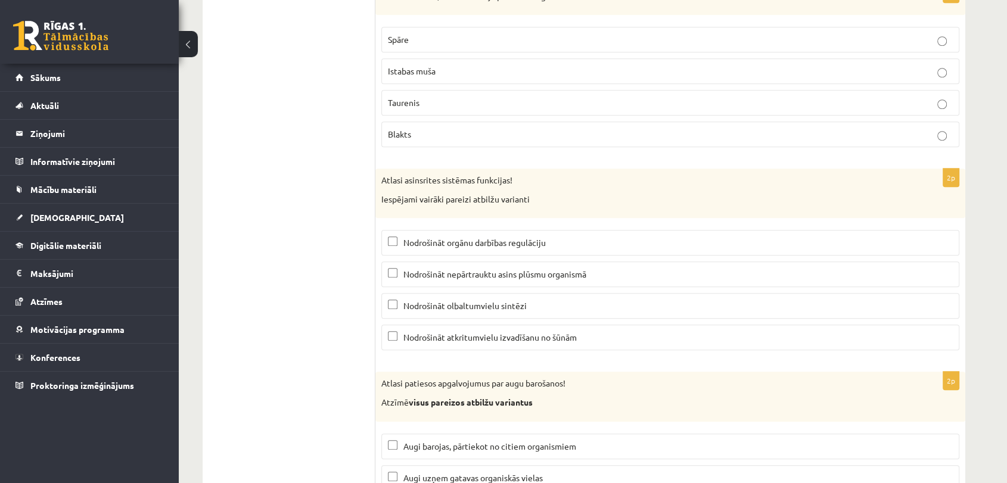
scroll to position [5541, 0]
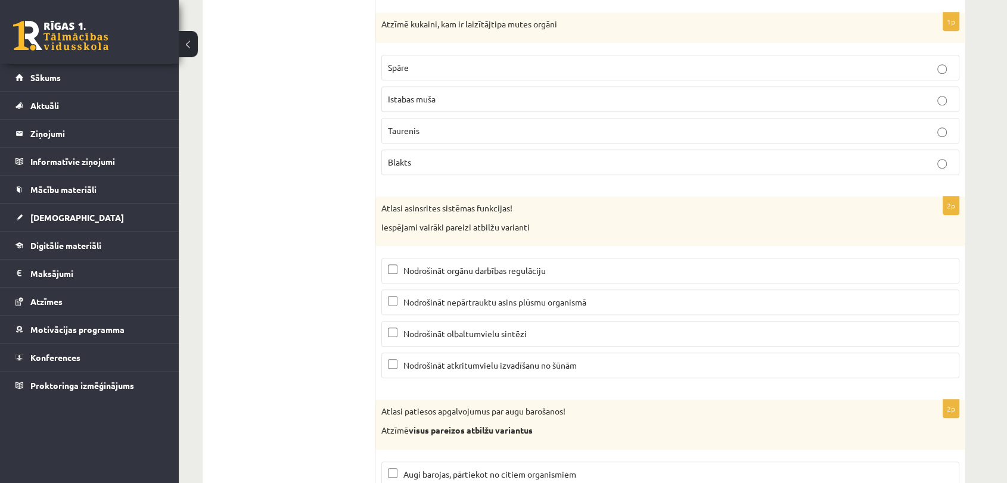
click at [531, 297] on span "Nodrošināt nepārtrauktu asins plūsmu organismā" at bounding box center [494, 302] width 183 height 11
click at [516, 360] on span "Nodrošināt atkritumvielu izvadīšanu no šūnām" at bounding box center [489, 365] width 173 height 11
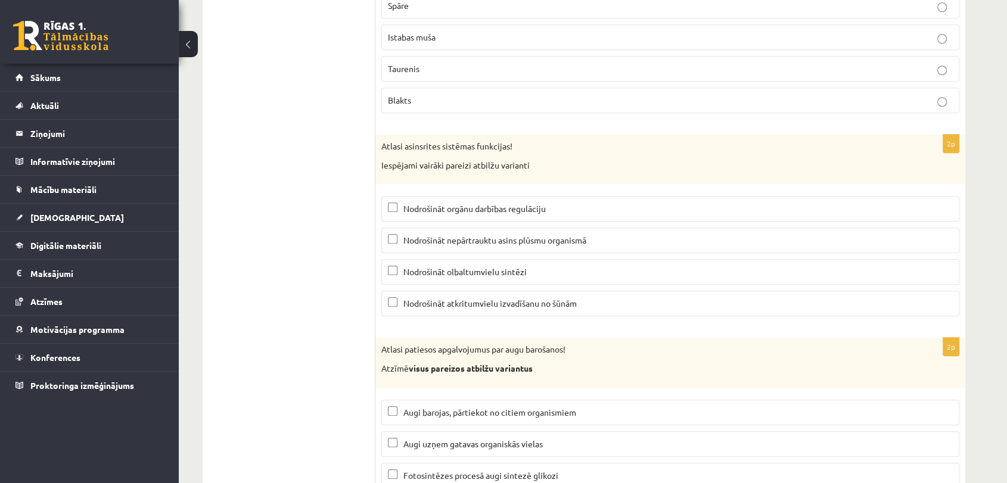
scroll to position [5672, 0]
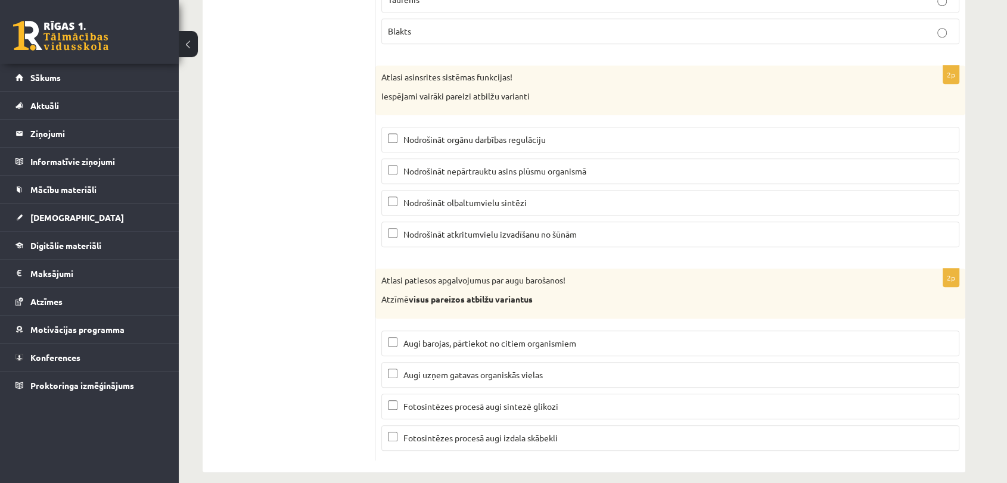
click at [488, 401] on span "Fotosintēzes procesā augi sintezē glikozi" at bounding box center [480, 406] width 155 height 11
click at [487, 432] on span "Fotosintēzes procesā augi izdala skābekli" at bounding box center [480, 437] width 154 height 11
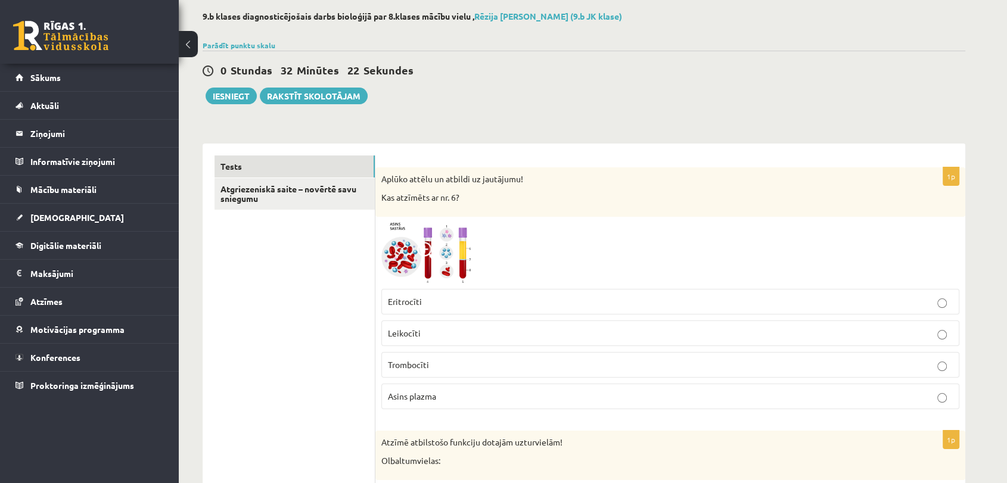
scroll to position [0, 0]
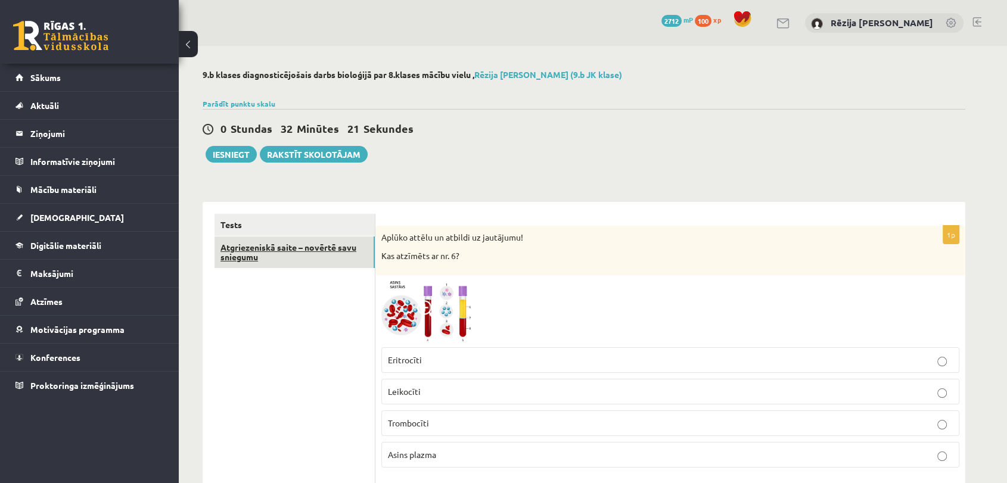
click at [291, 266] on link "Atgriezeniskā saite – novērtē savu sniegumu" at bounding box center [294, 252] width 160 height 32
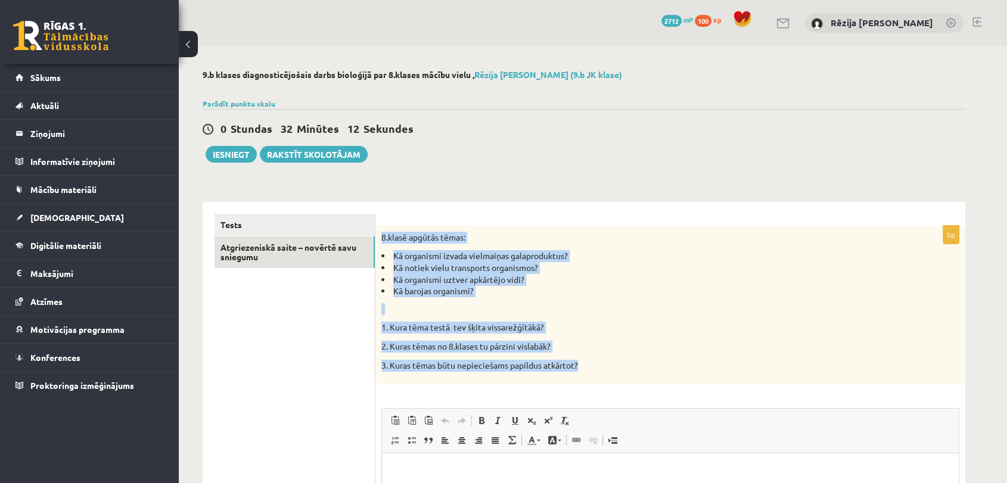
drag, startPoint x: 380, startPoint y: 233, endPoint x: 598, endPoint y: 379, distance: 262.3
click at [598, 379] on div "8.klasē apgūtās tēmas: Kā organismi izvada vielmaiņas galaproduktus? Kā notiek …" at bounding box center [670, 305] width 590 height 158
copy div "8.klasē apgūtās tēmas: Kā organismi izvada vielmaiņas galaproduktus? Kā notiek …"
click at [675, 325] on p "1. Kura tēma testā tev šķita vissarežģītākā?" at bounding box center [640, 328] width 518 height 12
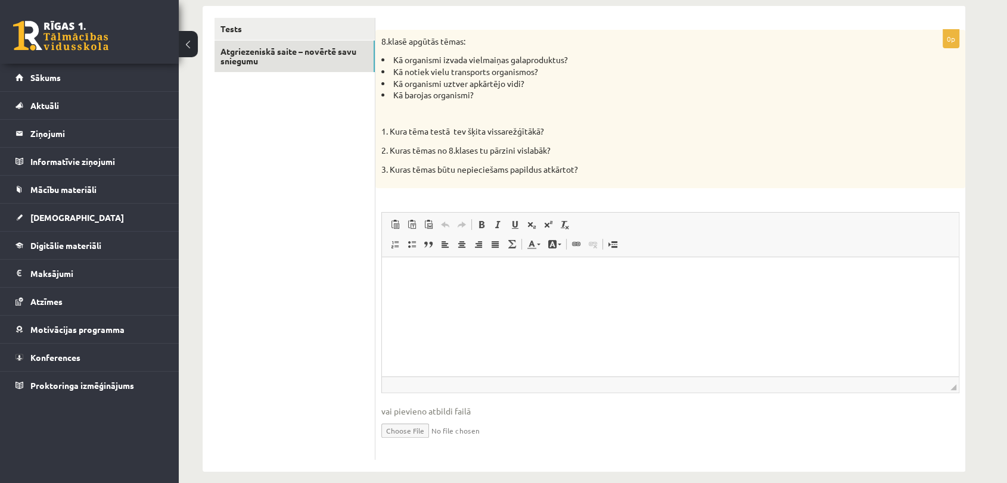
scroll to position [210, 0]
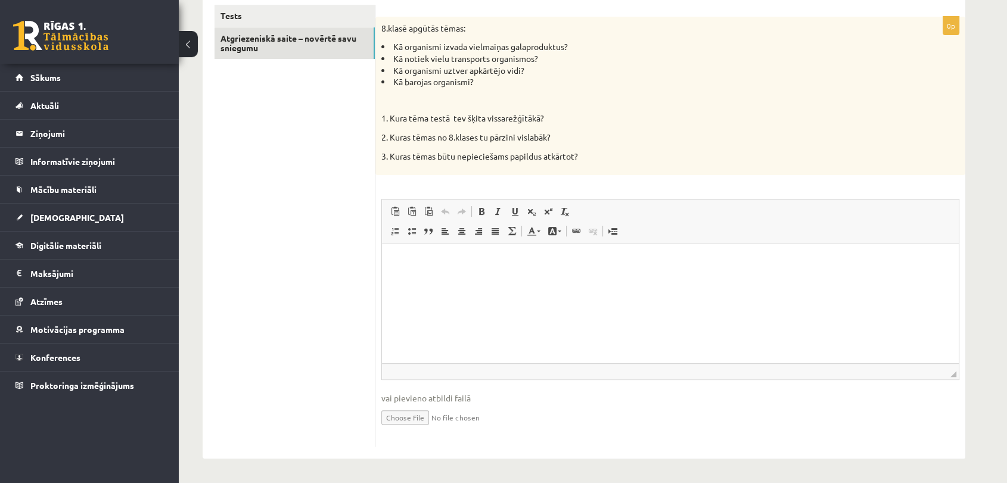
click at [421, 275] on html at bounding box center [670, 262] width 577 height 36
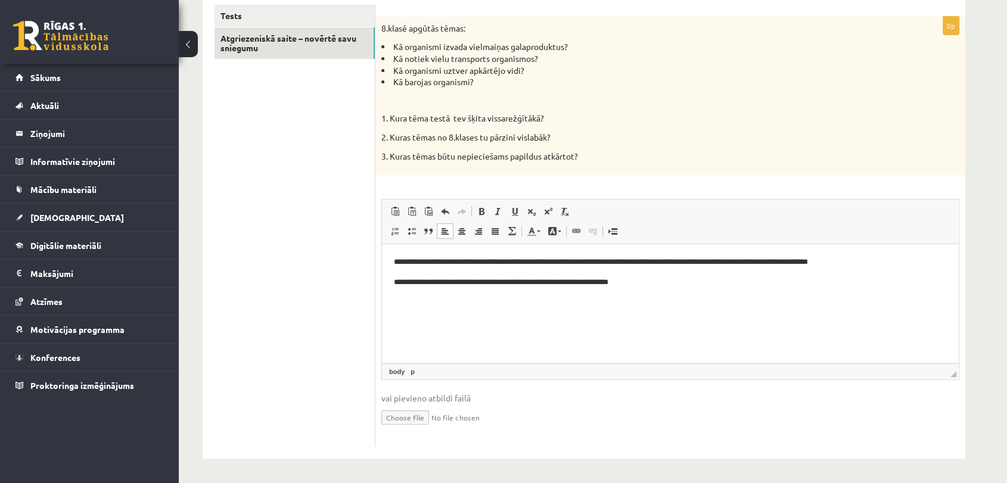
click at [421, 275] on body "**********" at bounding box center [670, 272] width 553 height 33
click at [672, 275] on body "**********" at bounding box center [670, 272] width 553 height 33
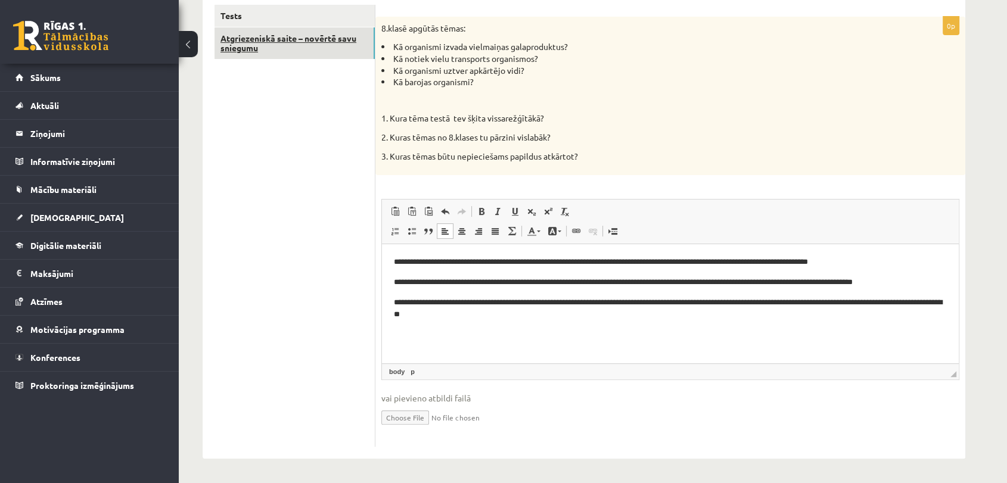
scroll to position [0, 0]
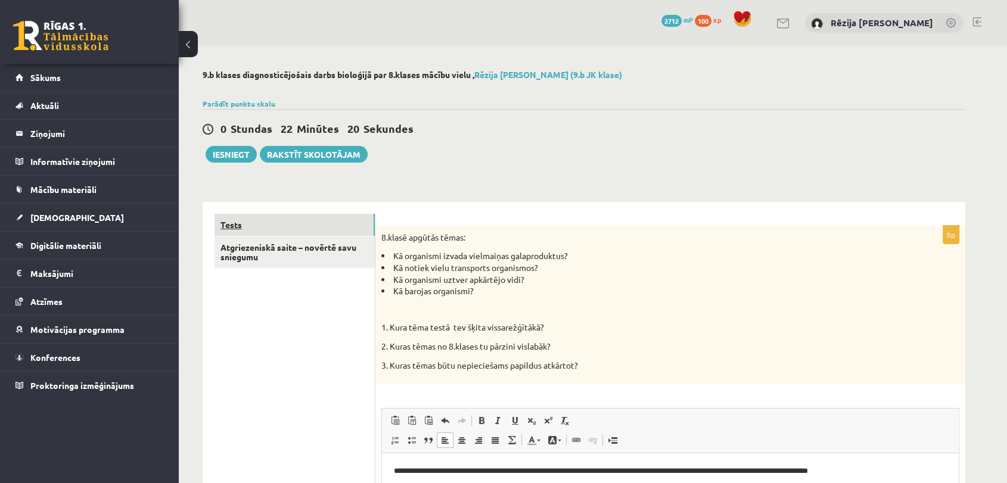
click at [278, 227] on link "Tests" at bounding box center [294, 225] width 160 height 22
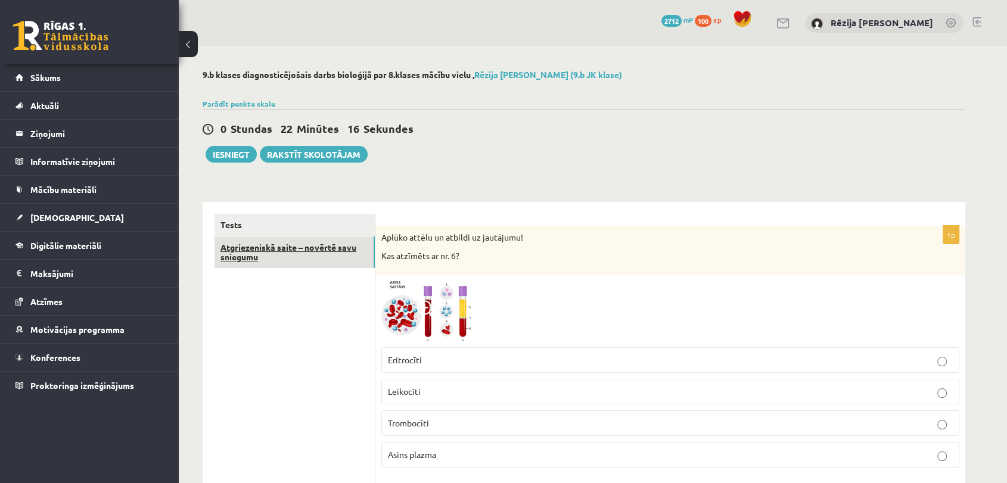
click at [286, 261] on link "Atgriezeniskā saite – novērtē savu sniegumu" at bounding box center [294, 252] width 160 height 32
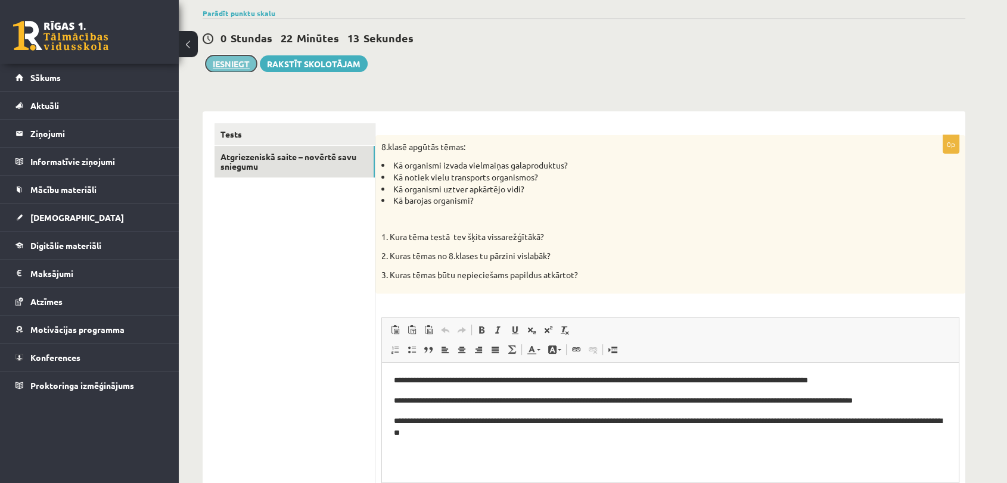
click at [218, 55] on button "Iesniegt" at bounding box center [230, 63] width 51 height 17
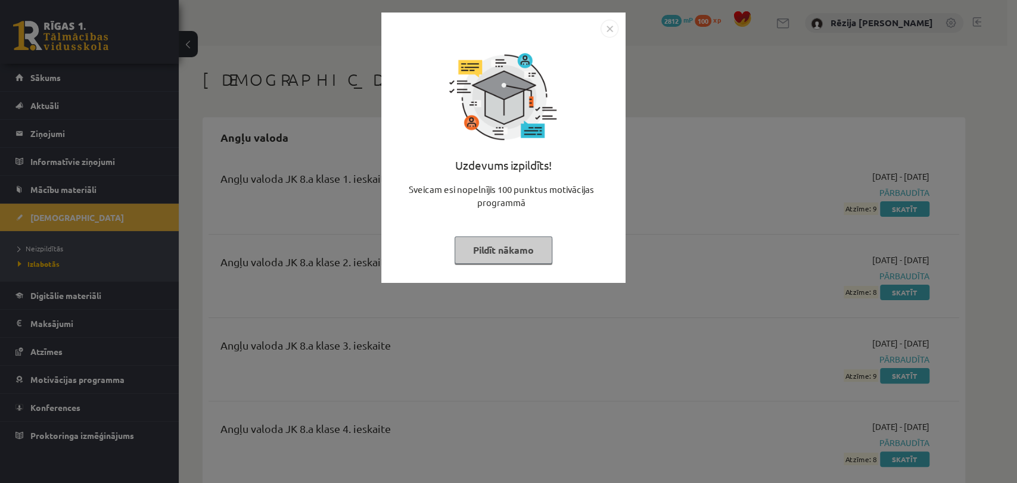
click at [615, 24] on img "Close" at bounding box center [609, 29] width 18 height 18
